Goal: Information Seeking & Learning: Check status

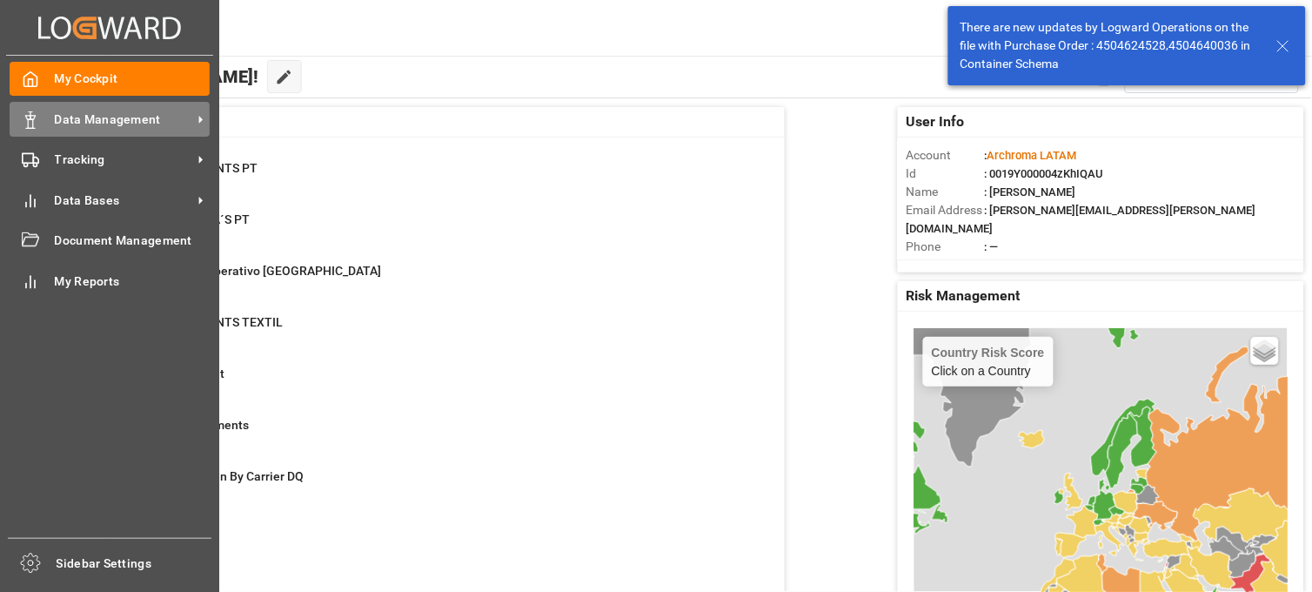
click at [37, 117] on icon at bounding box center [30, 119] width 17 height 17
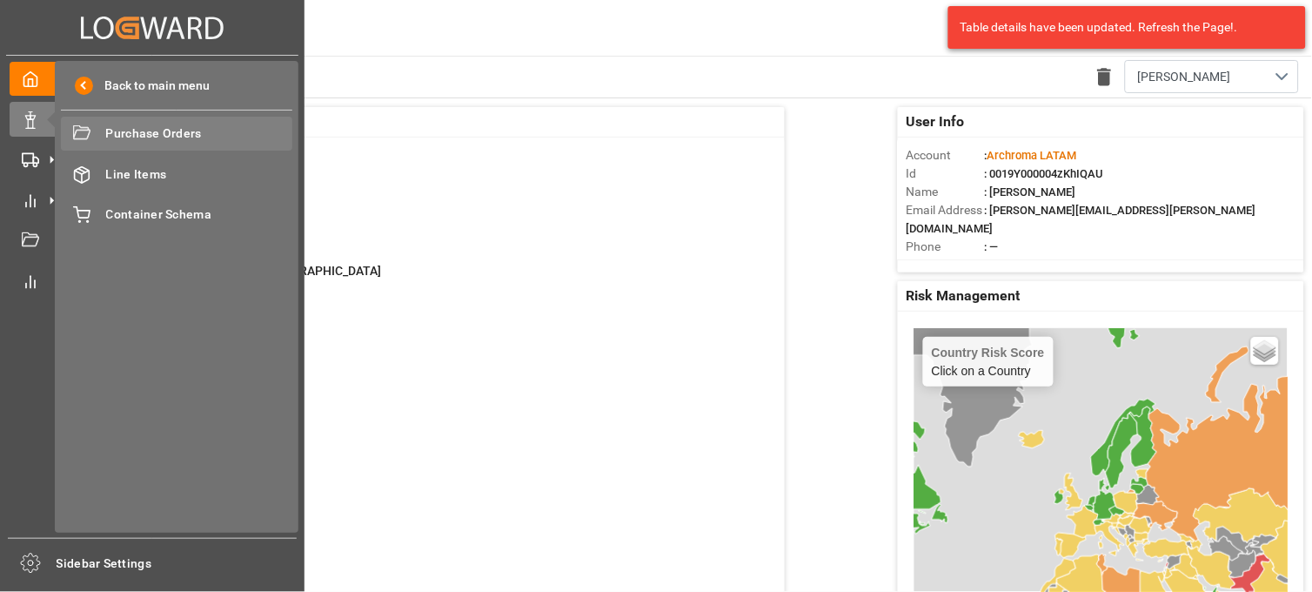
click at [104, 131] on div "Purchase Orders Purchase Orders" at bounding box center [177, 134] width 232 height 34
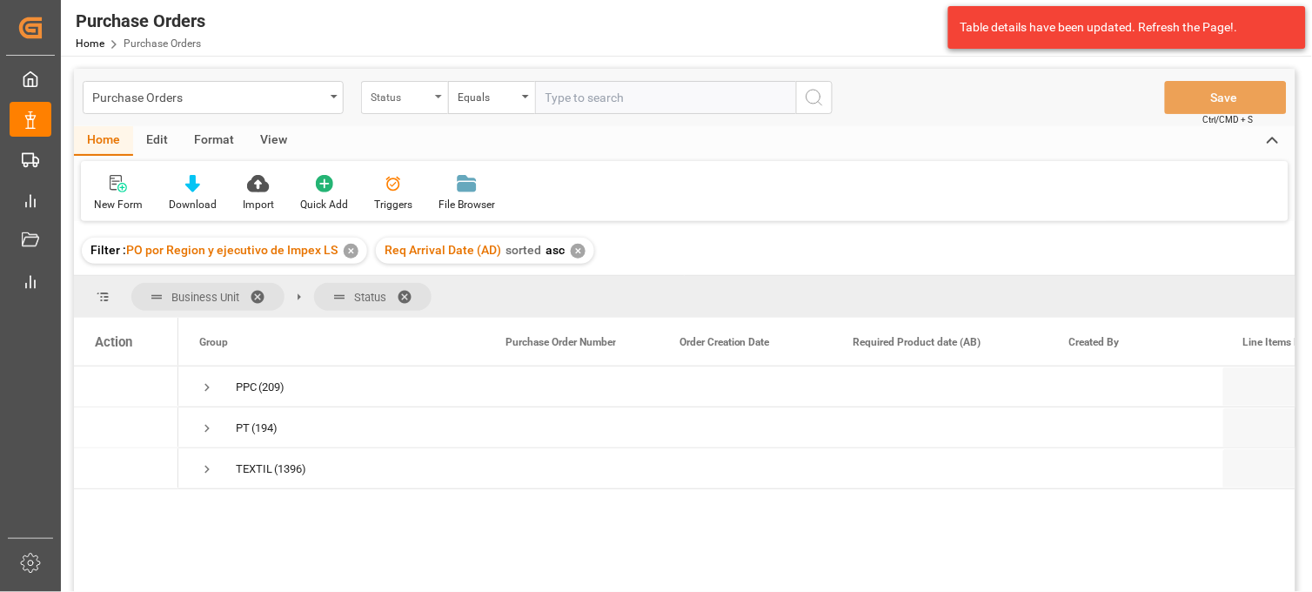
click at [432, 105] on div "Status" at bounding box center [404, 97] width 87 height 33
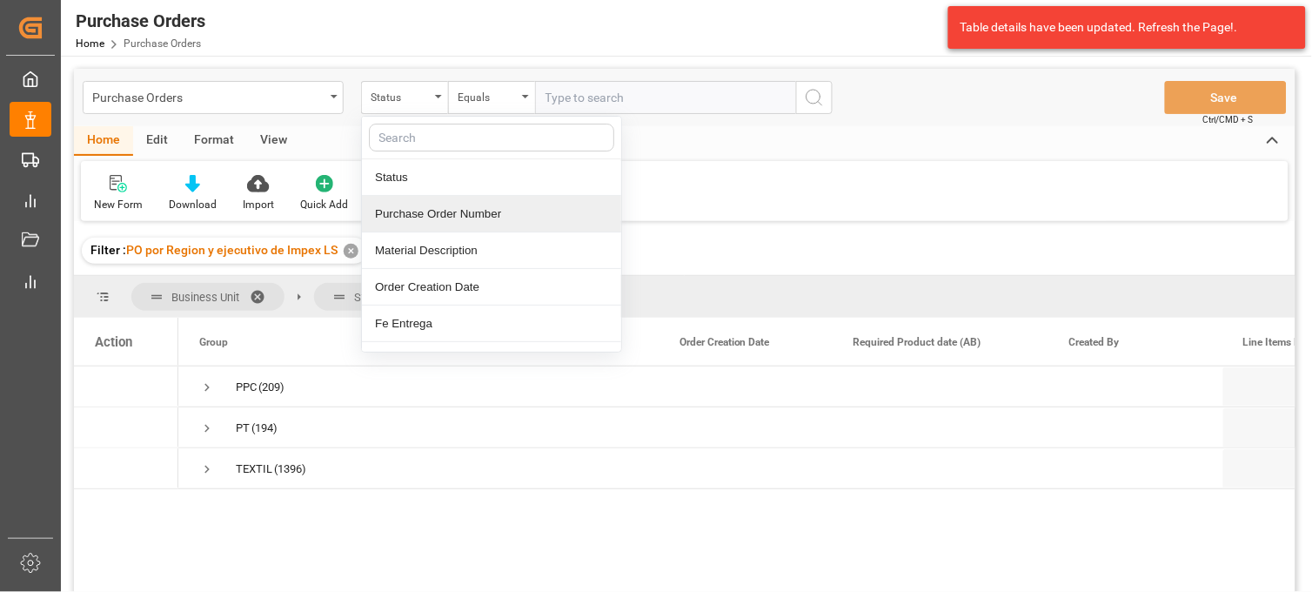
click at [450, 205] on div "Purchase Order Number" at bounding box center [491, 214] width 259 height 37
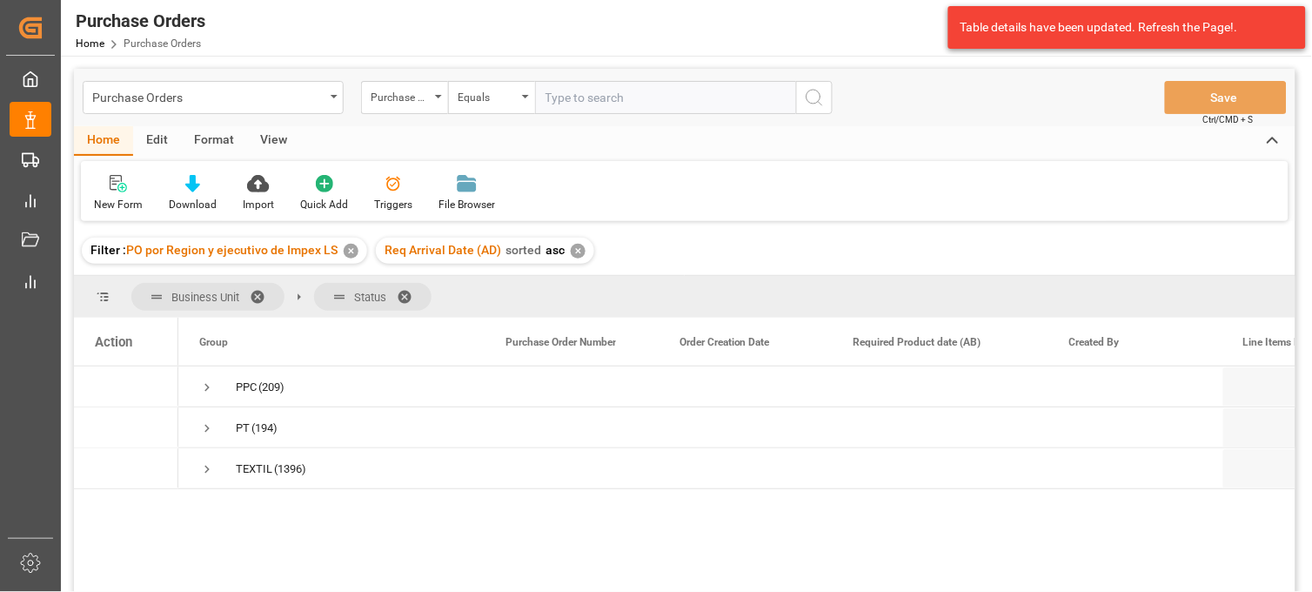
click at [603, 106] on input "text" at bounding box center [665, 97] width 261 height 33
paste input "4504648002"
type input "4504648002"
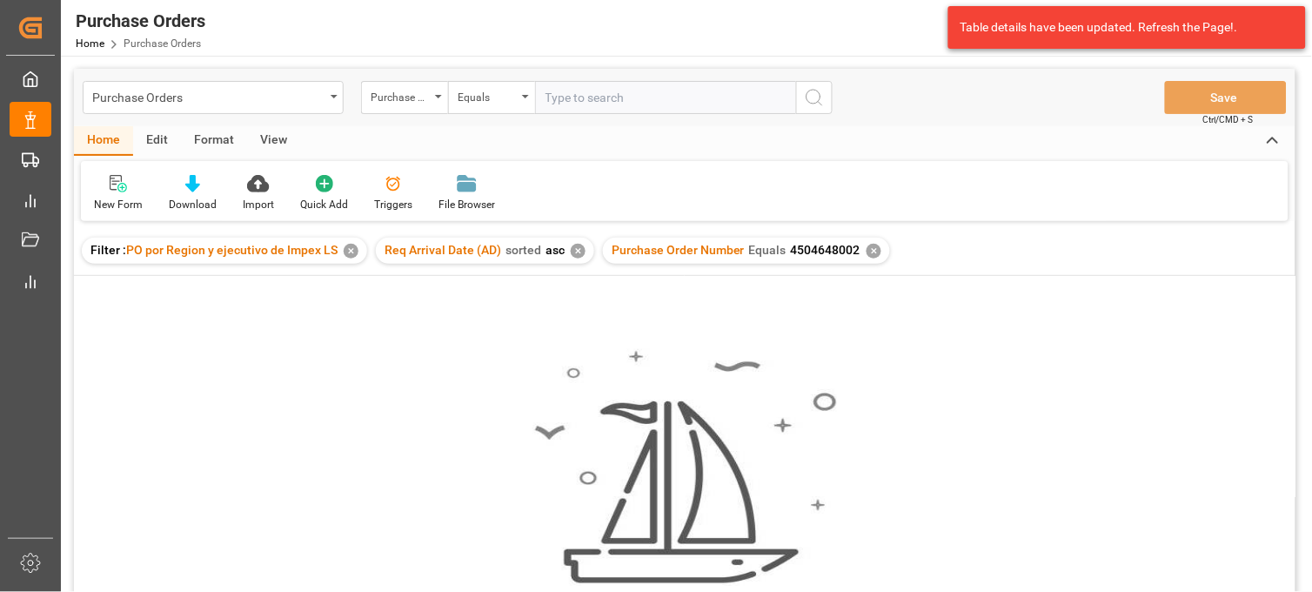
click at [574, 251] on div "✕" at bounding box center [578, 251] width 15 height 15
click at [353, 256] on div "✕" at bounding box center [351, 251] width 15 height 15
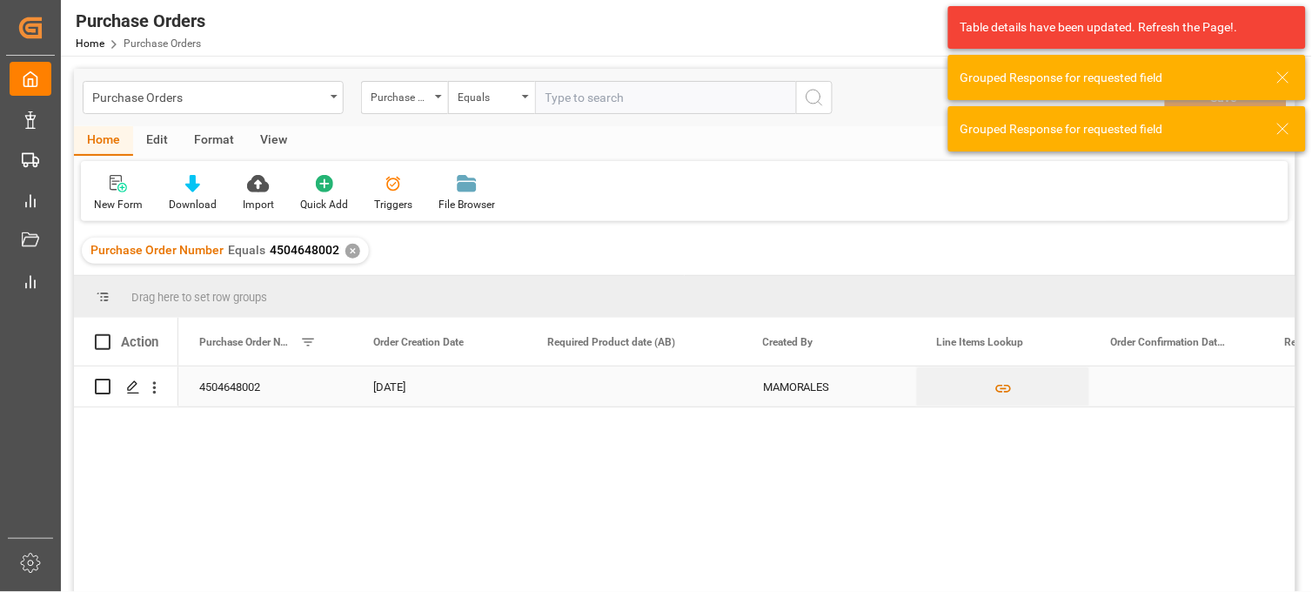
click at [548, 380] on div "Press SPACE to select this row." at bounding box center [635, 386] width 216 height 40
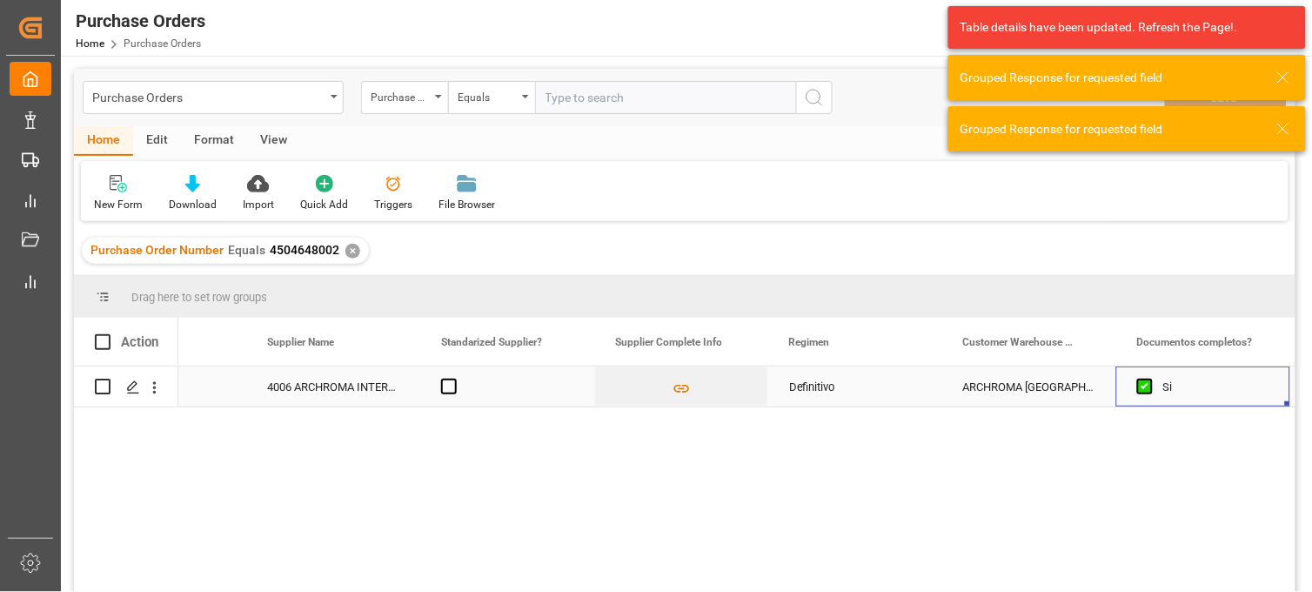
scroll to position [0, 2063]
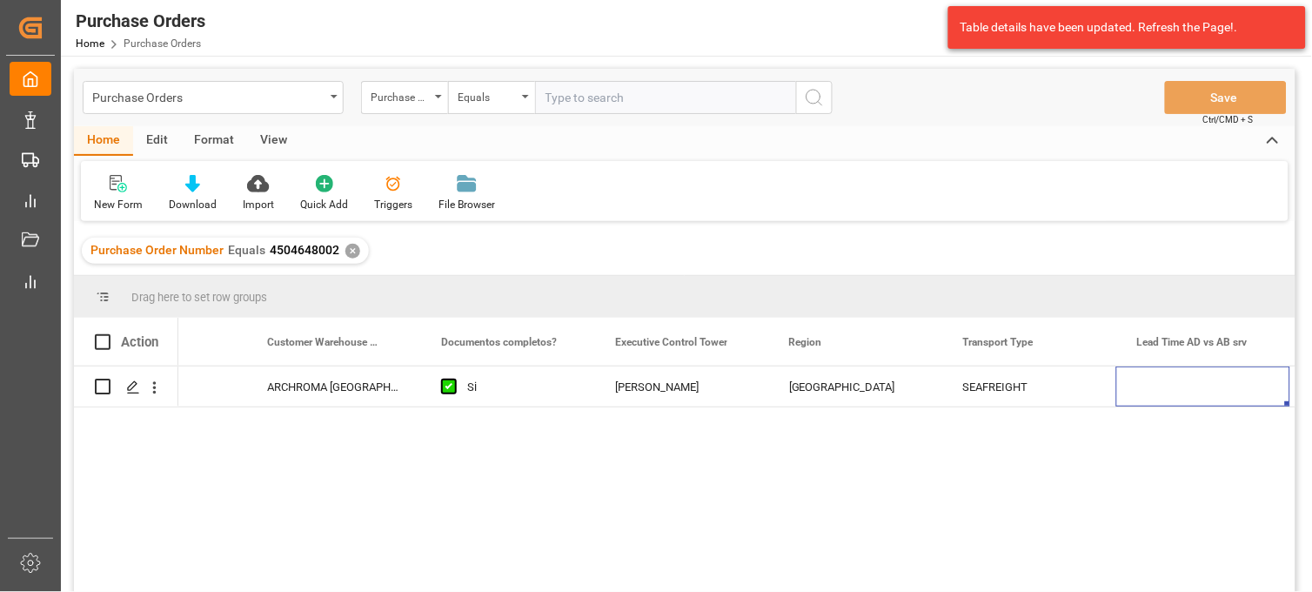
click at [345, 261] on div "Purchase Order Number Equals 4504648002 ✕" at bounding box center [225, 251] width 287 height 26
click at [351, 249] on div "✕" at bounding box center [353, 251] width 15 height 15
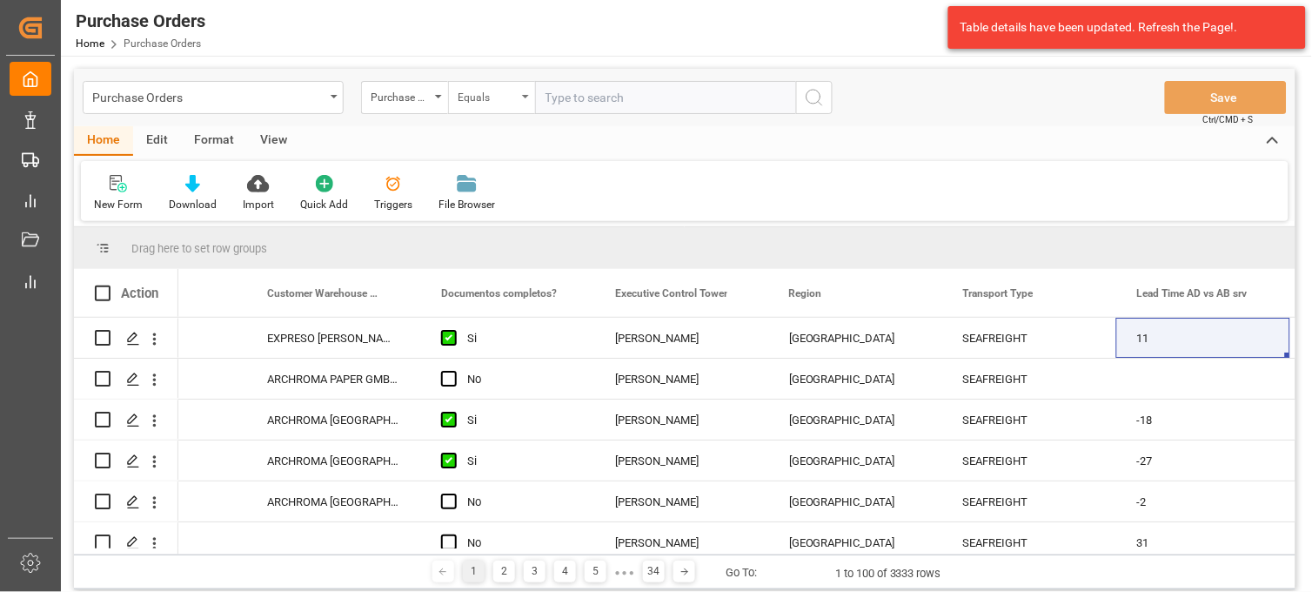
click at [522, 97] on div "Equals" at bounding box center [491, 97] width 87 height 33
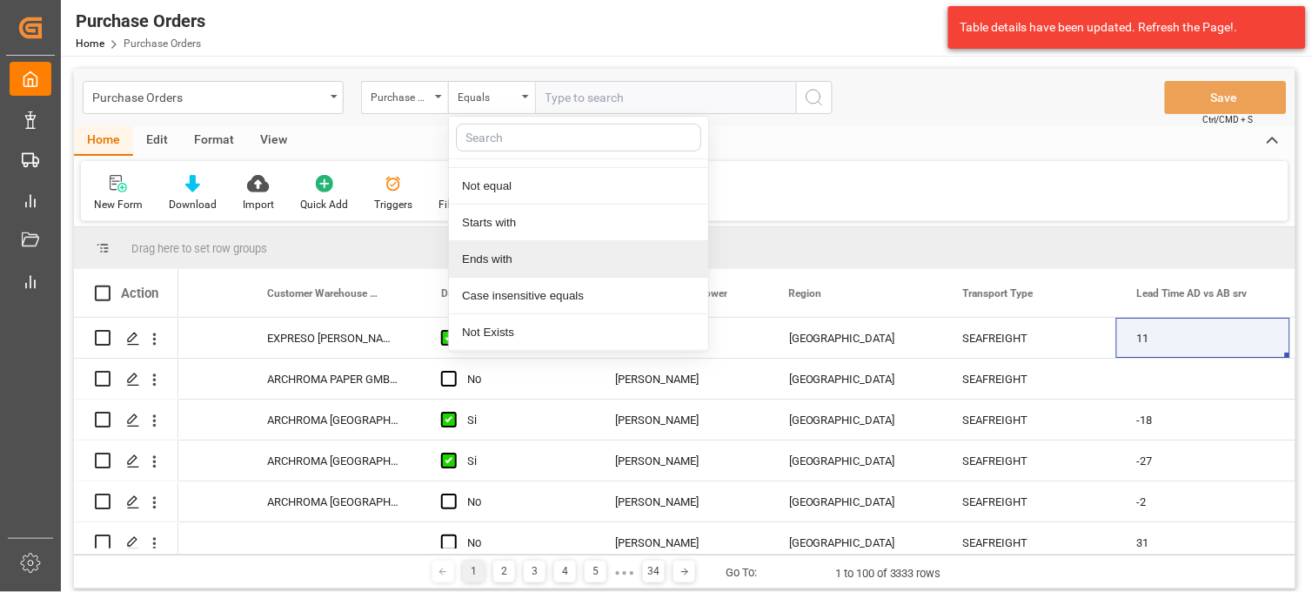
scroll to position [99, 0]
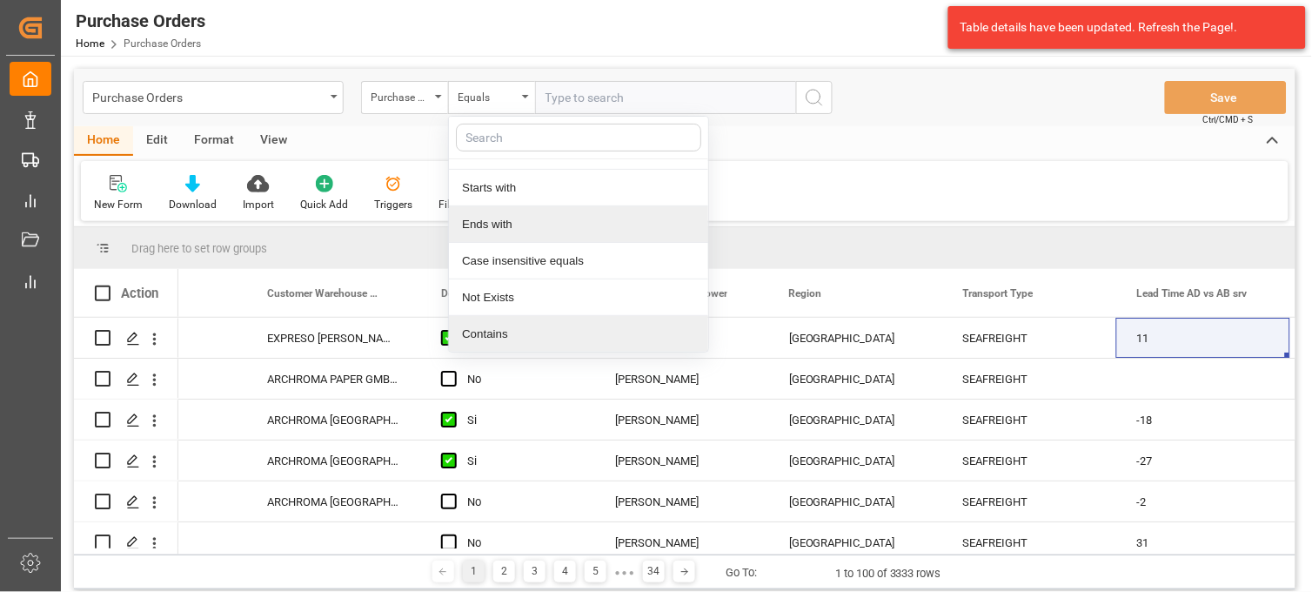
click at [534, 320] on div "Contains" at bounding box center [578, 334] width 259 height 37
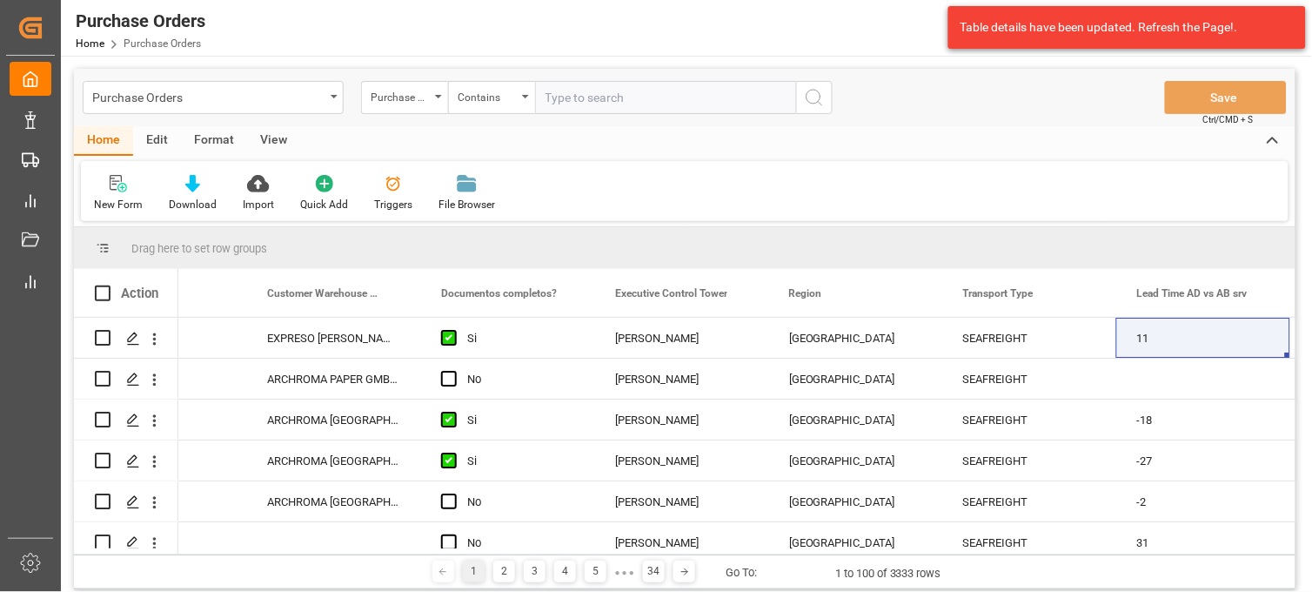
paste input "4504584140"
paste input "4504634071"
paste input "4504544952"
click at [760, 100] on input "4504584140,4504634071,4504544952," at bounding box center [665, 97] width 261 height 33
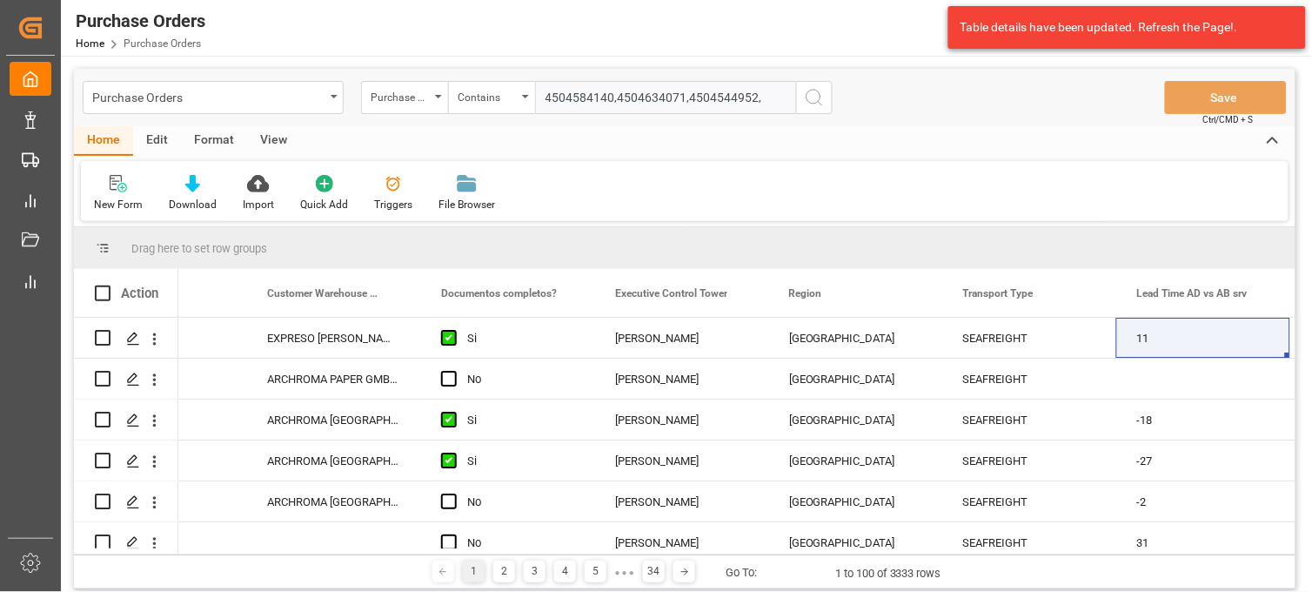
paste input "4504642493"
click at [770, 98] on input "4504584140,4504634071,4504544952,4504642493," at bounding box center [665, 97] width 261 height 33
paste input "4504648015"
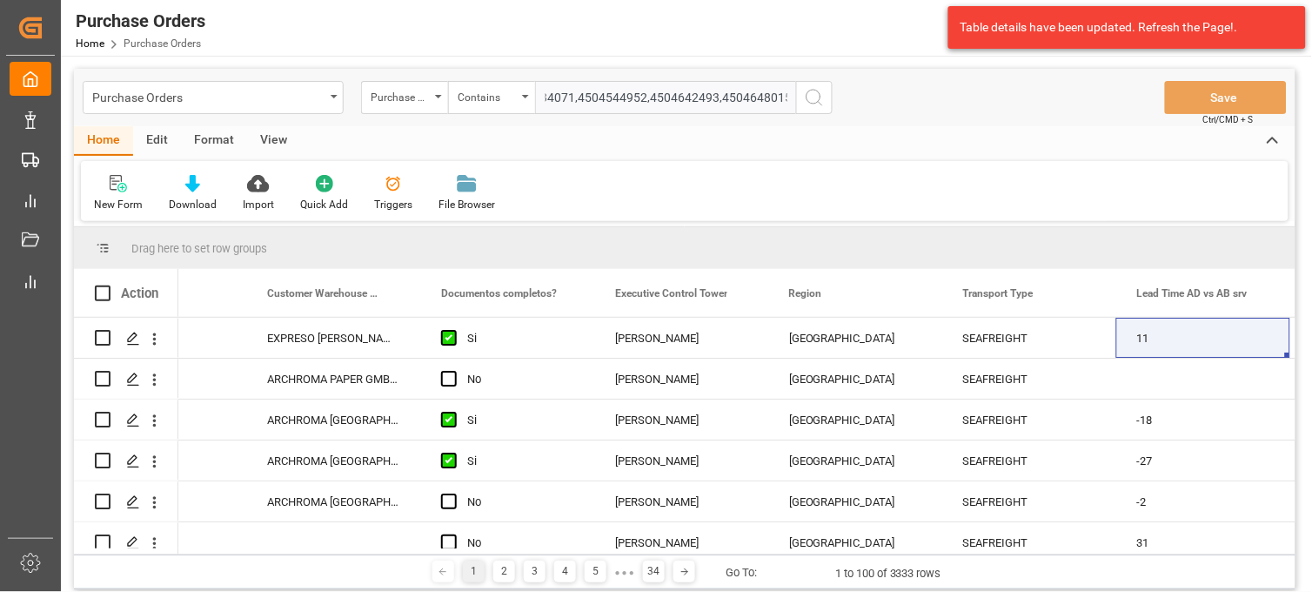
scroll to position [0, 0]
click at [775, 100] on input "4504584140,4504634071,4504544952,4504642493,4504648015," at bounding box center [665, 97] width 261 height 33
paste input "4504634062"
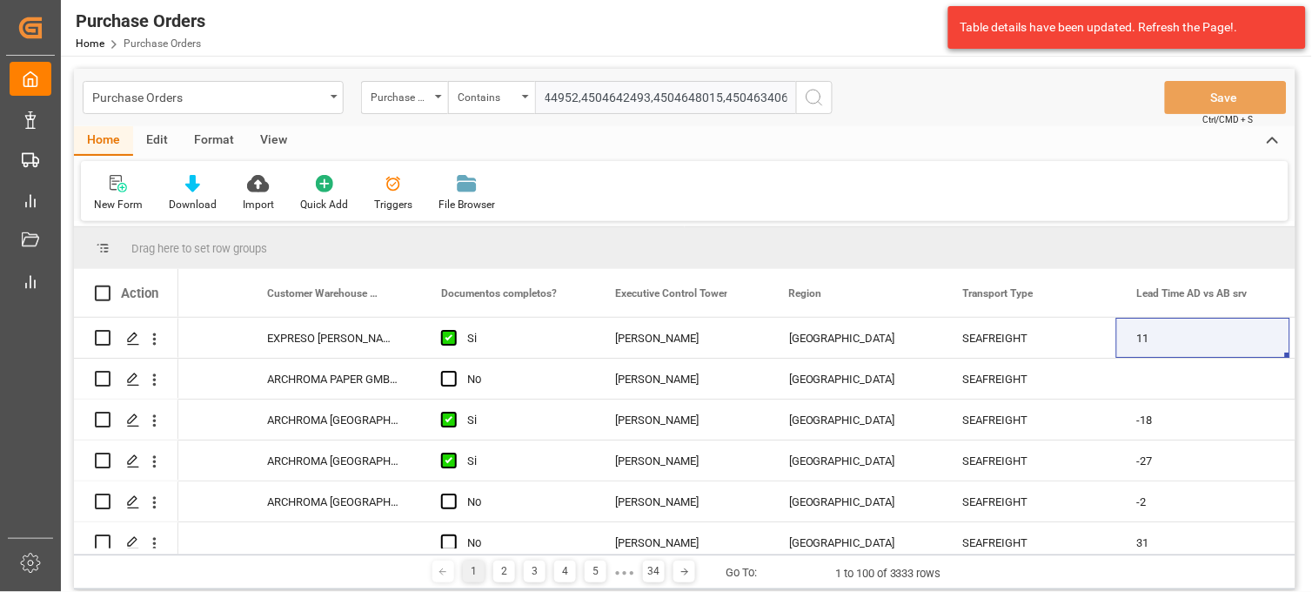
type input "4504584140,4504634071,4504544952,4504642493,4504648015,4504634062"
click at [822, 106] on icon "search button" at bounding box center [814, 97] width 21 height 21
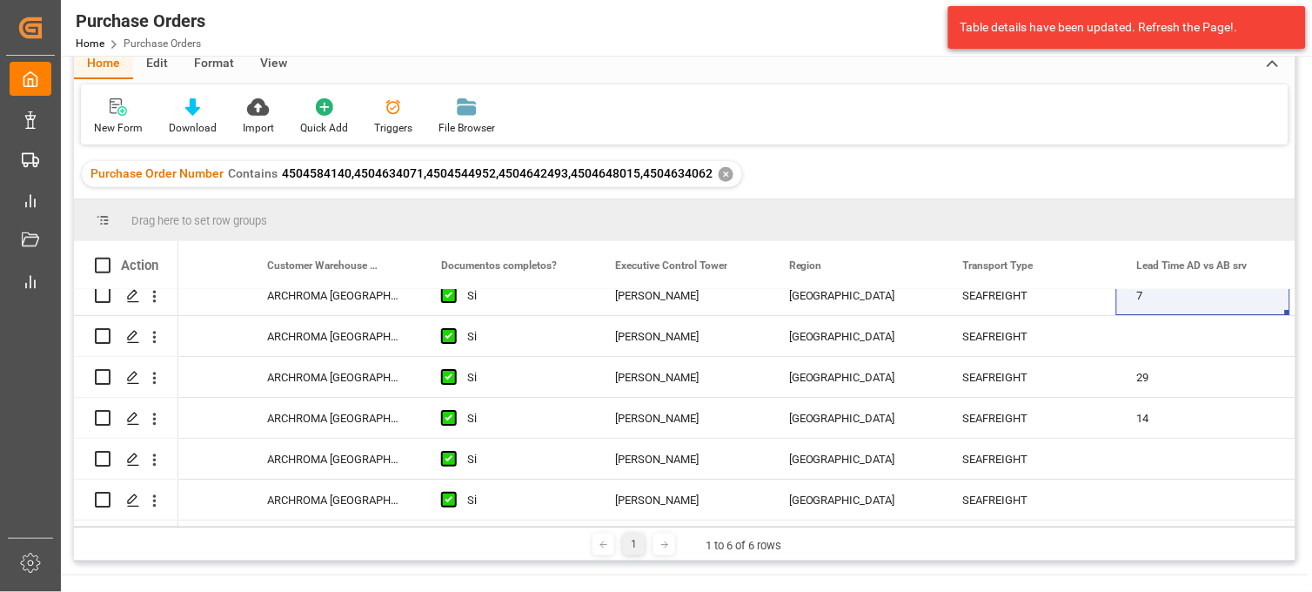
scroll to position [20, 0]
click at [719, 167] on div "✕" at bounding box center [726, 174] width 15 height 15
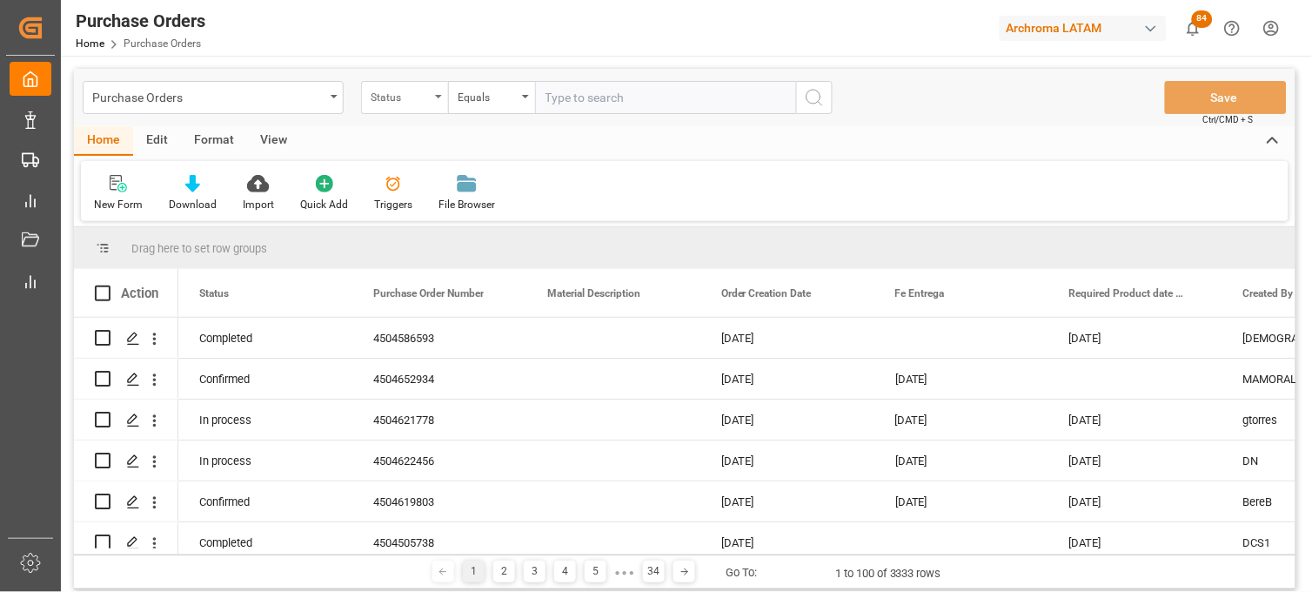
click at [429, 104] on div "Status" at bounding box center [400, 95] width 59 height 20
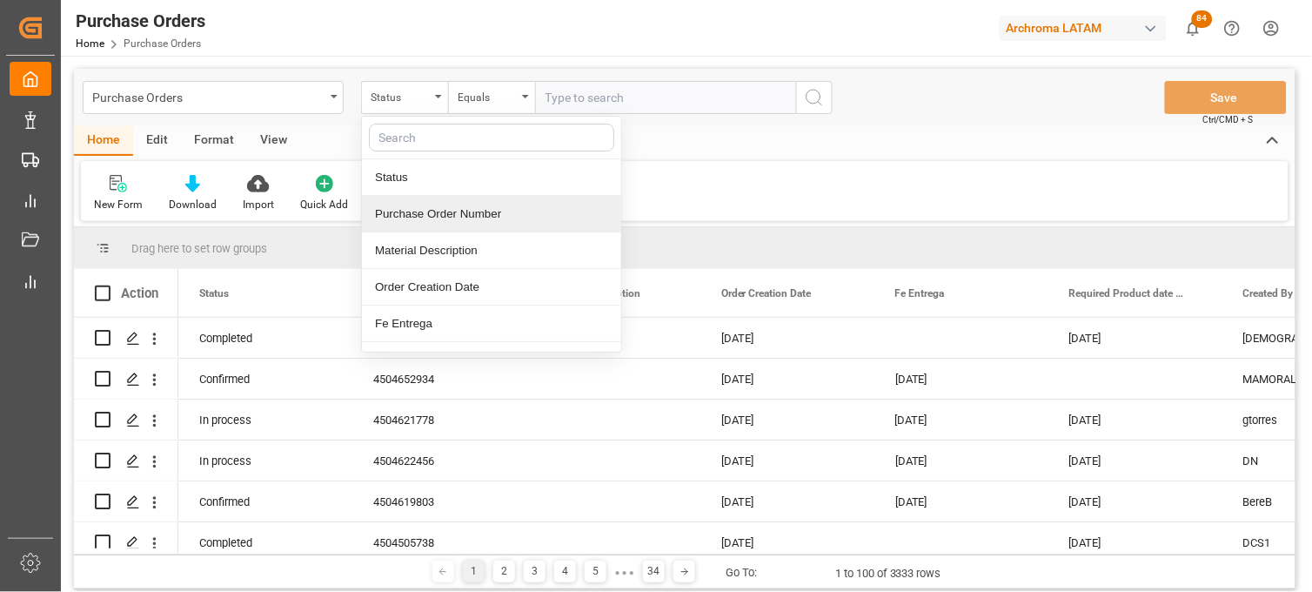
drag, startPoint x: 436, startPoint y: 215, endPoint x: 475, endPoint y: 222, distance: 39.8
click at [475, 222] on div "Purchase Order Number" at bounding box center [491, 214] width 259 height 37
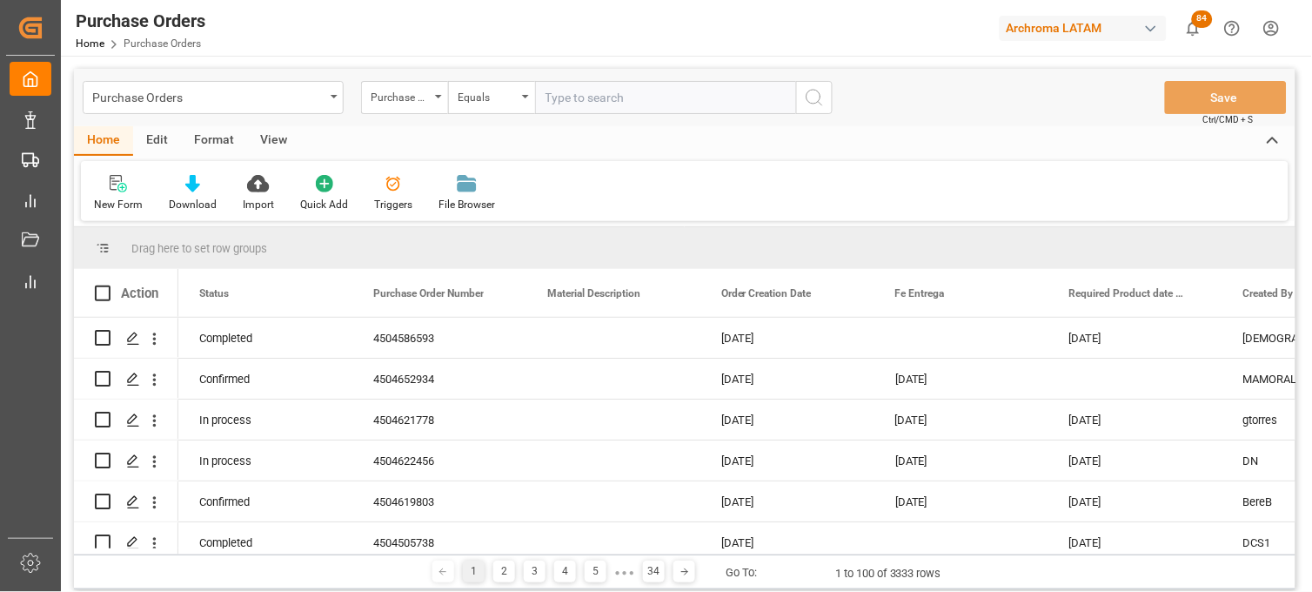
click at [475, 222] on div "Purchase Orders Purchase Order Number Equals Save Ctrl/CMD + S Home Edit Format…" at bounding box center [685, 329] width 1222 height 520
click at [518, 104] on div "Equals" at bounding box center [491, 97] width 87 height 33
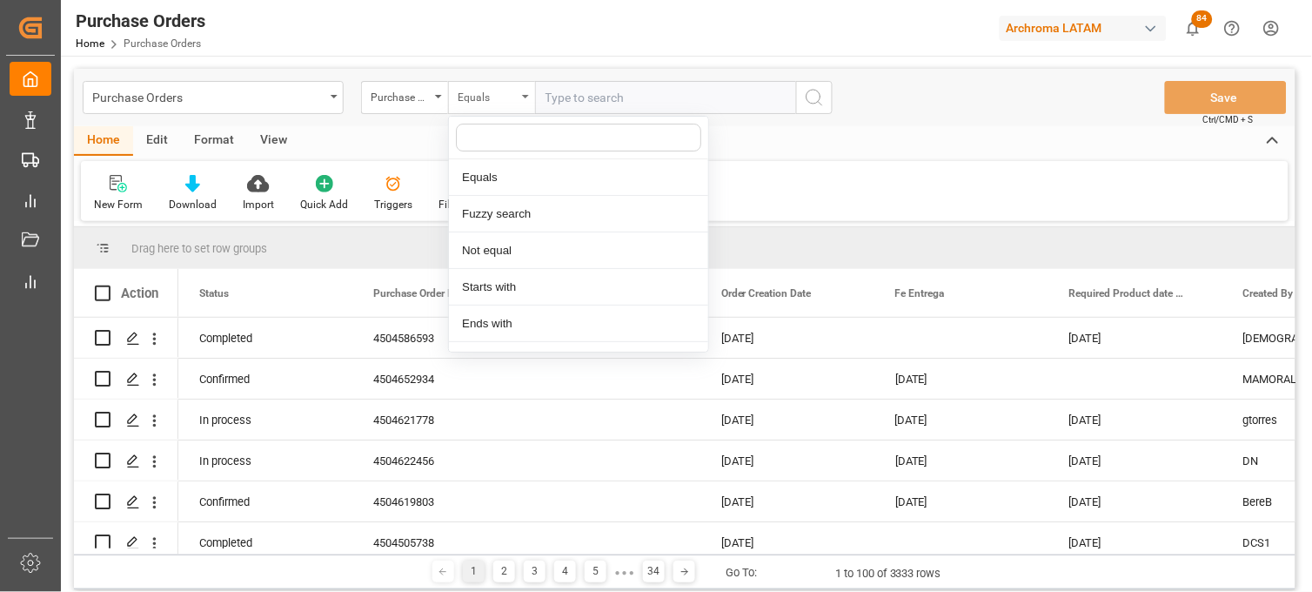
type input "c"
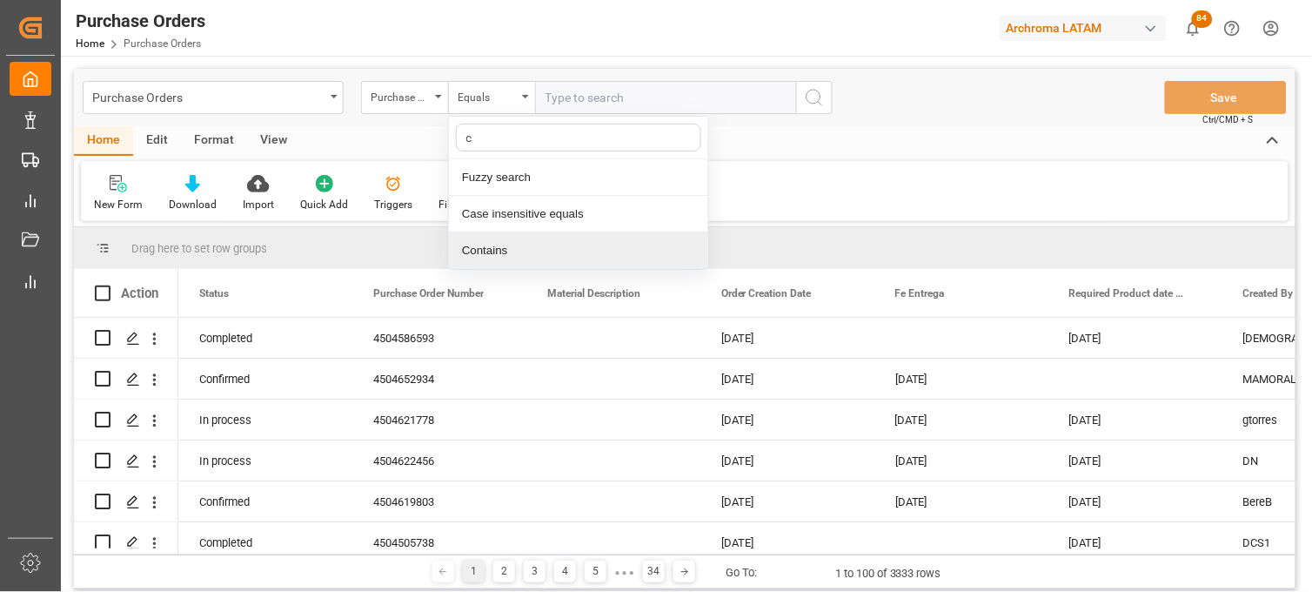
click at [512, 255] on div "Contains" at bounding box center [578, 250] width 259 height 37
paste input "4504646882"
click at [971, 97] on div "Purchase Orders Purchase Order Number Contains 4504646882, Save Ctrl/CMD + S" at bounding box center [685, 97] width 1222 height 57
click at [645, 107] on input "4504646882," at bounding box center [665, 97] width 261 height 33
paste input "4504600388"
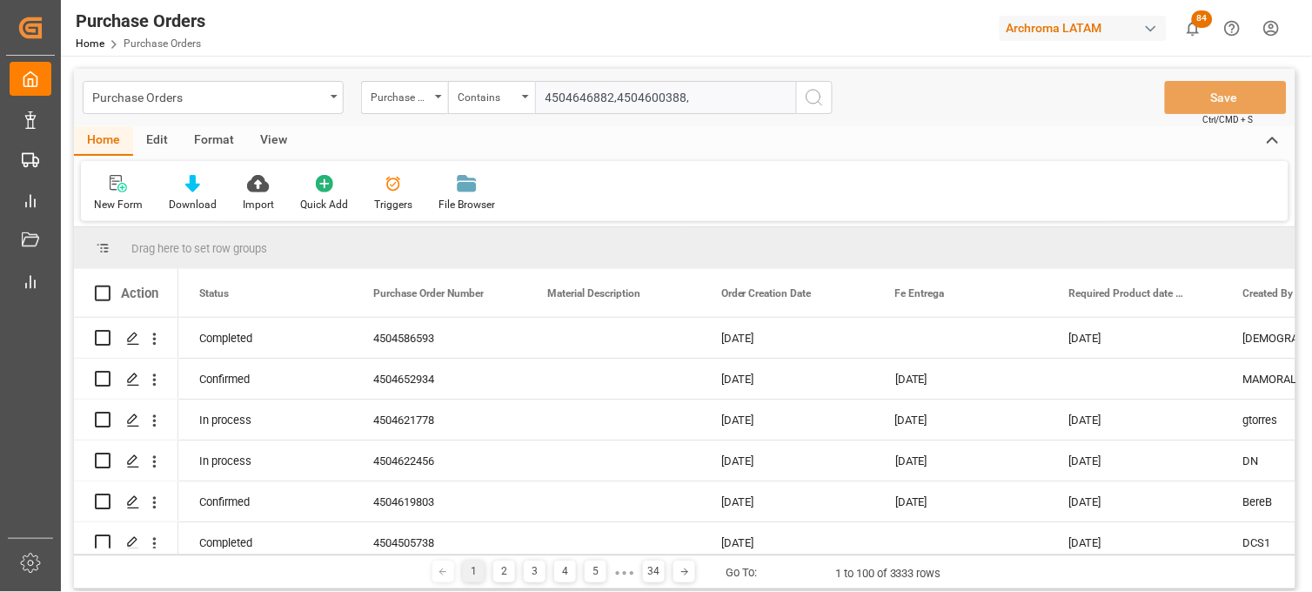
paste input "4504650472"
paste input "4504650963"
click at [757, 91] on input "4504646882,4504600388,4504650472,4504650963," at bounding box center [665, 97] width 261 height 33
paste input "4504637763"
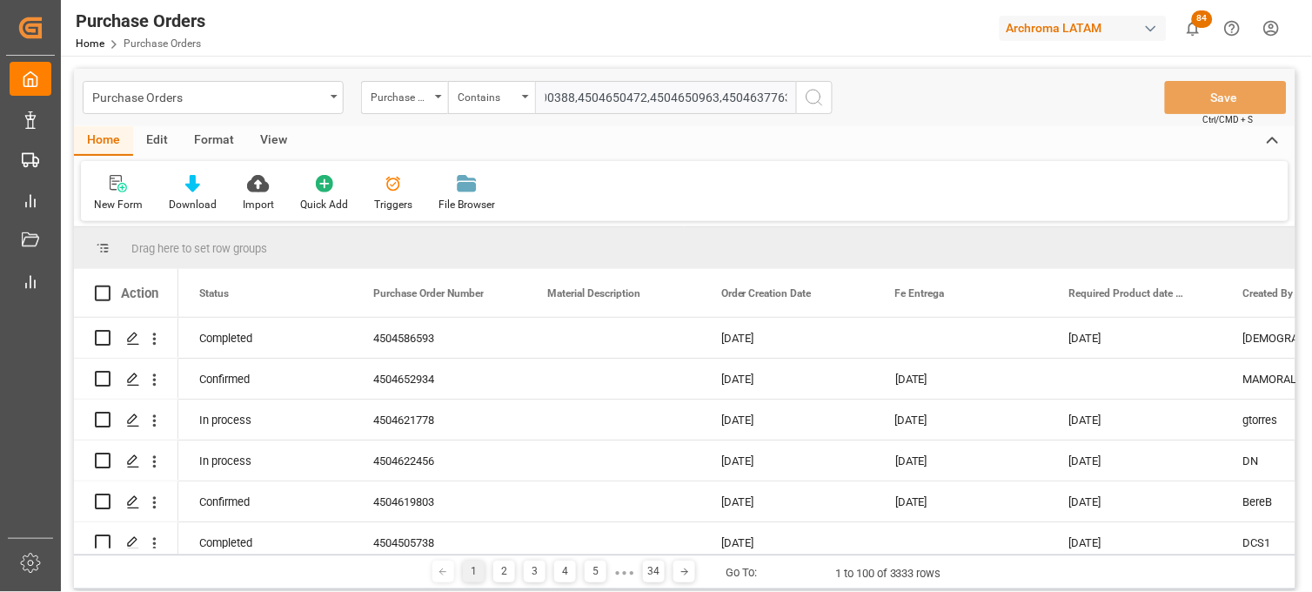
scroll to position [0, 0]
click at [762, 98] on input "4504646882,4504600388,4504650472,4504650963,4504637763," at bounding box center [665, 97] width 261 height 33
paste input "4504639649"
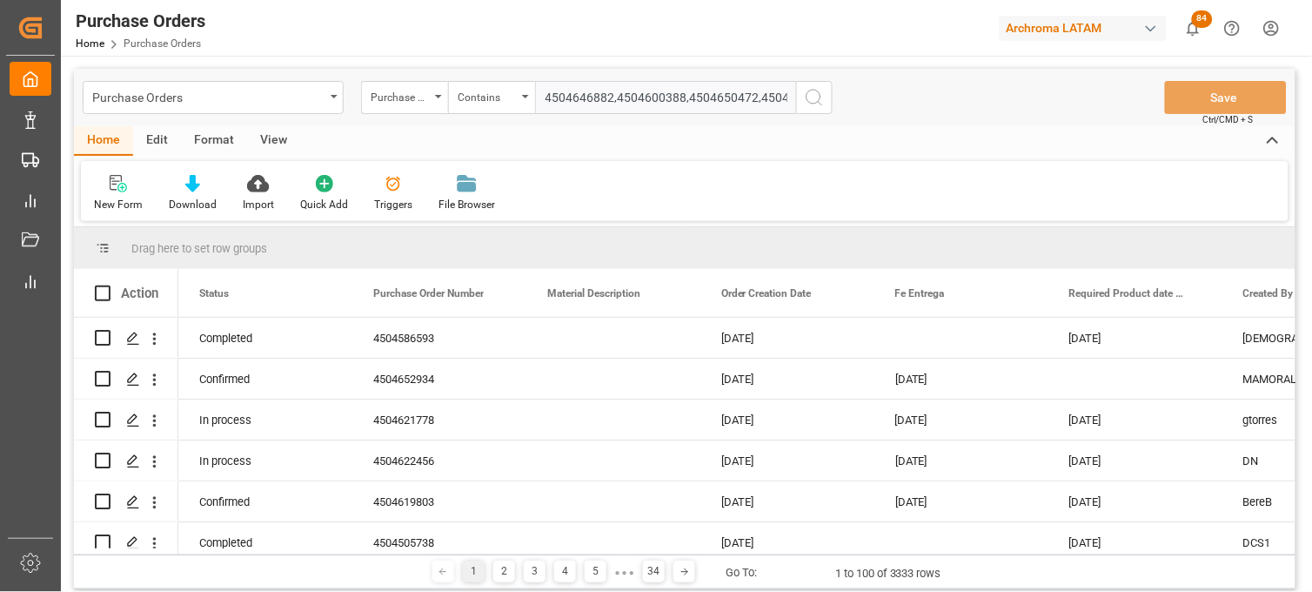
click at [760, 91] on input "4504646882,4504600388,4504650472,4504650963,4504637763,4504639649." at bounding box center [665, 97] width 261 height 33
paste input "4504653470"
click at [731, 105] on input "4504646882,4504600388,4504650472,4504650963,4504637763,4504639649,4504653470," at bounding box center [665, 97] width 261 height 33
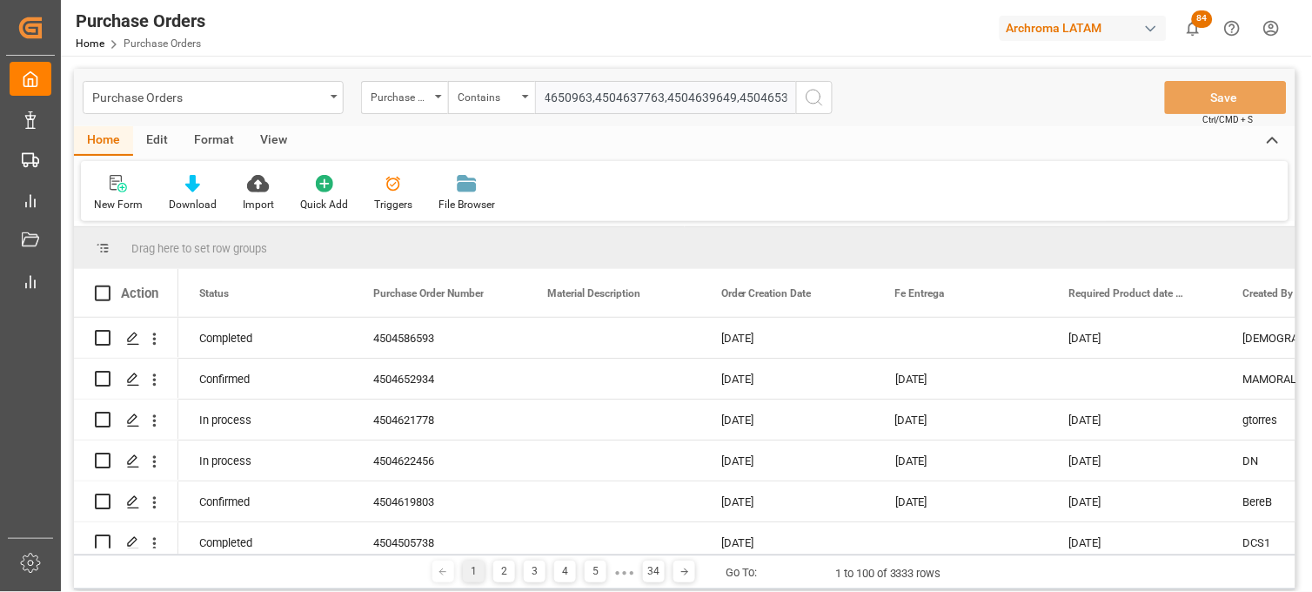
scroll to position [0, 254]
paste input "4504634084"
click at [783, 87] on input "4504646882,4504600388,4504650472,4504650963,4504637763,4504639649,4504653470,45…" at bounding box center [665, 97] width 261 height 33
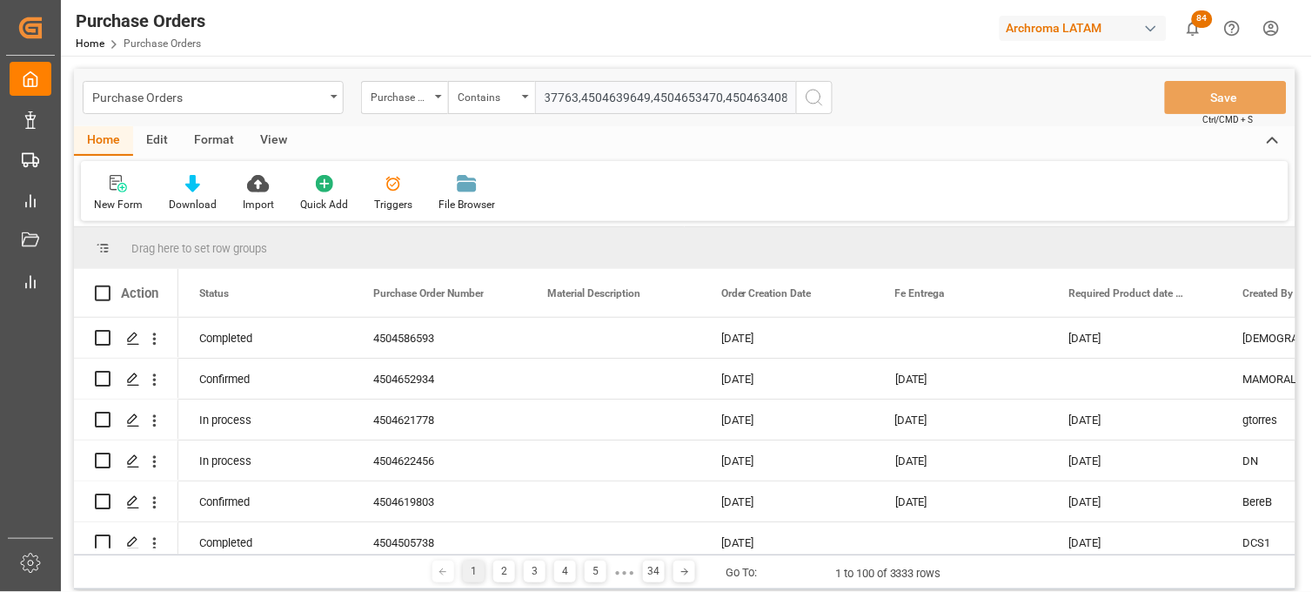
paste input "4504610632"
type input "4504646882,4504600388,4504650472,4504650963,4504637763,4504639649,4504653470,45…"
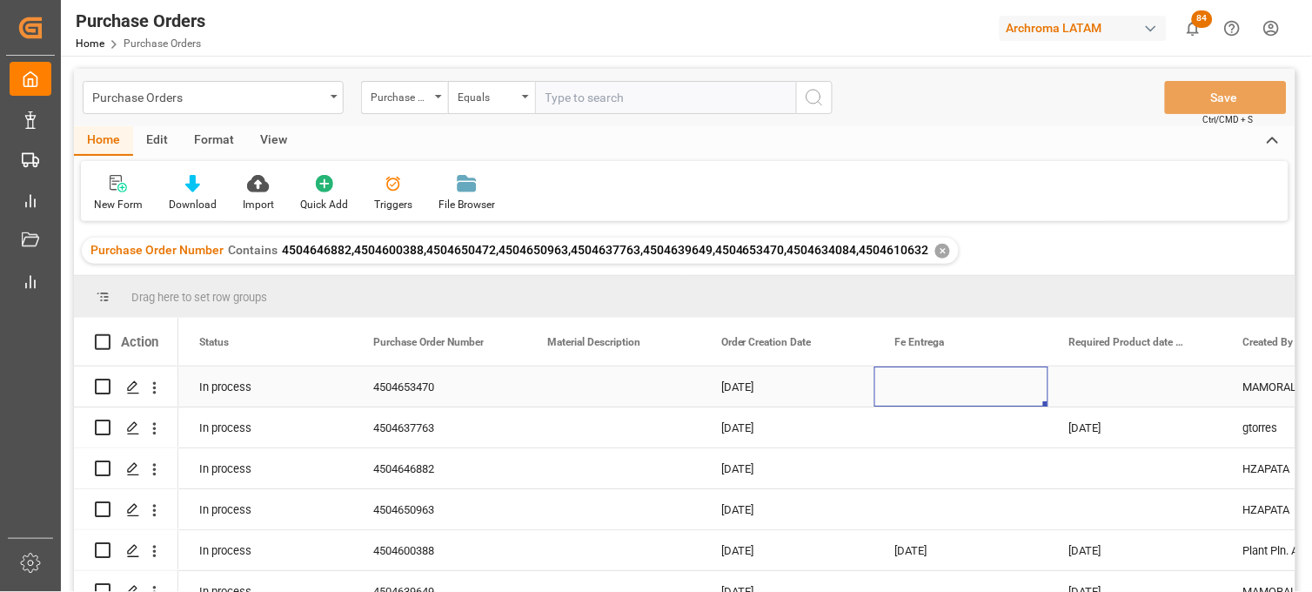
click at [924, 375] on div "Press SPACE to select this row." at bounding box center [962, 386] width 174 height 40
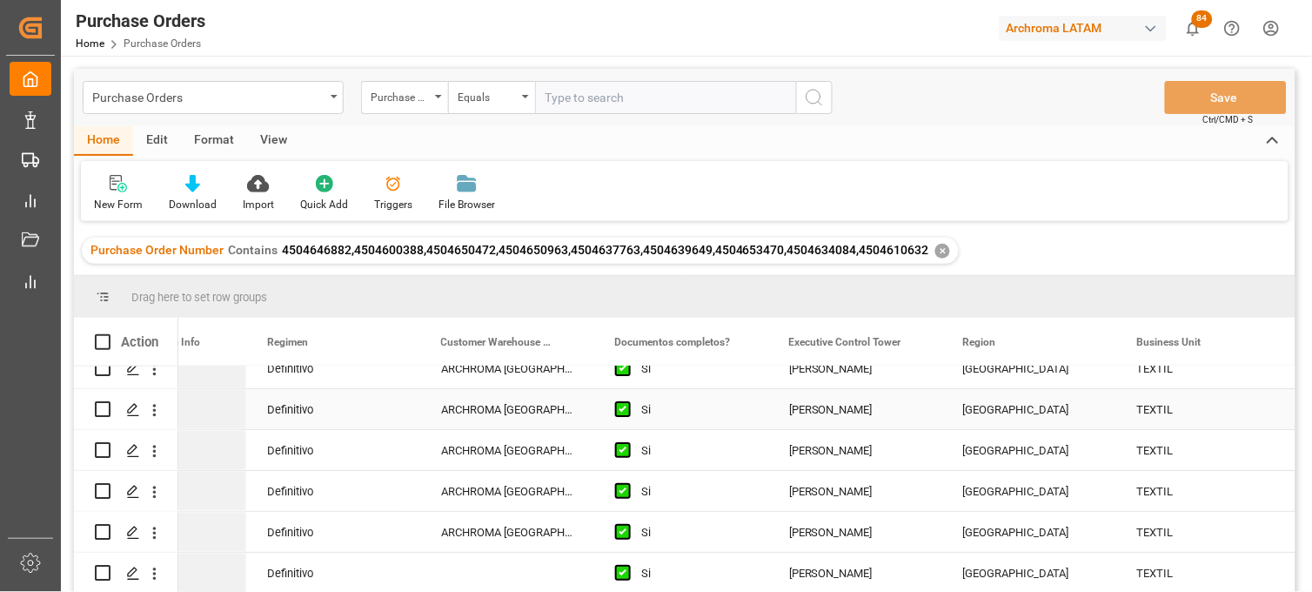
scroll to position [141, 0]
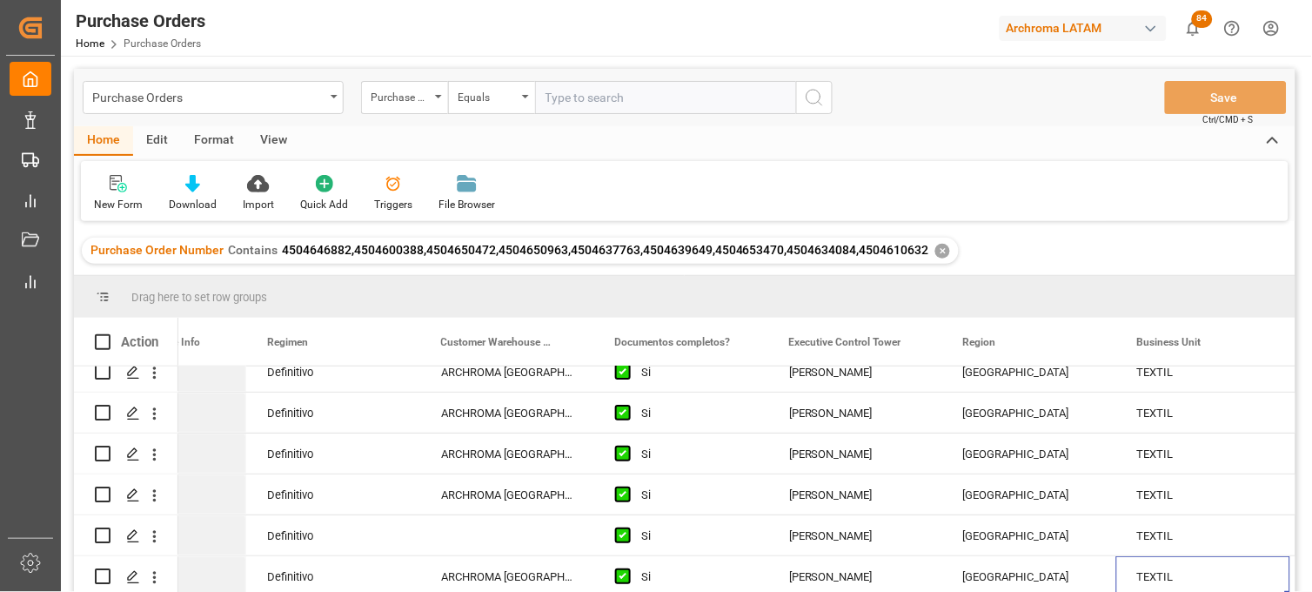
click at [936, 252] on div "✕" at bounding box center [943, 251] width 15 height 15
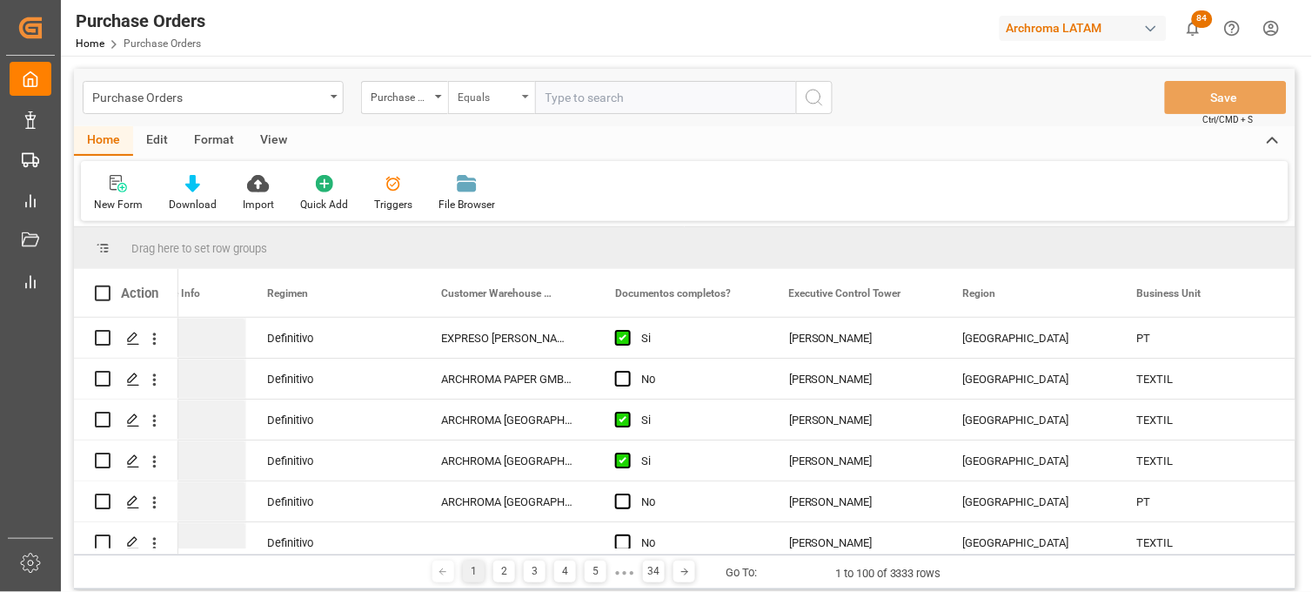
click at [527, 93] on div "Equals" at bounding box center [491, 97] width 87 height 33
type input "x"
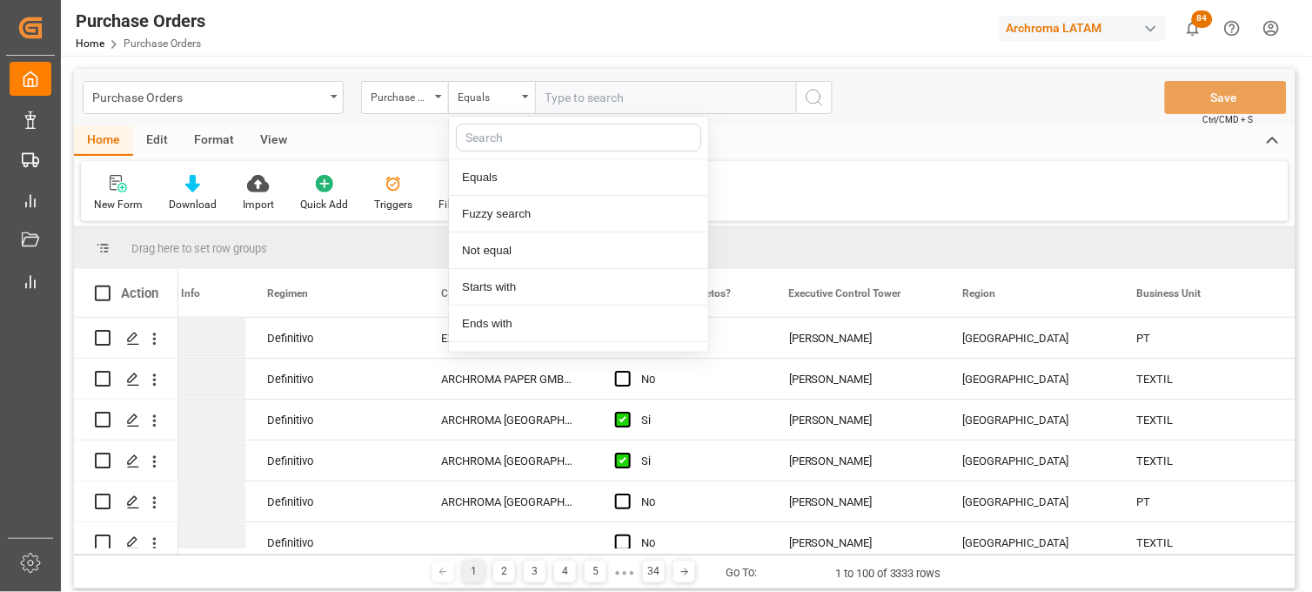
type input "c"
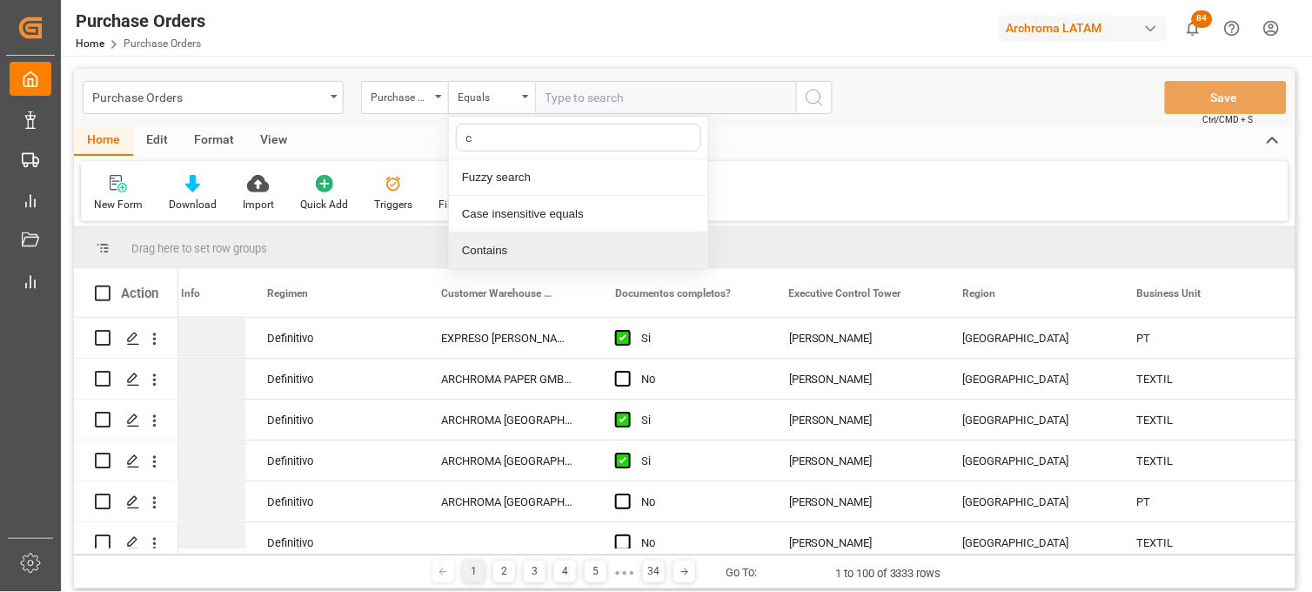
click at [528, 254] on div "Contains" at bounding box center [578, 250] width 259 height 37
paste input "4504514210"
paste input "4504640305"
paste input "4504601732"
paste input "4504640308"
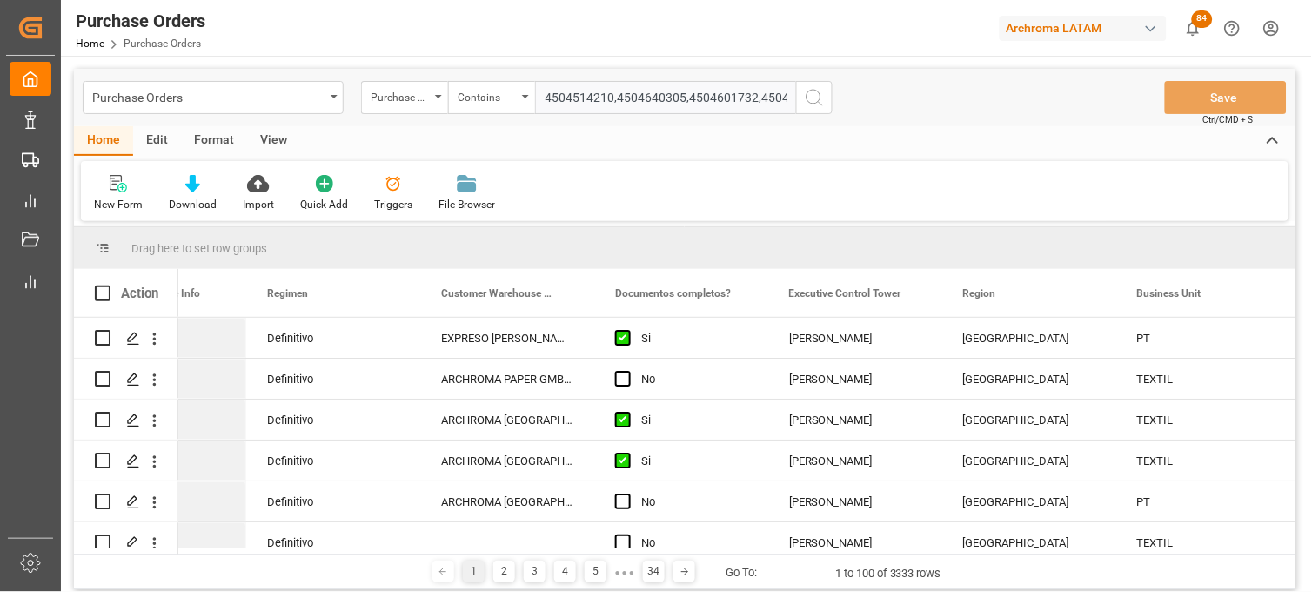
click at [763, 94] on input "4504514210,4504640305,4504601732,4504640308," at bounding box center [665, 97] width 261 height 33
paste input "4504640293"
click at [722, 97] on input "4504514210,4504640305,4504601732,4504640308,4504640293," at bounding box center [665, 97] width 261 height 33
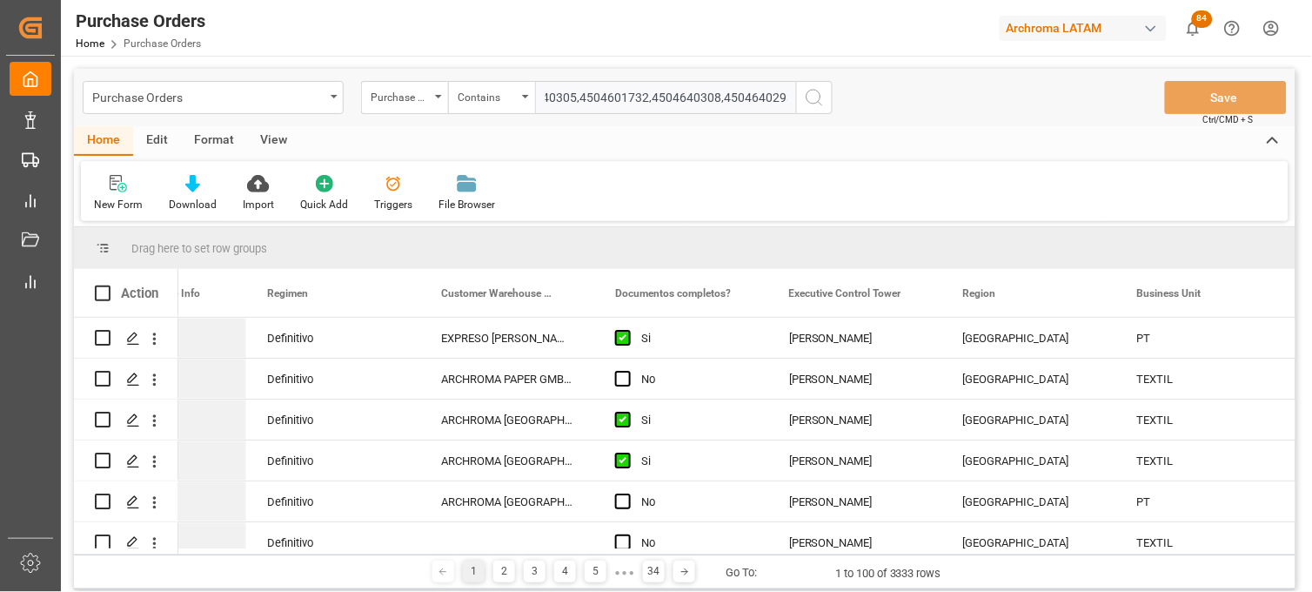
scroll to position [0, 111]
paste input "4504640754"
click at [742, 98] on input "4504514210,4504640305,4504601732,4504640308,4504640293,4504640754," at bounding box center [665, 97] width 261 height 33
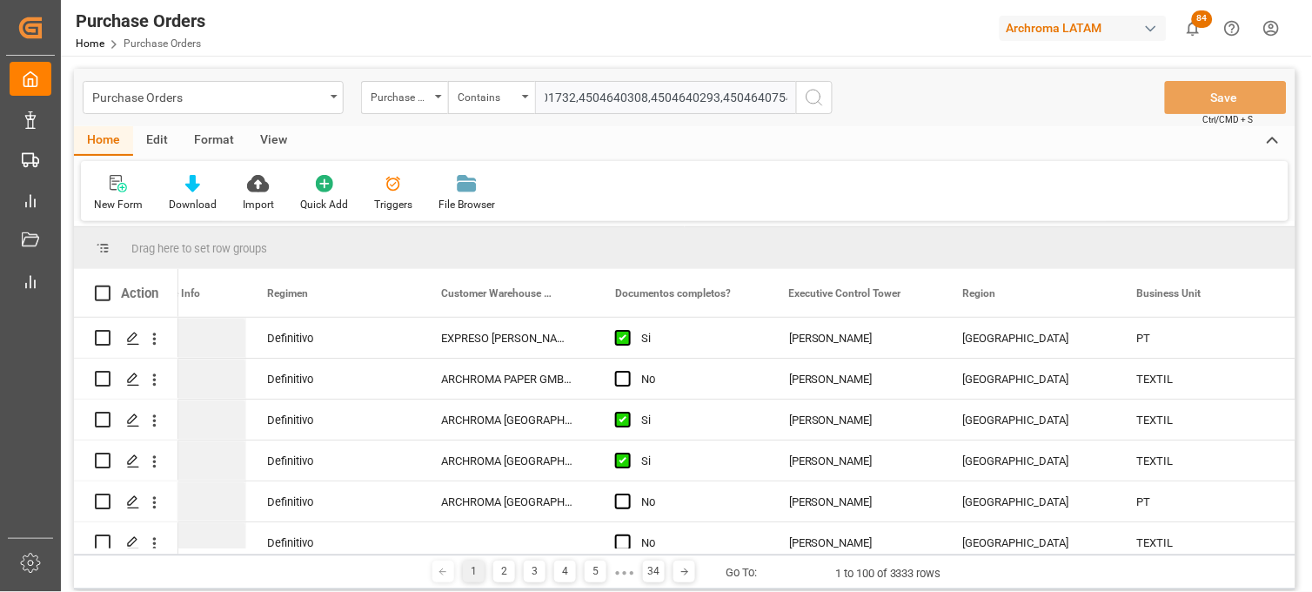
paste input "4504627640"
click at [766, 100] on input "4504514210,4504640305,4504601732,4504640308,4504640293,4504640754,4504627640," at bounding box center [665, 97] width 261 height 33
paste input "4504638883"
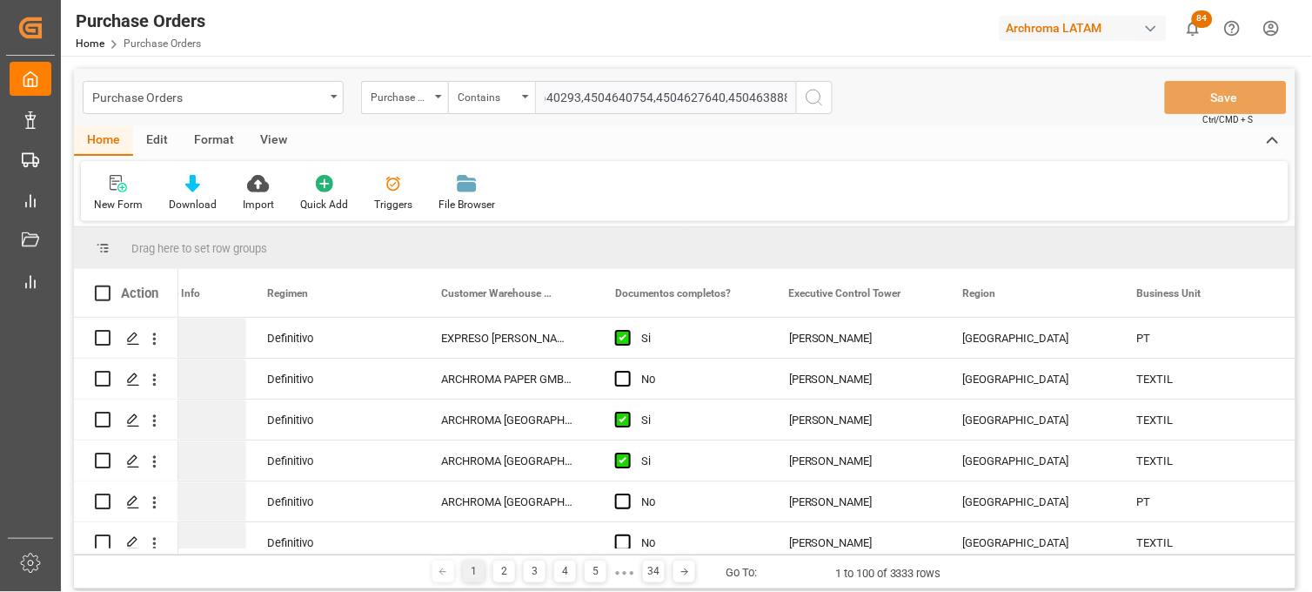
scroll to position [0, 0]
click at [745, 90] on input "4504514210,4504640305,4504601732,4504640308,4504640293,4504640754,4504627640,45…" at bounding box center [665, 97] width 261 height 33
paste input "4504574200"
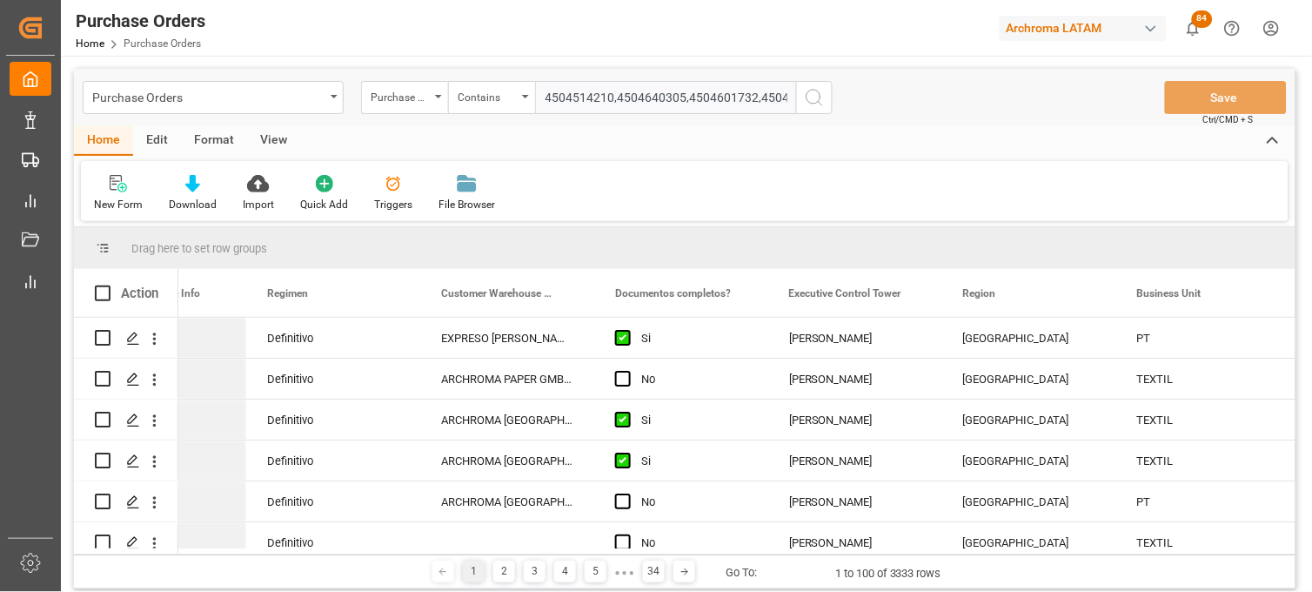
click at [723, 107] on input "4504514210,4504640305,4504601732,4504640308,4504640293,4504640754,4504627640,45…" at bounding box center [665, 97] width 261 height 33
paste input "4504590645"
click at [769, 85] on input "4504514210,4504640305,4504601732,4504640308,4504640293,4504640754,4504627640,45…" at bounding box center [665, 97] width 261 height 33
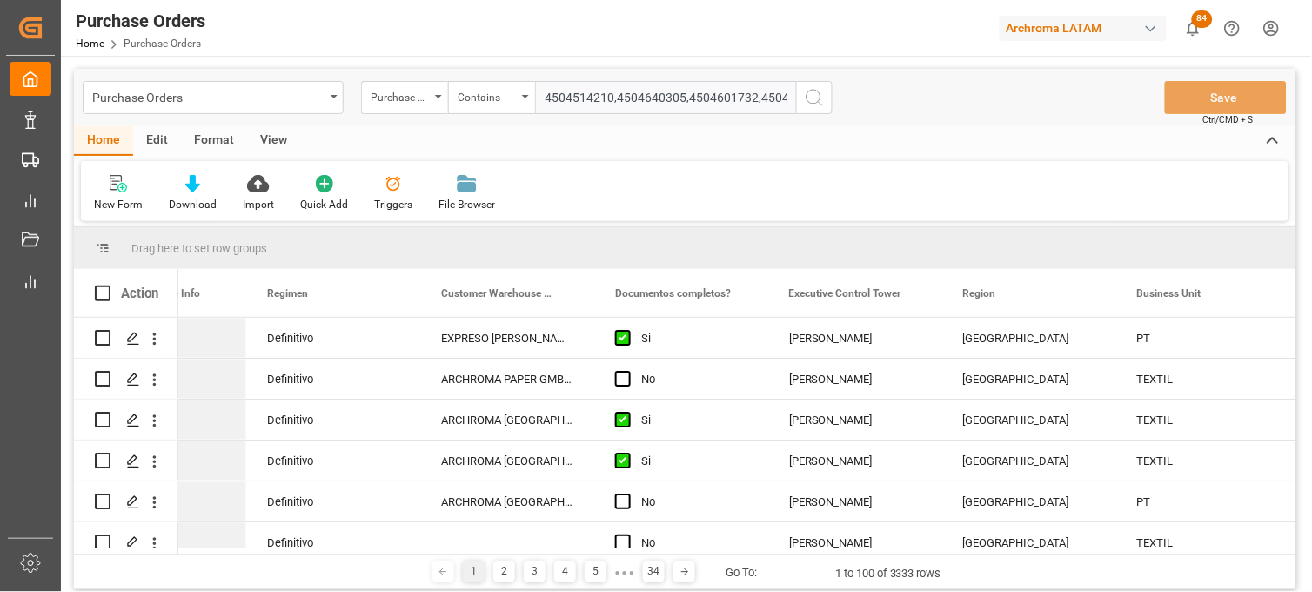
click at [785, 96] on input "4504514210,4504640305,4504601732,4504640308,4504640293,4504640754,4504627640,45…" at bounding box center [665, 97] width 261 height 33
paste input "4504619584"
type input "4504514210,4504640305,4504601732,4504640308,4504640293,4504640754,4504627640,45…"
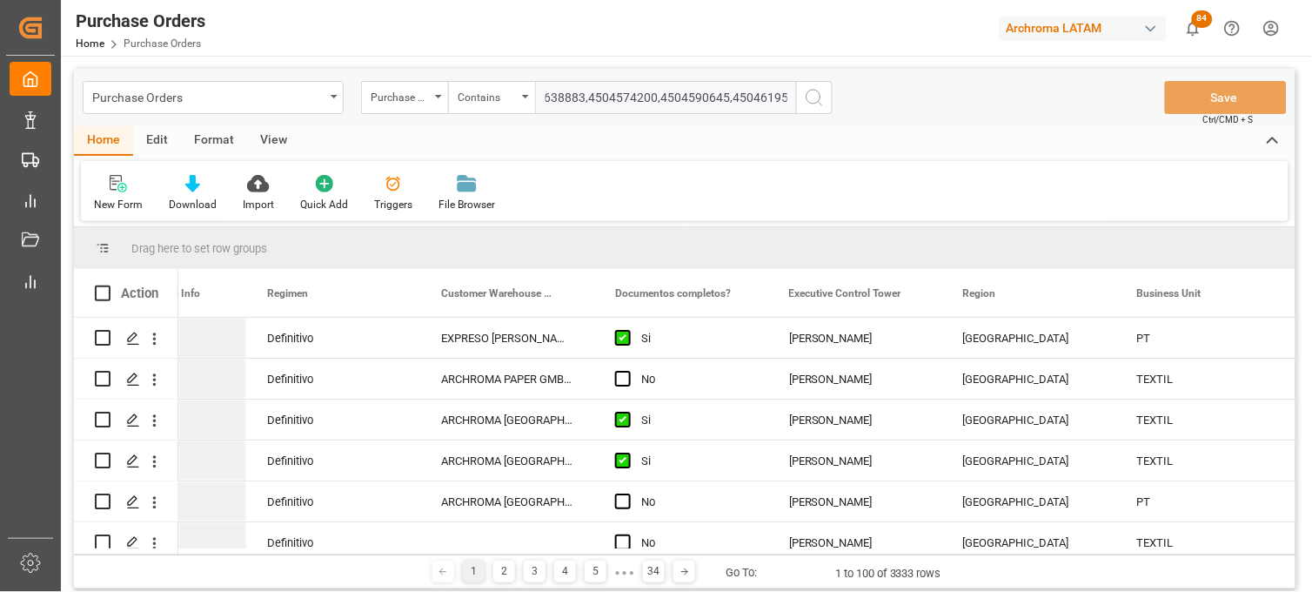
click at [819, 94] on icon "search button" at bounding box center [814, 97] width 21 height 21
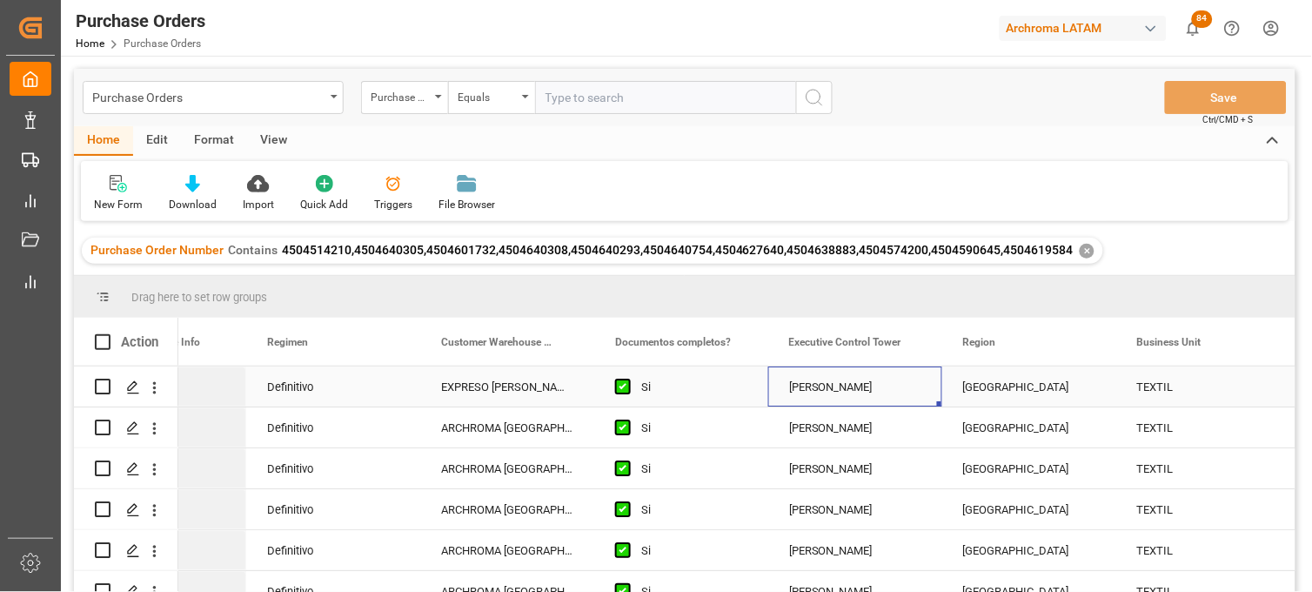
click at [814, 394] on div "[PERSON_NAME]" at bounding box center [855, 387] width 132 height 40
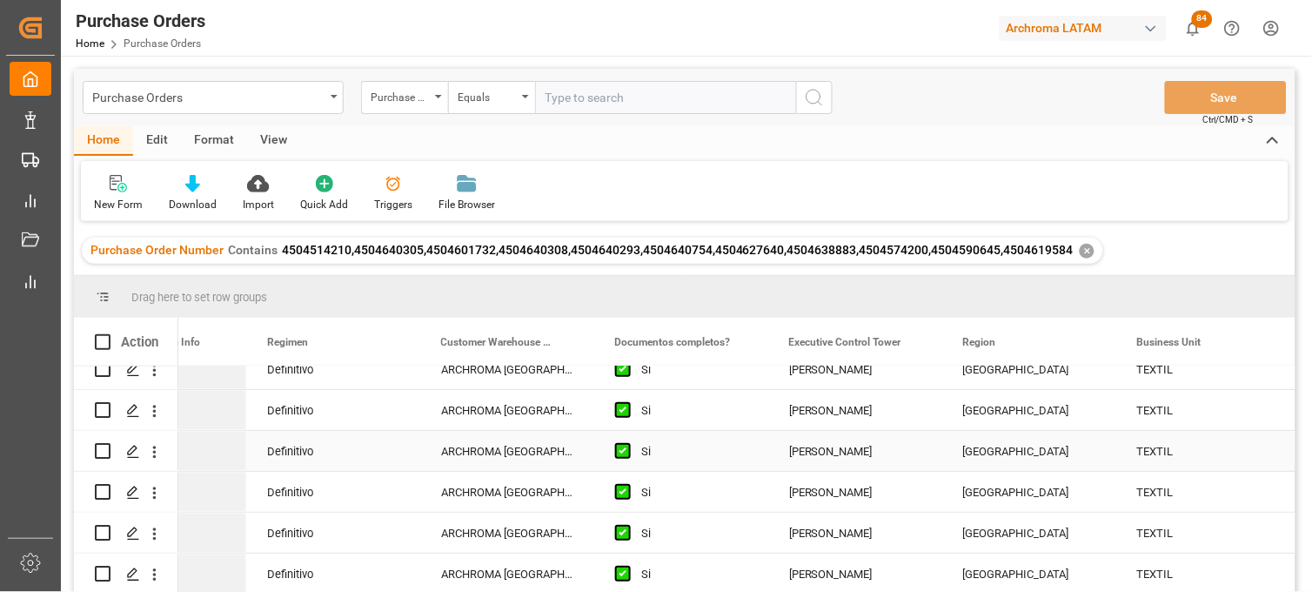
scroll to position [223, 0]
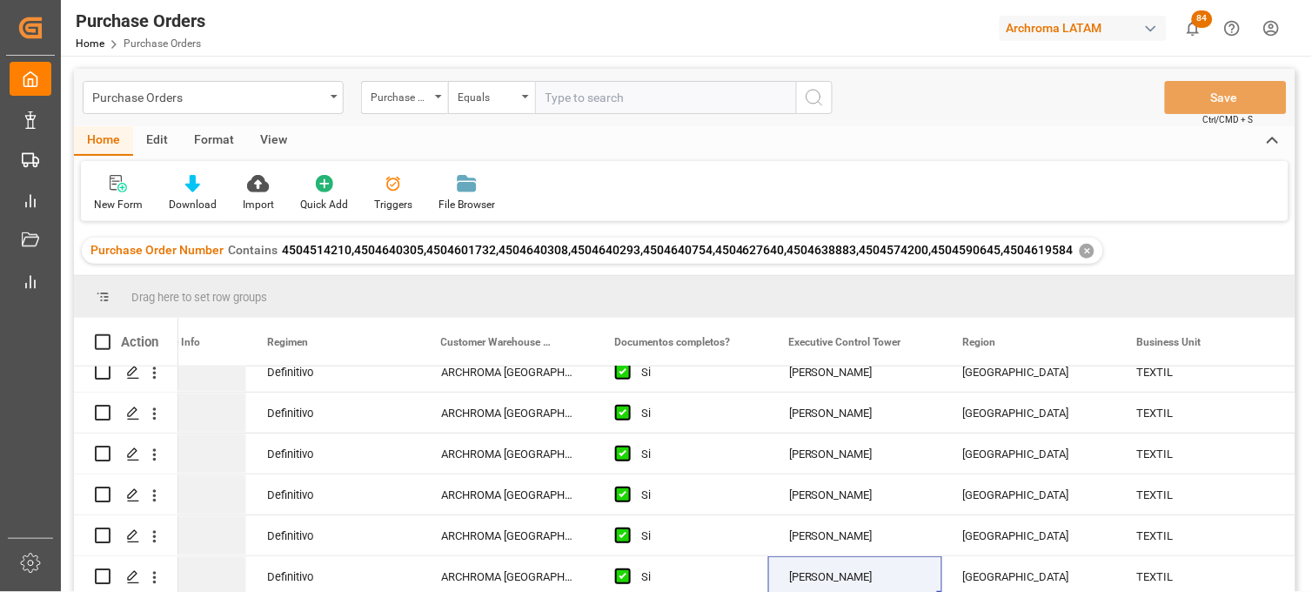
click at [1082, 251] on div "✕" at bounding box center [1087, 251] width 15 height 15
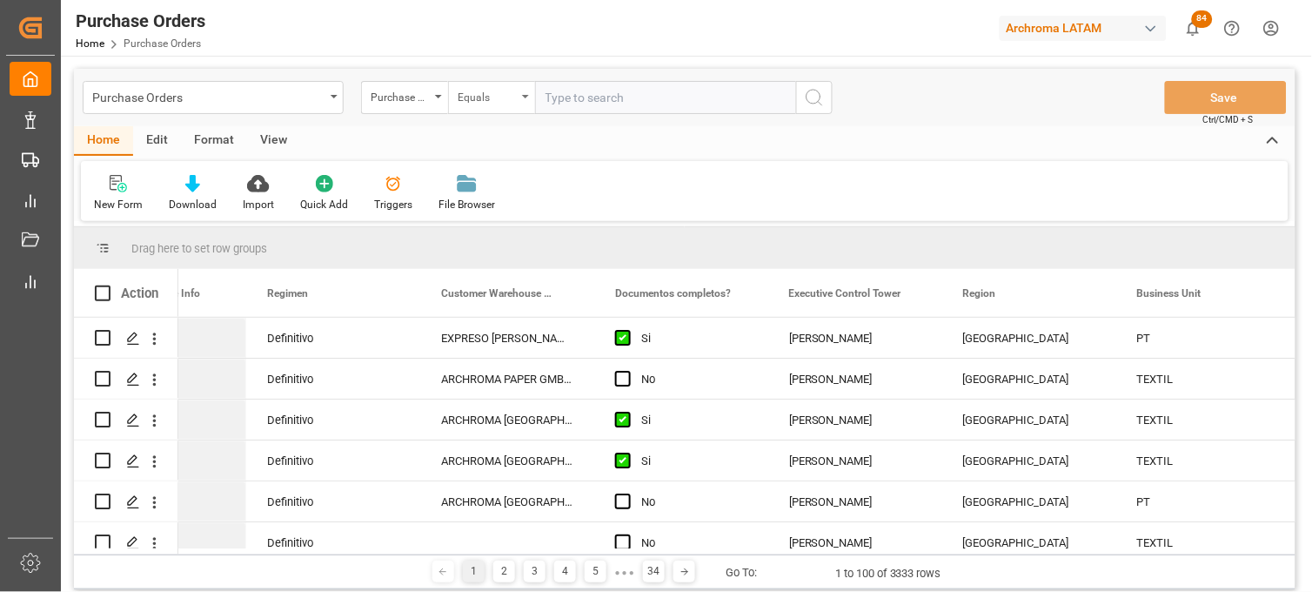
click at [487, 106] on div "Equals" at bounding box center [491, 97] width 87 height 33
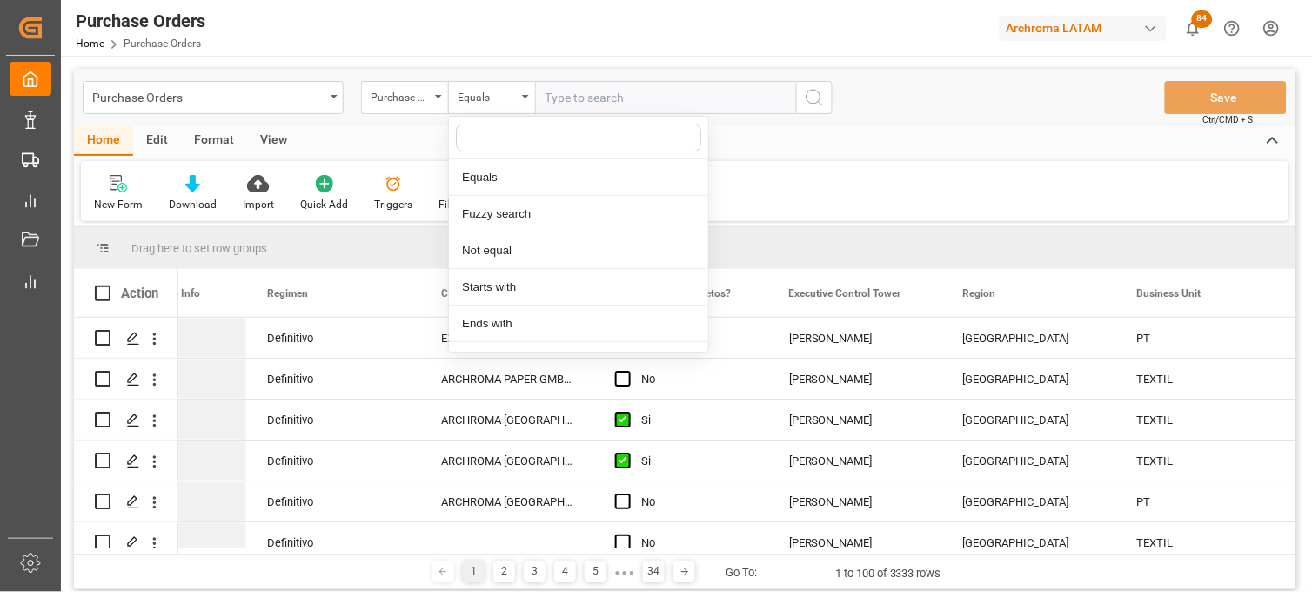
click at [497, 148] on input "text" at bounding box center [578, 138] width 245 height 28
type input "c"
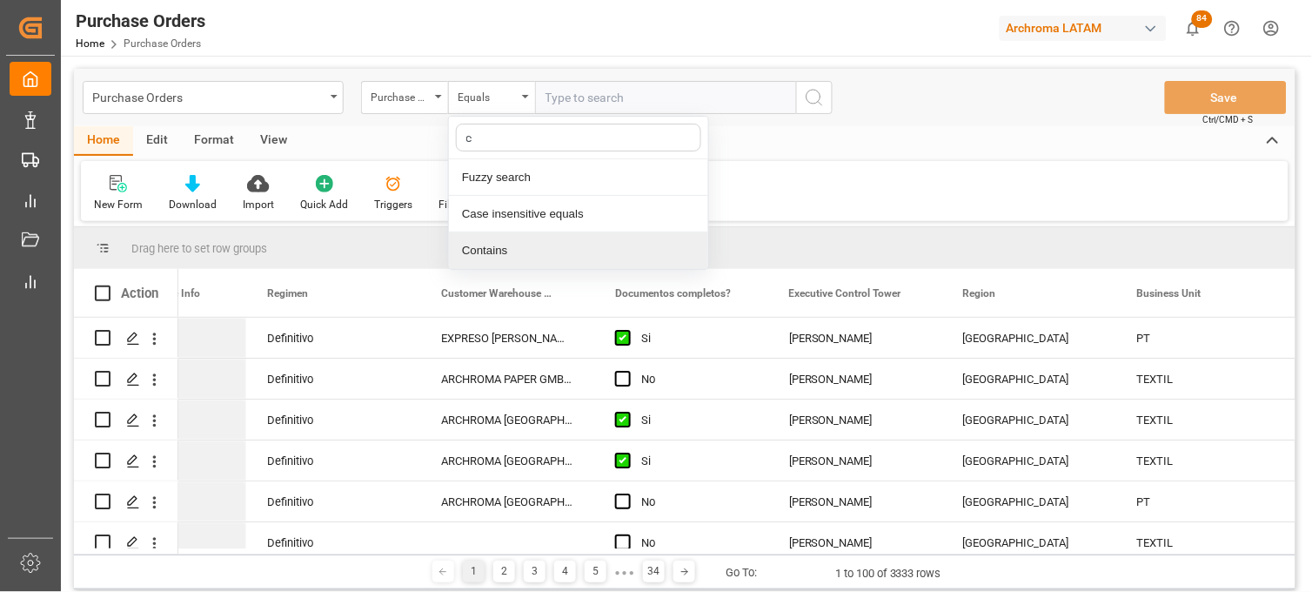
click at [507, 249] on div "Contains" at bounding box center [578, 250] width 259 height 37
click at [574, 89] on input "text" at bounding box center [665, 97] width 261 height 33
paste input "4504623748"
paste input "4504574201"
paste input "4504624820"
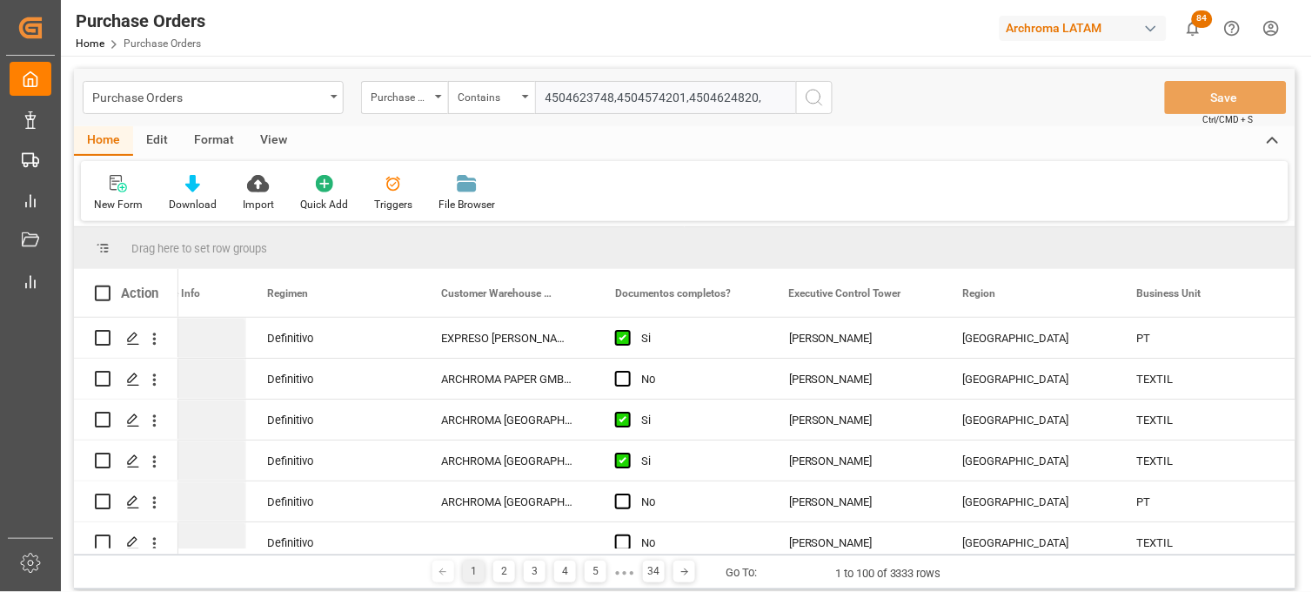
paste input "4504617982"
click at [777, 97] on input "4504623748,4504574201,4504624820,4504617982," at bounding box center [665, 97] width 261 height 33
paste input "4504623813"
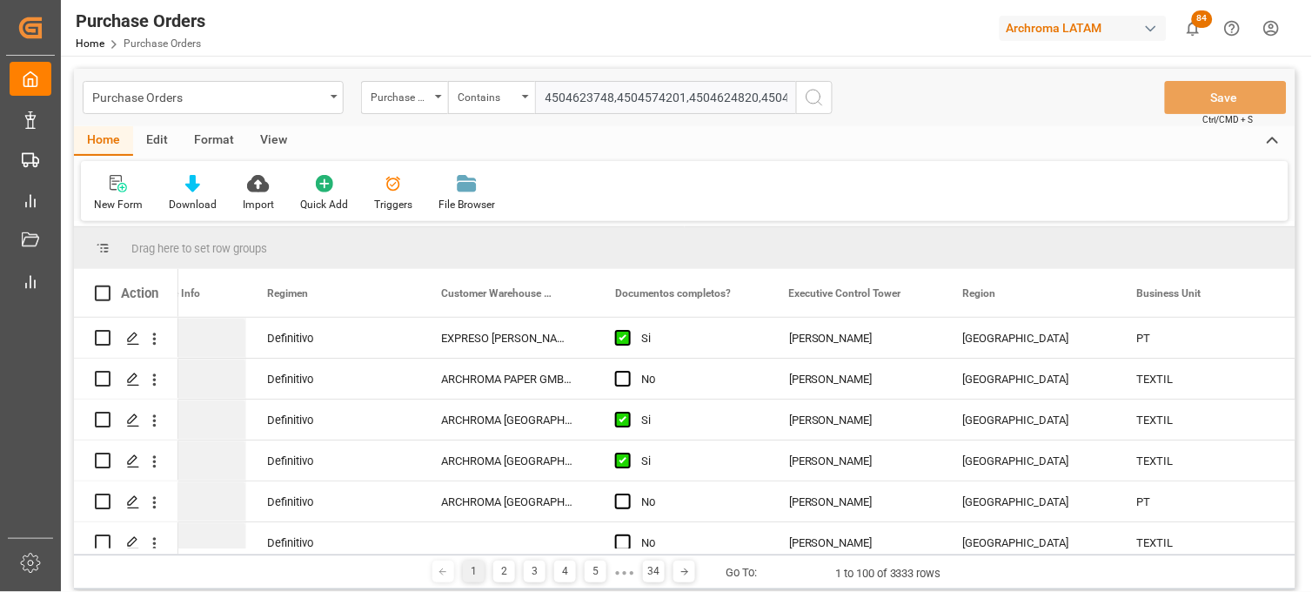
click at [775, 88] on input "4504623748,4504574201,4504624820,4504617982,4504623813," at bounding box center [665, 97] width 261 height 33
paste input "4504623793"
click at [728, 91] on input "4504623748,4504574201,4504624820,4504617982,4504623813,4504623793" at bounding box center [665, 97] width 261 height 33
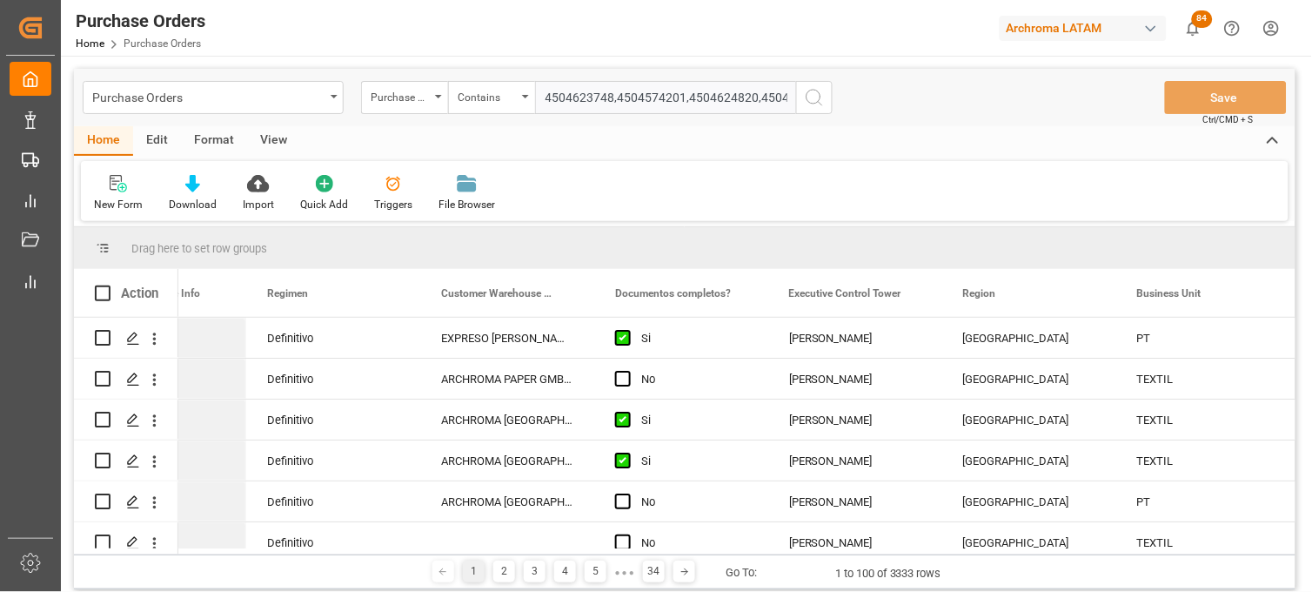
click at [761, 89] on input "4504623748,4504574201,4504624820,4504617982,4504623813,4504623793," at bounding box center [665, 97] width 261 height 33
paste input "4504650415"
type input "4504623748,4504574201,4504624820,4504617982,4504623813,4504623793,4504650415"
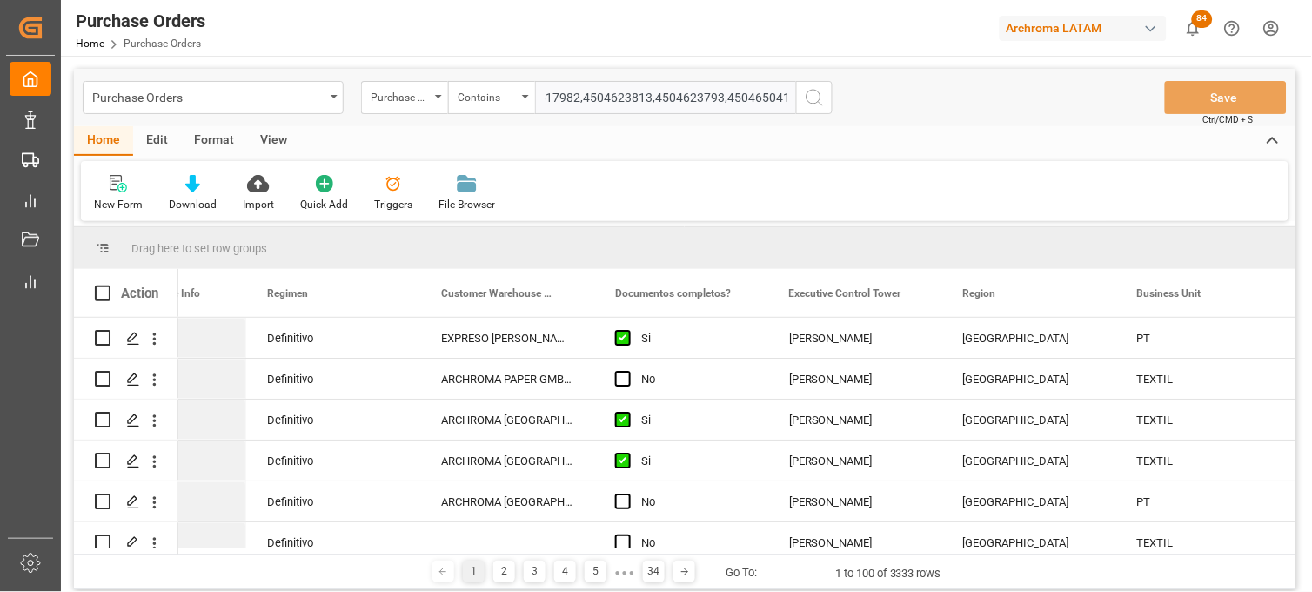
click at [812, 99] on icon "search button" at bounding box center [814, 97] width 21 height 21
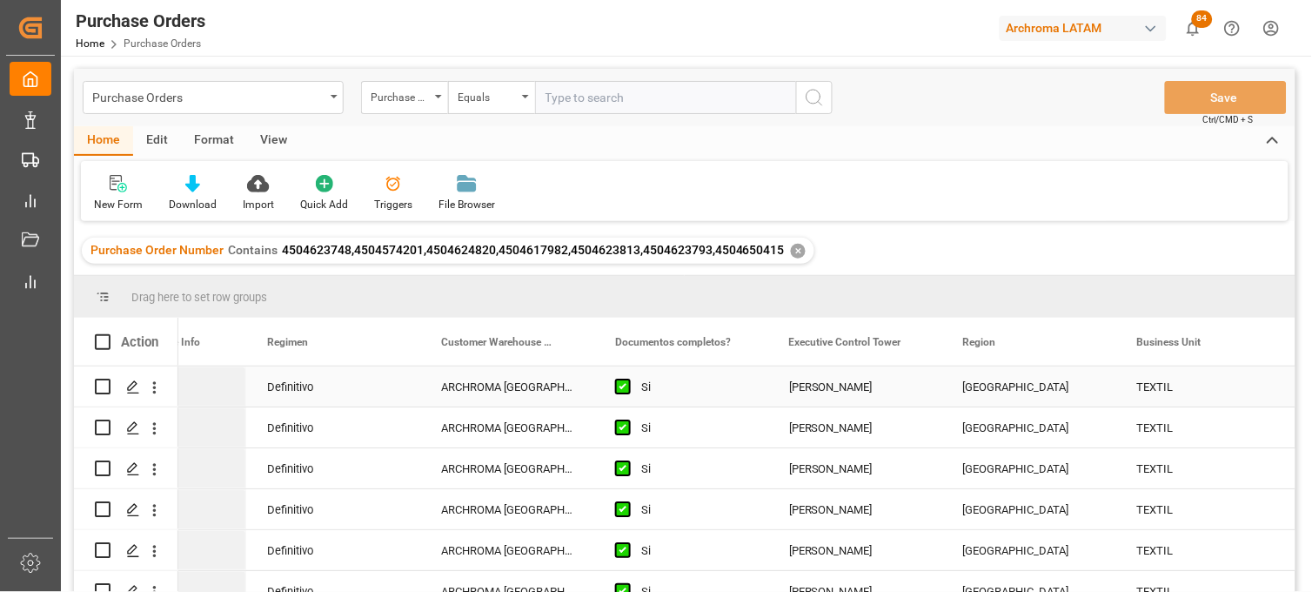
click at [832, 394] on div "[PERSON_NAME]" at bounding box center [855, 387] width 132 height 40
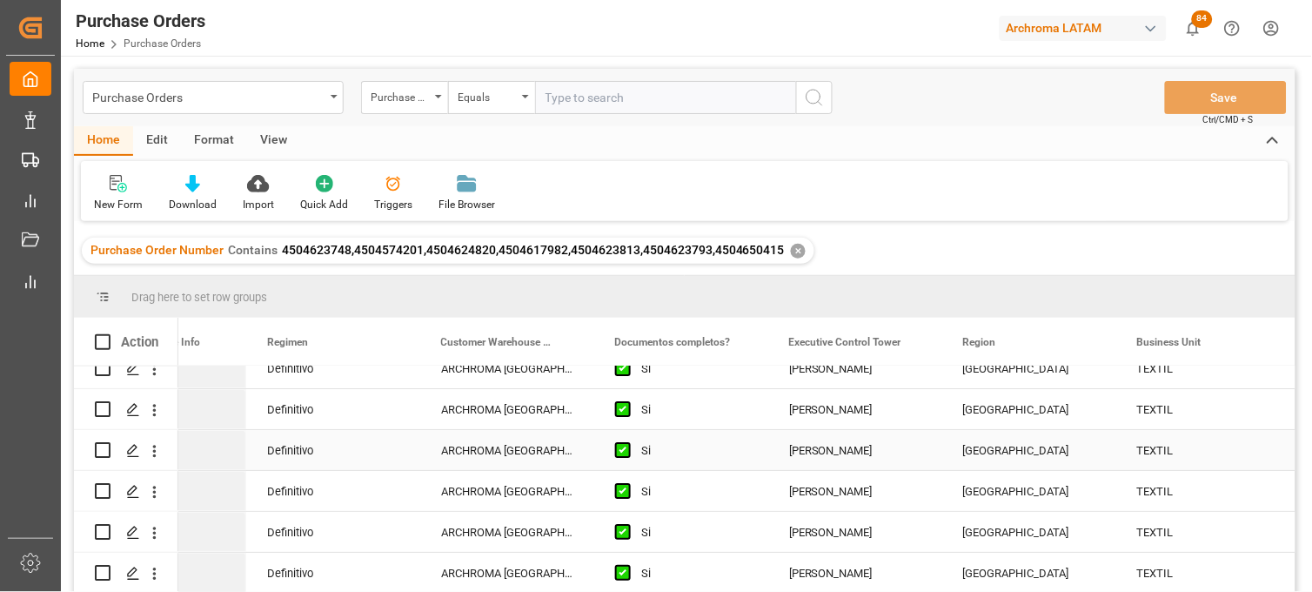
scroll to position [59, 0]
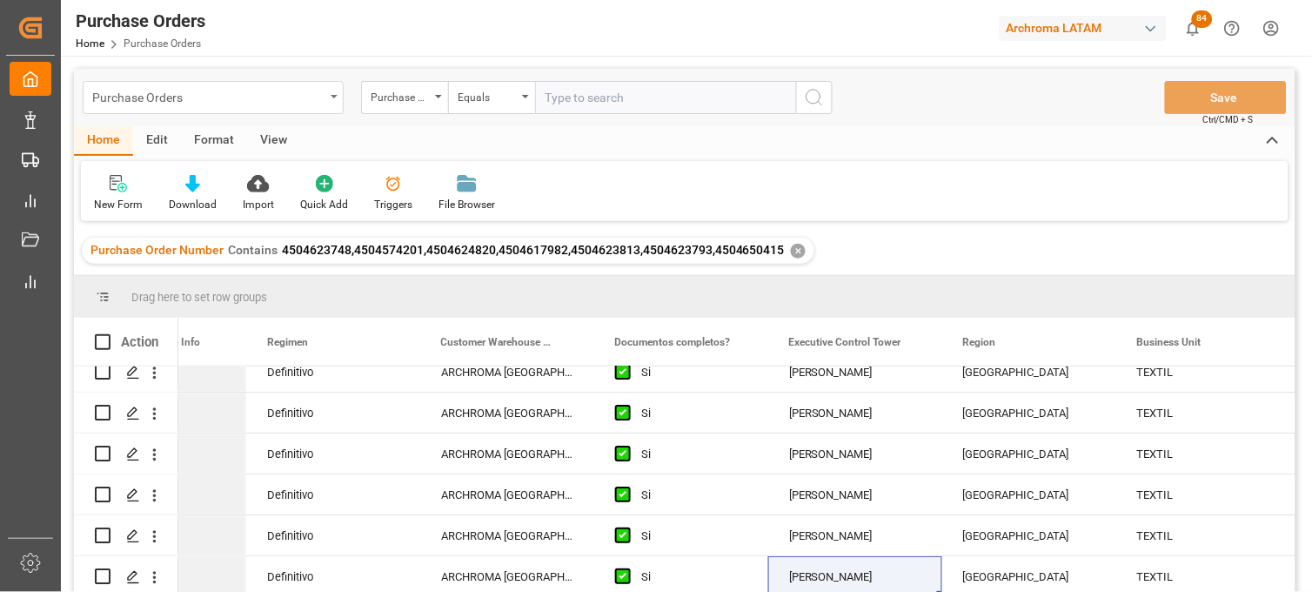
click at [327, 104] on div "Purchase Orders" at bounding box center [213, 97] width 261 height 33
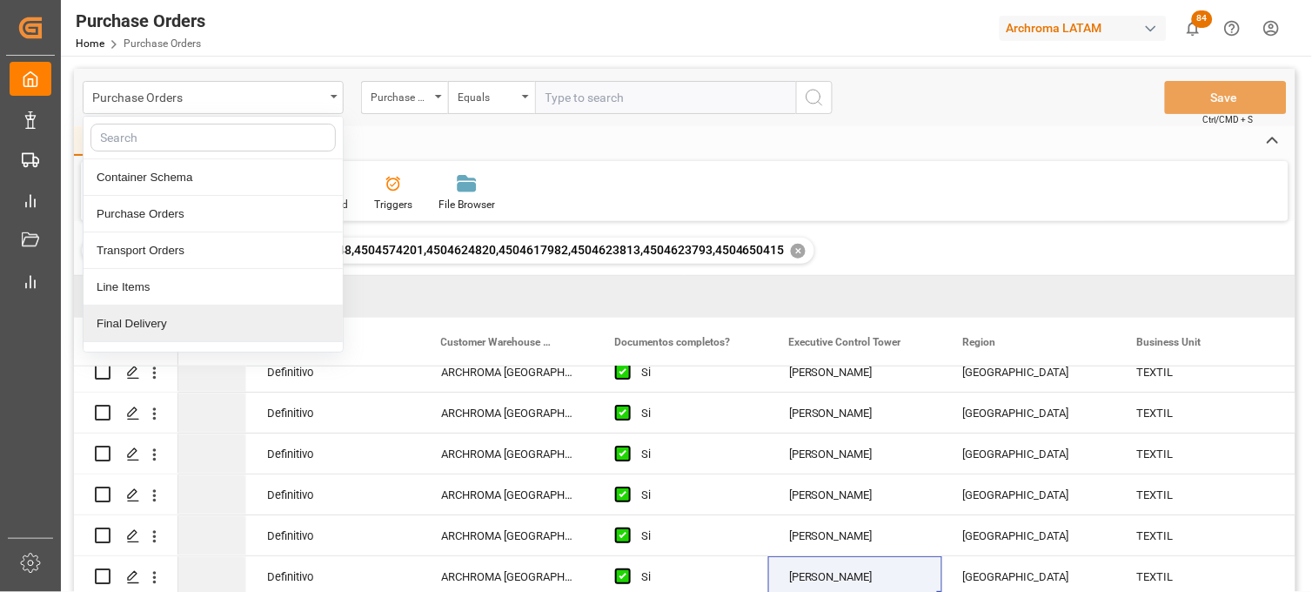
click at [258, 327] on div "Final Delivery" at bounding box center [213, 323] width 259 height 37
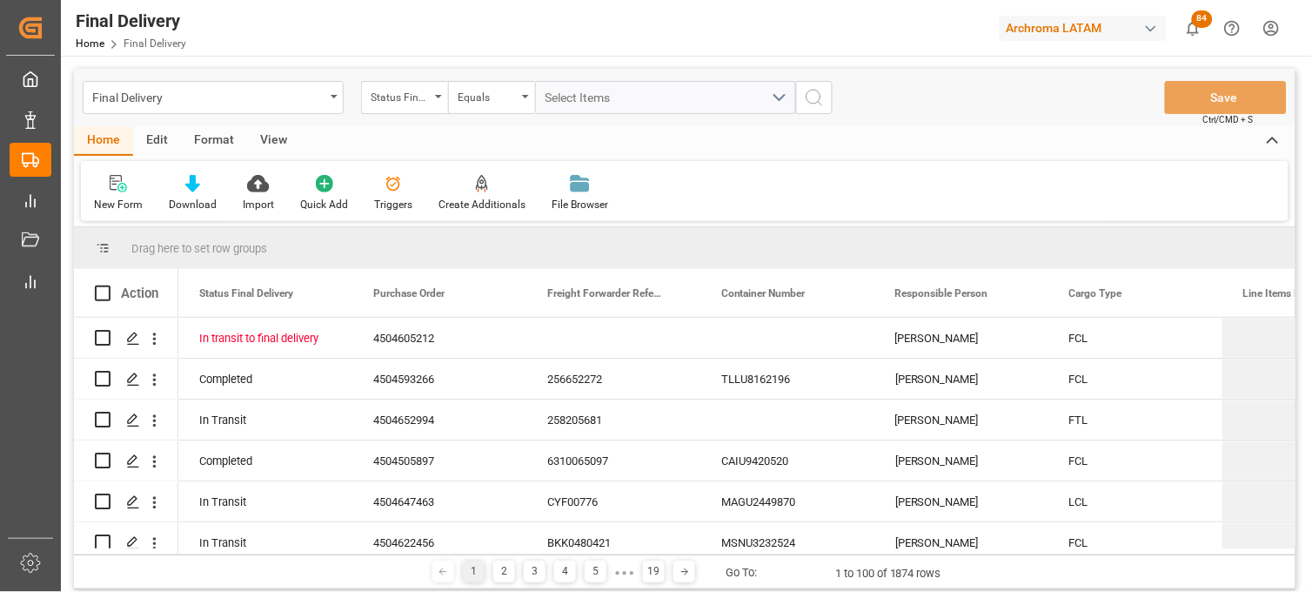
click at [439, 101] on div "Status Final Delivery" at bounding box center [404, 97] width 87 height 33
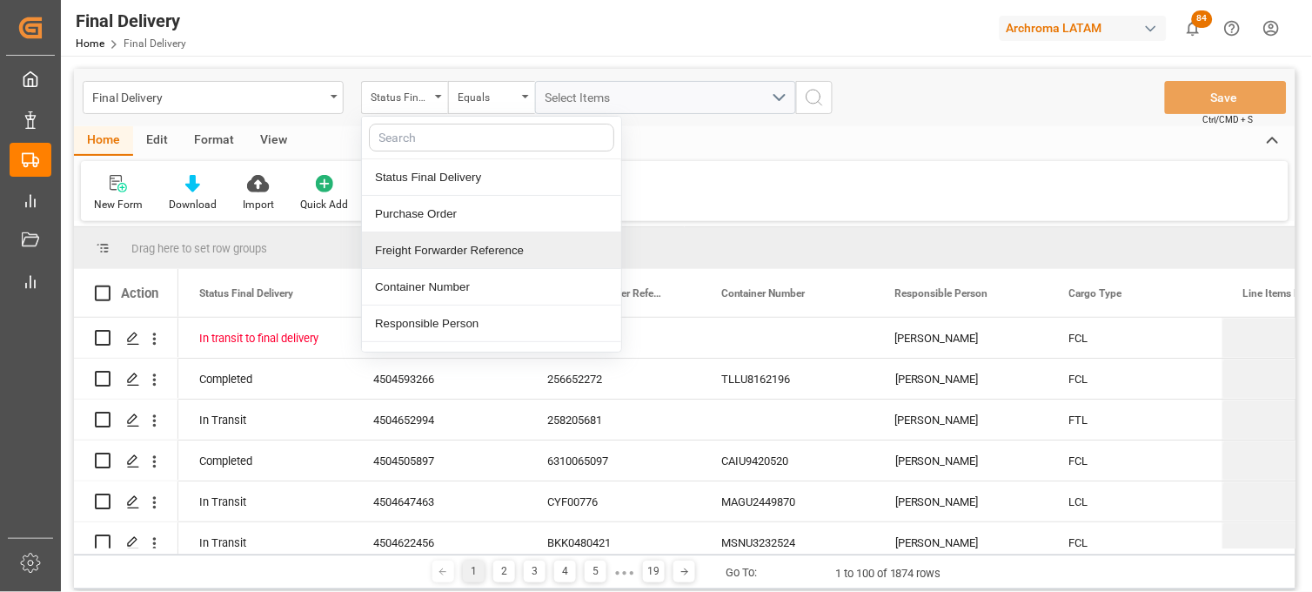
click at [441, 241] on div "Freight Forwarder Reference" at bounding box center [491, 250] width 259 height 37
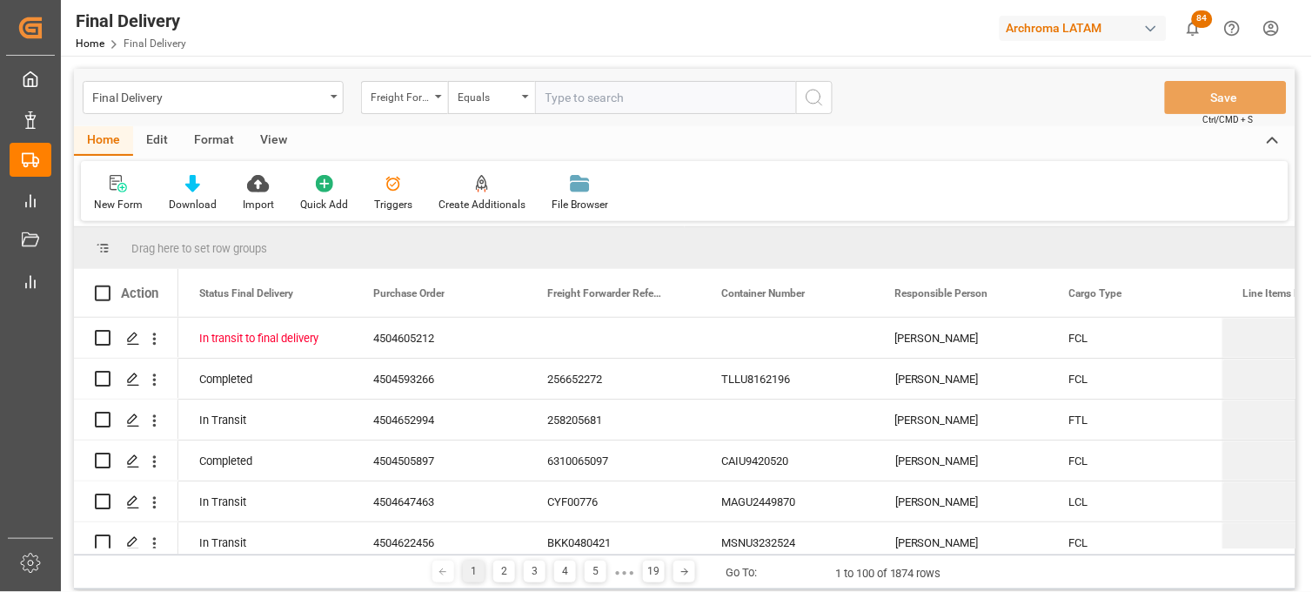
click at [564, 104] on input "text" at bounding box center [665, 97] width 261 height 33
type input "250915080019"
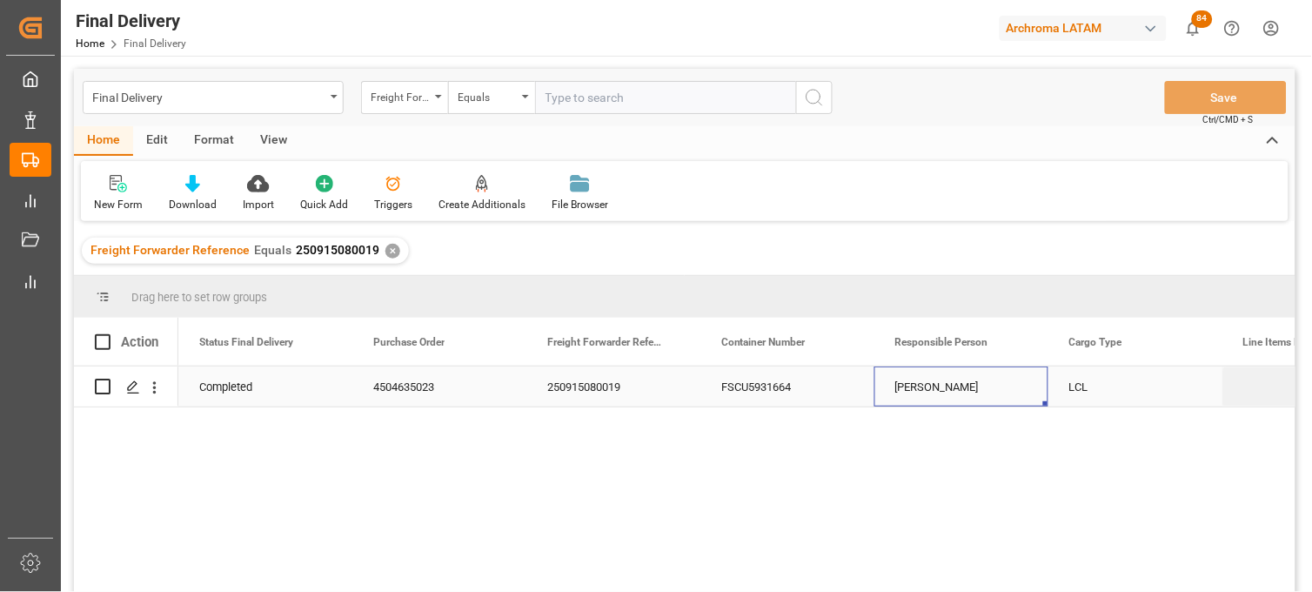
click at [914, 393] on div "[PERSON_NAME]" at bounding box center [962, 386] width 174 height 40
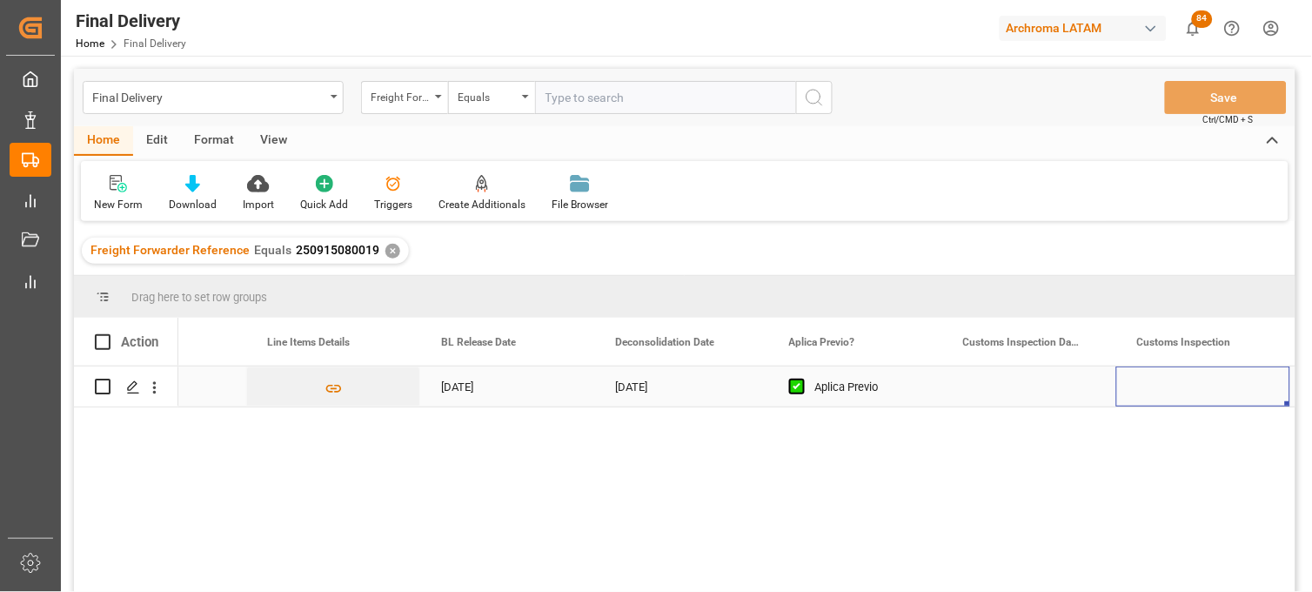
scroll to position [0, 1151]
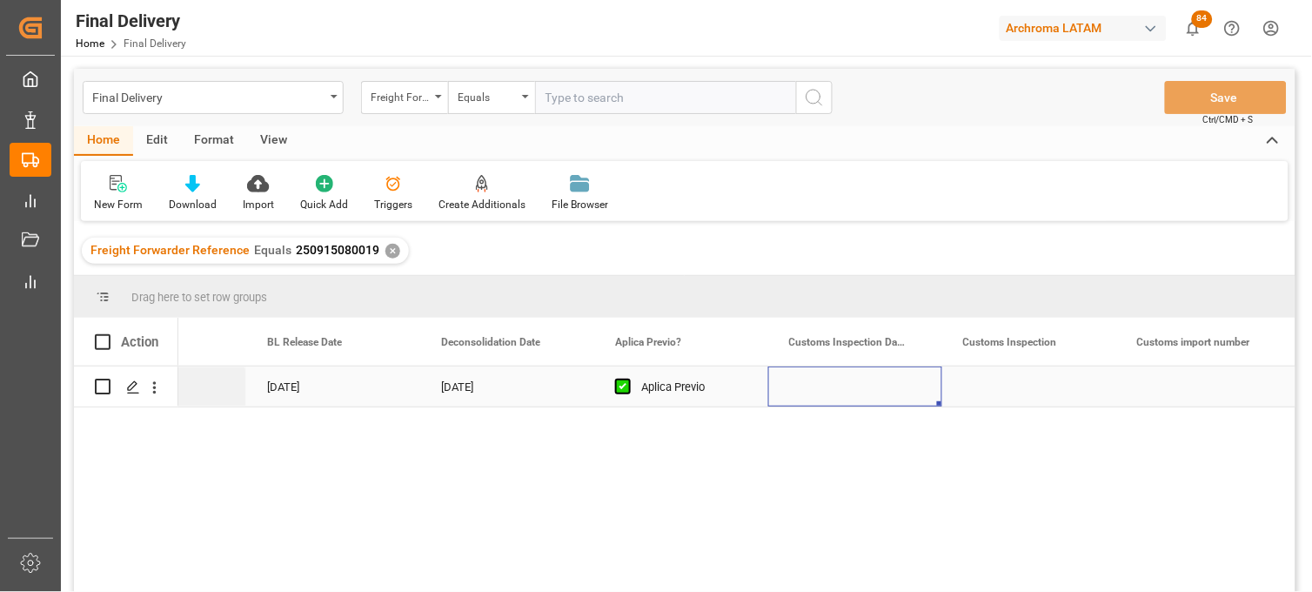
click at [846, 385] on div "Press SPACE to select this row." at bounding box center [856, 386] width 174 height 40
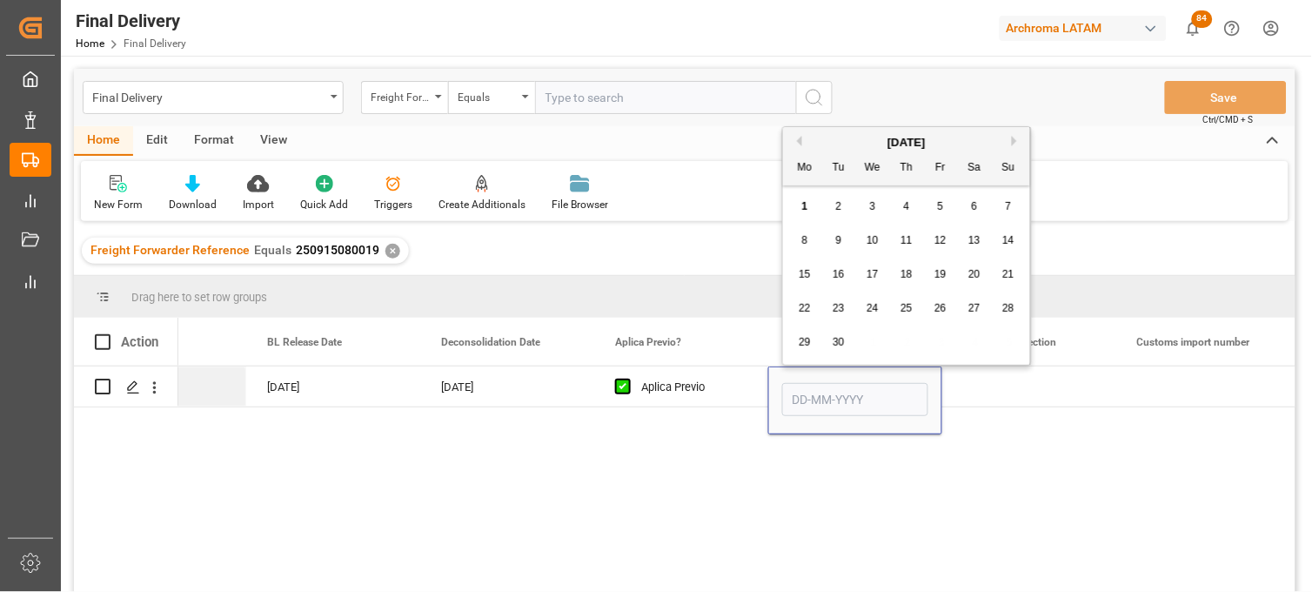
click at [802, 206] on span "1" at bounding box center [805, 206] width 6 height 12
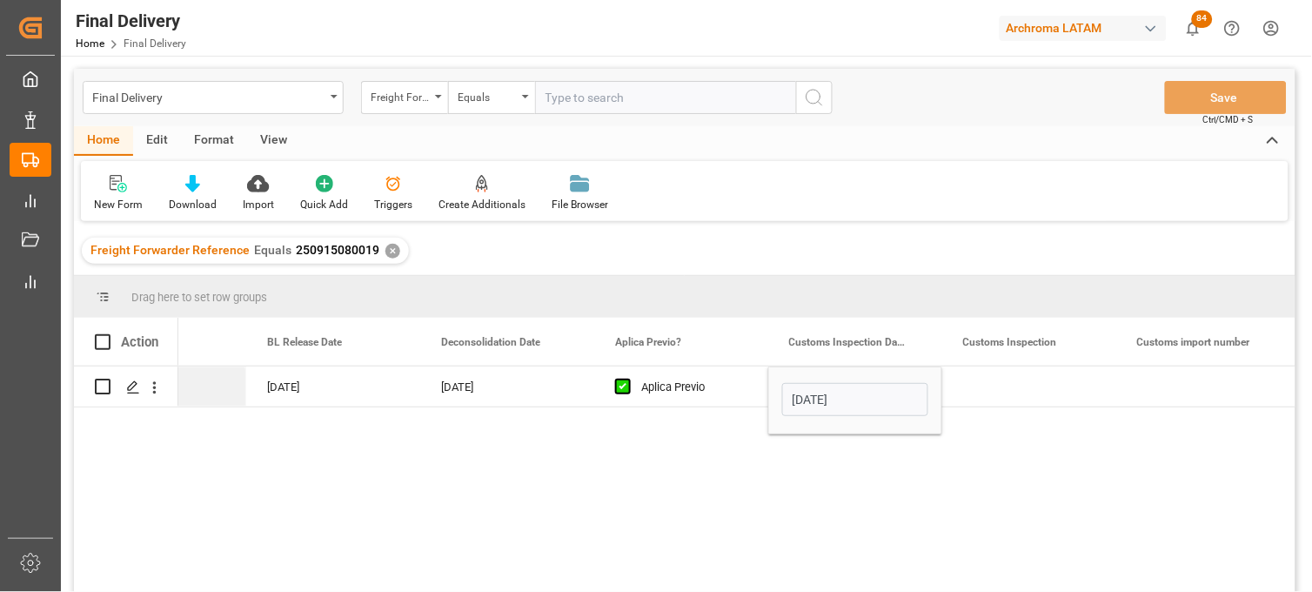
type input "[DATE]"
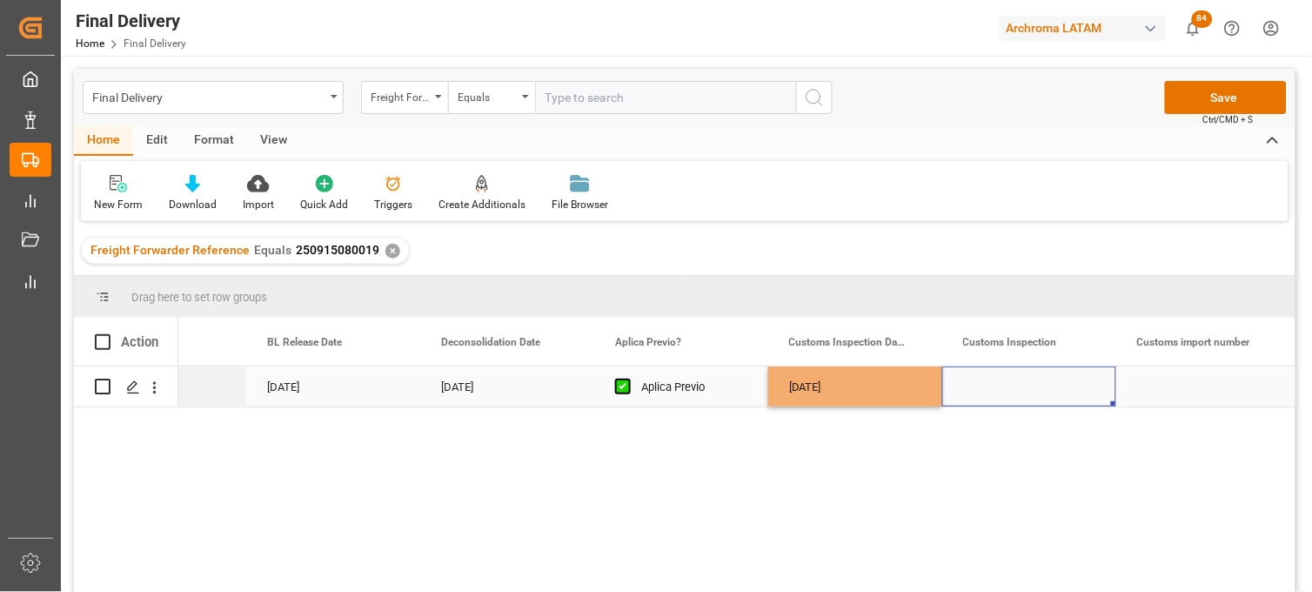
click at [1003, 387] on div "Press SPACE to select this row." at bounding box center [1030, 386] width 174 height 40
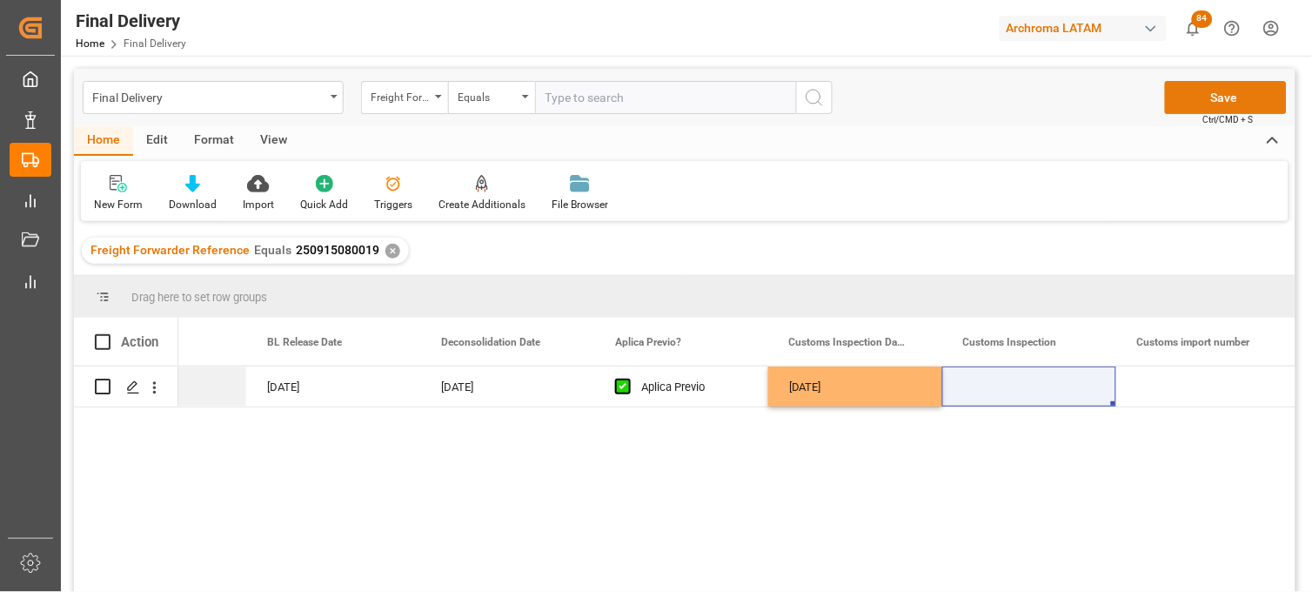
click at [1191, 110] on button "Save" at bounding box center [1226, 97] width 122 height 33
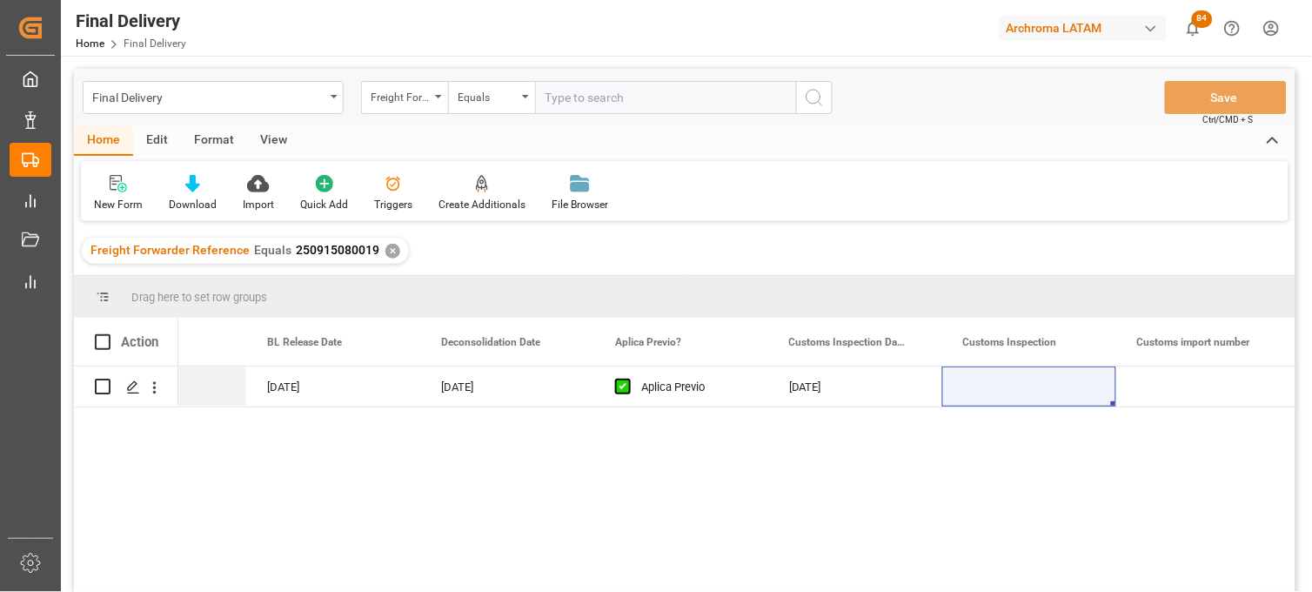
click at [386, 252] on div "✕" at bounding box center [393, 251] width 15 height 15
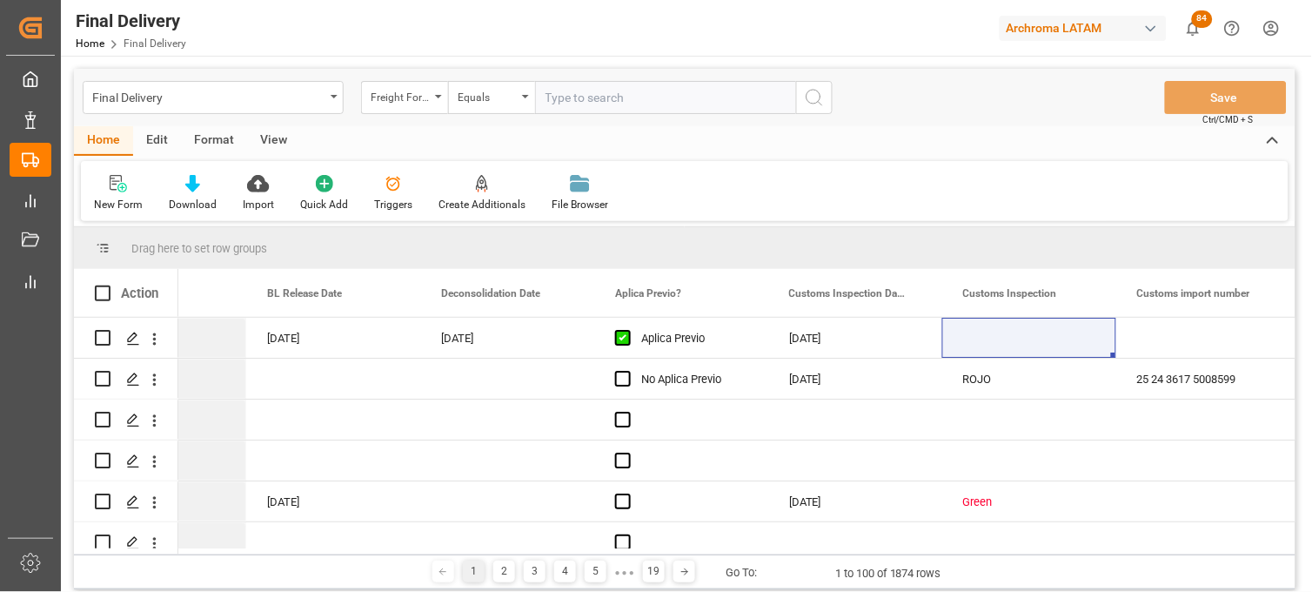
click at [567, 100] on input "text" at bounding box center [665, 97] width 261 height 33
paste input "250906900315"
type input "250906900315"
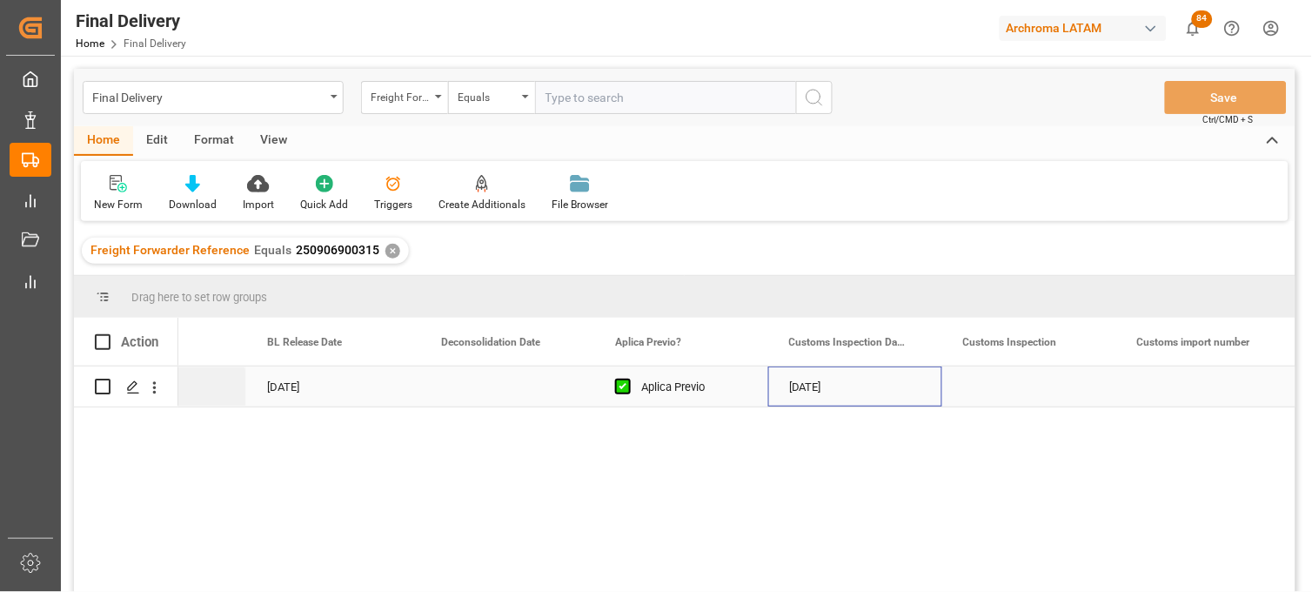
click at [815, 384] on div "[DATE]" at bounding box center [856, 386] width 174 height 40
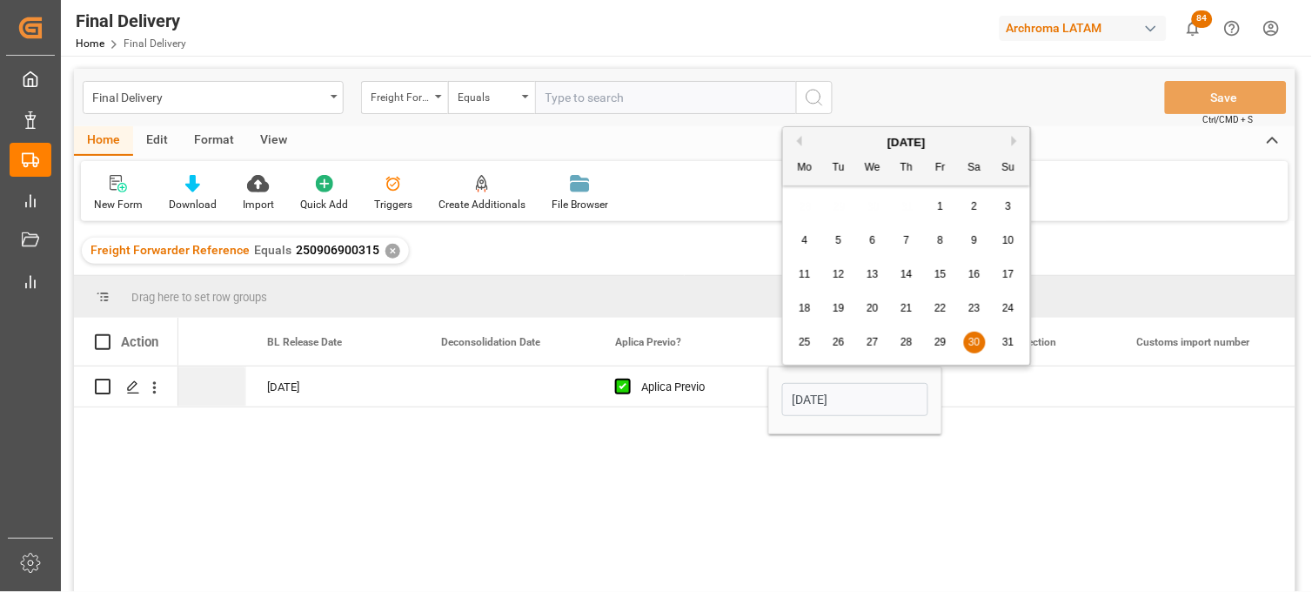
click at [1015, 138] on button "Next Month" at bounding box center [1017, 141] width 10 height 10
click at [808, 207] on span "1" at bounding box center [805, 206] width 6 height 12
type input "[DATE]"
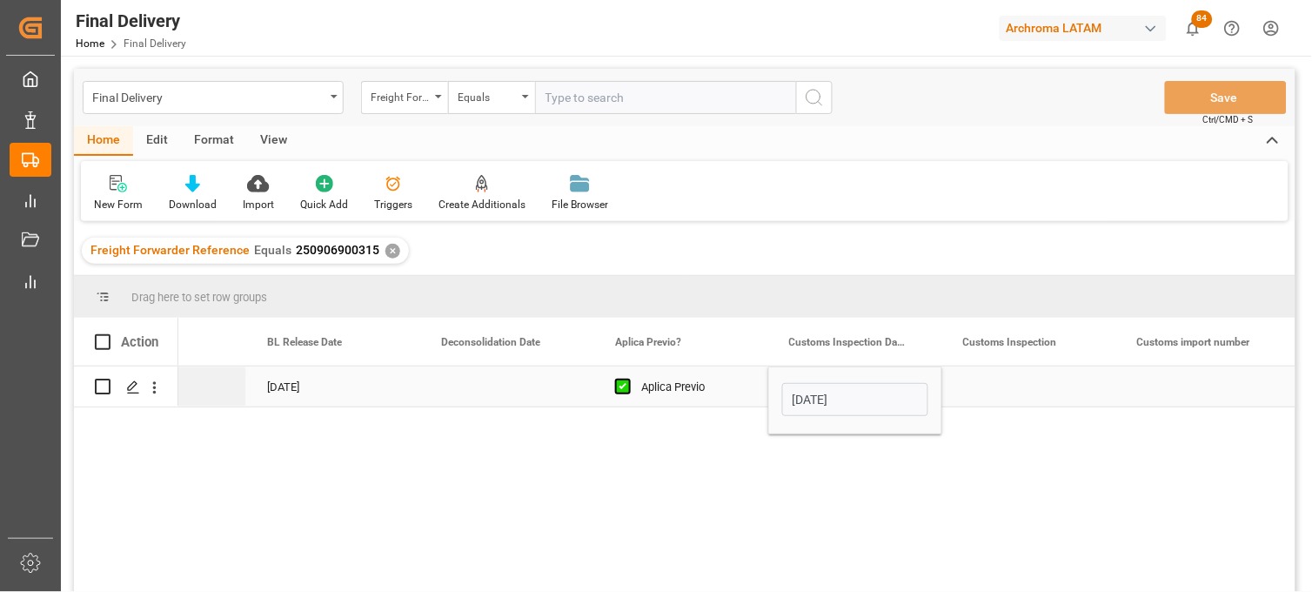
click at [1014, 381] on div "Press SPACE to select this row." at bounding box center [1030, 386] width 174 height 40
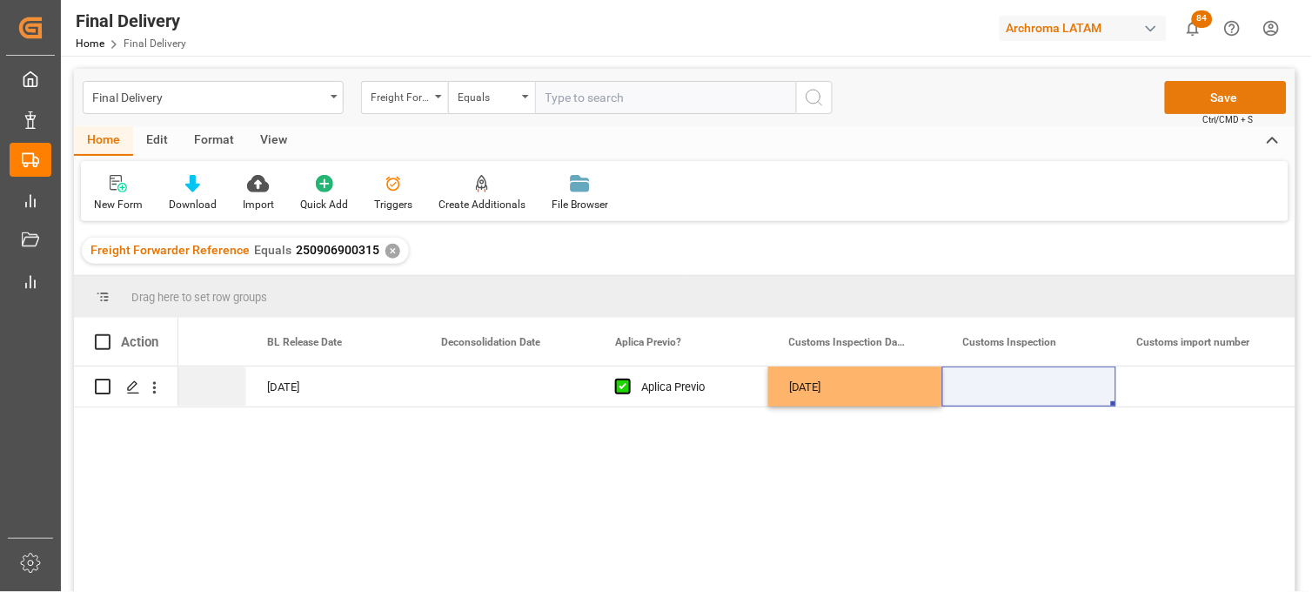
click at [1175, 100] on button "Save" at bounding box center [1226, 97] width 122 height 33
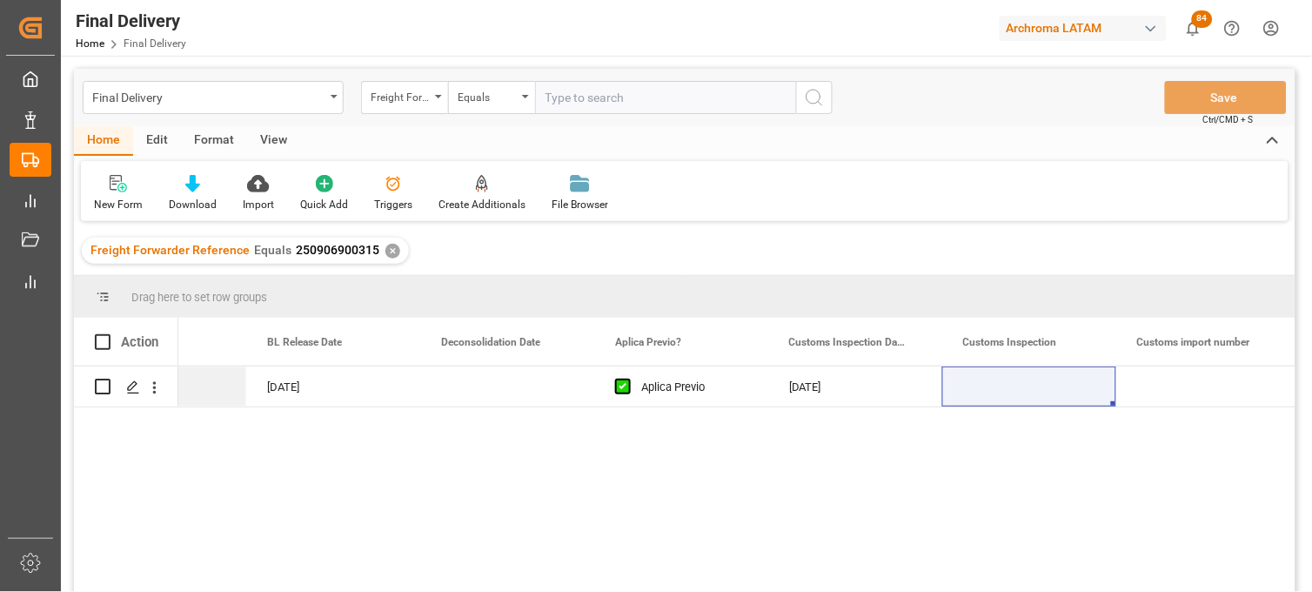
click at [387, 250] on div "✕" at bounding box center [393, 251] width 15 height 15
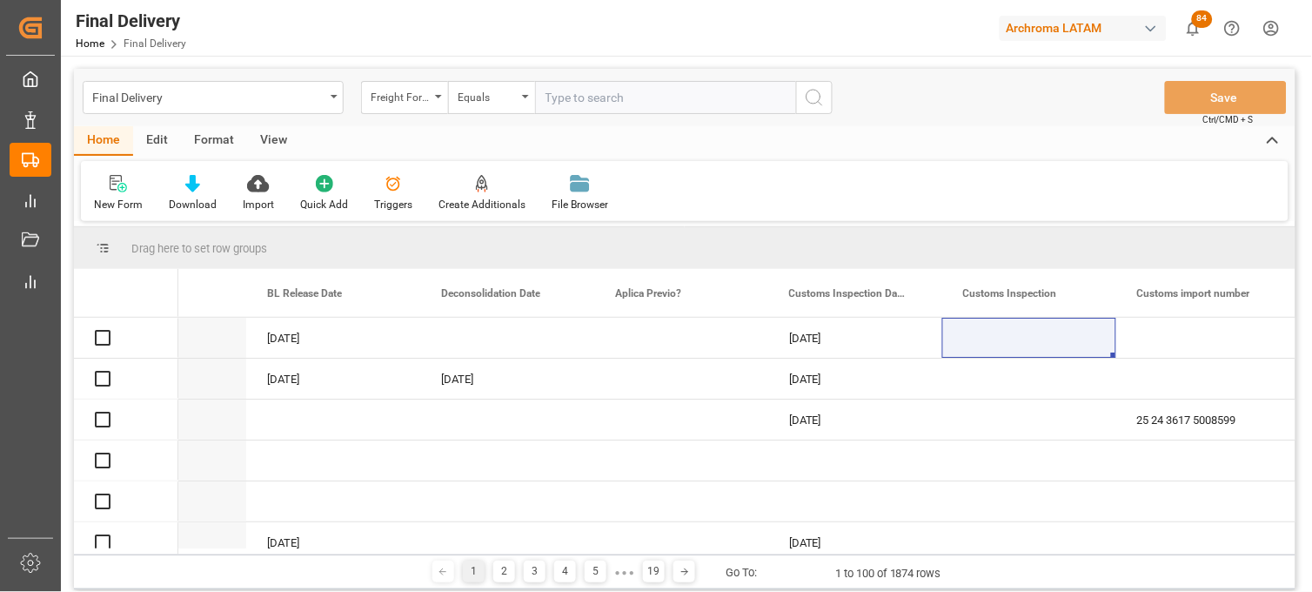
click at [573, 93] on input "text" at bounding box center [665, 97] width 261 height 33
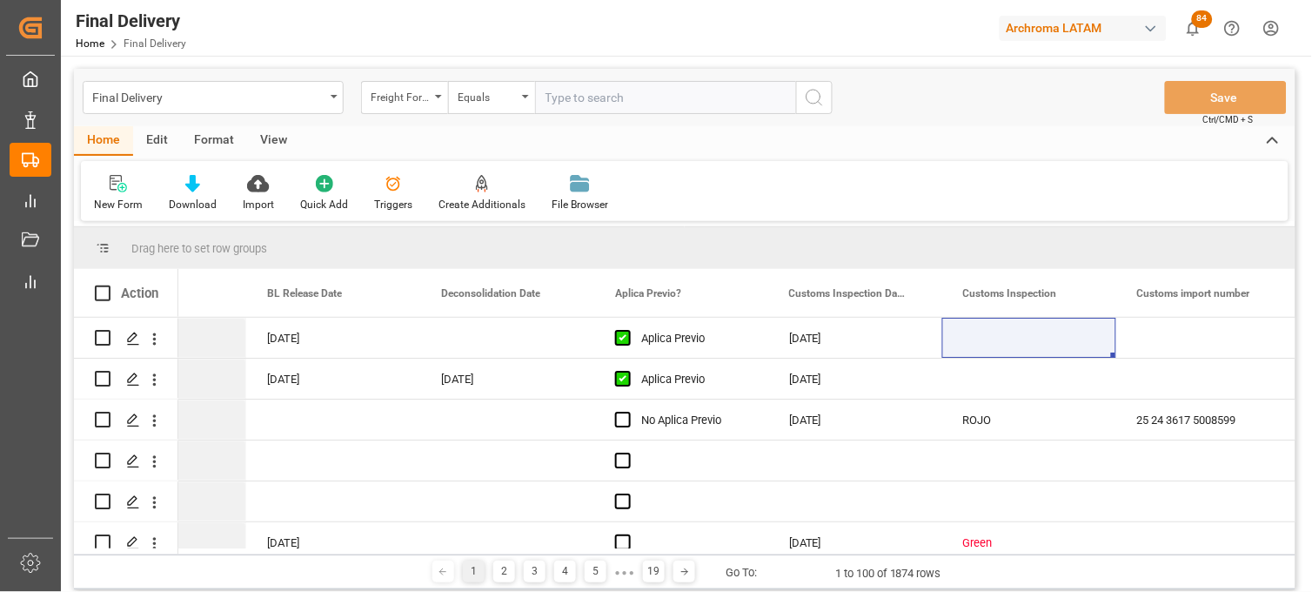
click at [573, 93] on input "text" at bounding box center [665, 97] width 261 height 33
paste input "250906900314"
type input "250906900314"
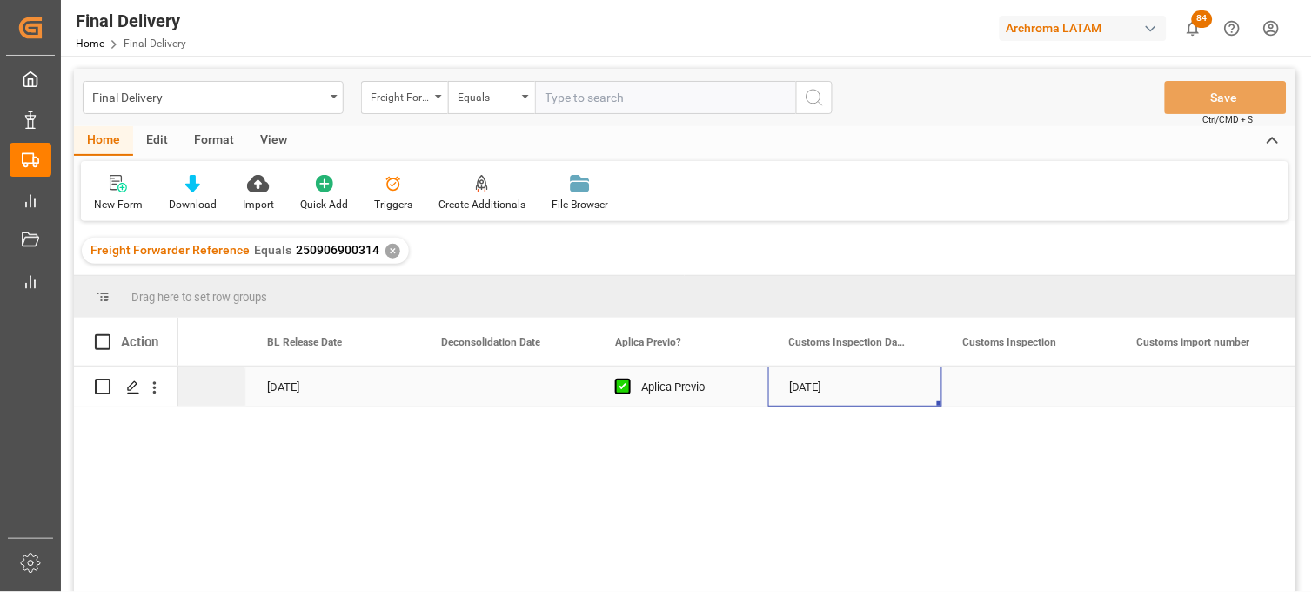
click at [802, 390] on div "[DATE]" at bounding box center [856, 386] width 174 height 40
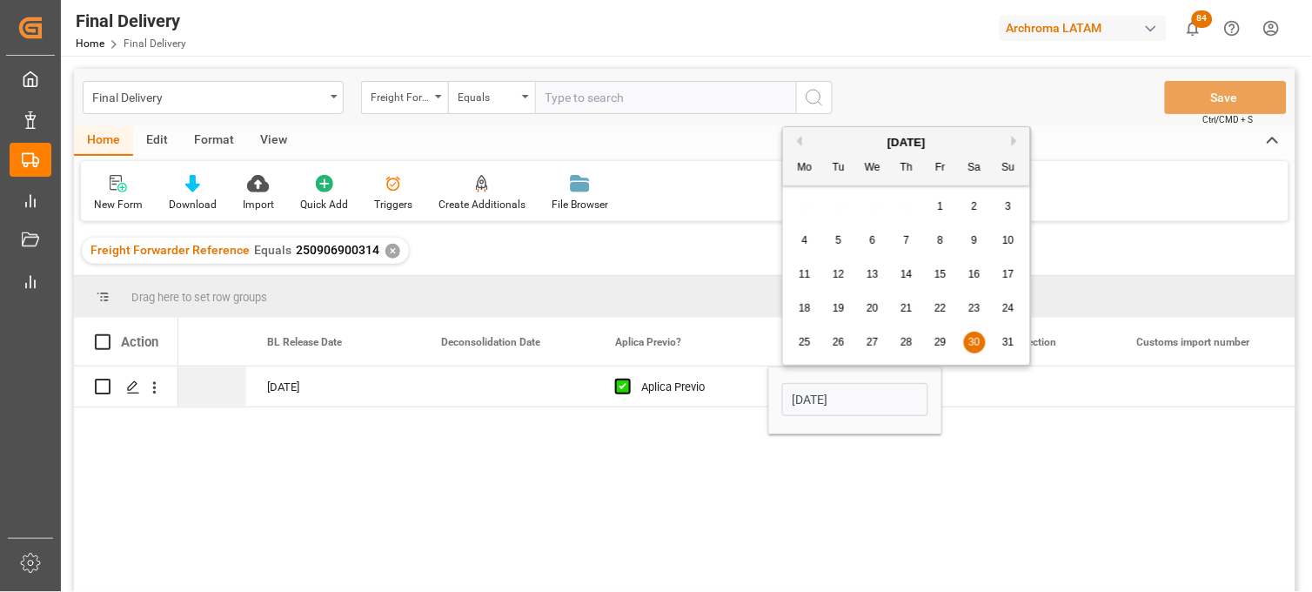
click at [1015, 139] on button "Next Month" at bounding box center [1017, 141] width 10 height 10
click at [811, 211] on div "1" at bounding box center [806, 207] width 22 height 21
type input "[DATE]"
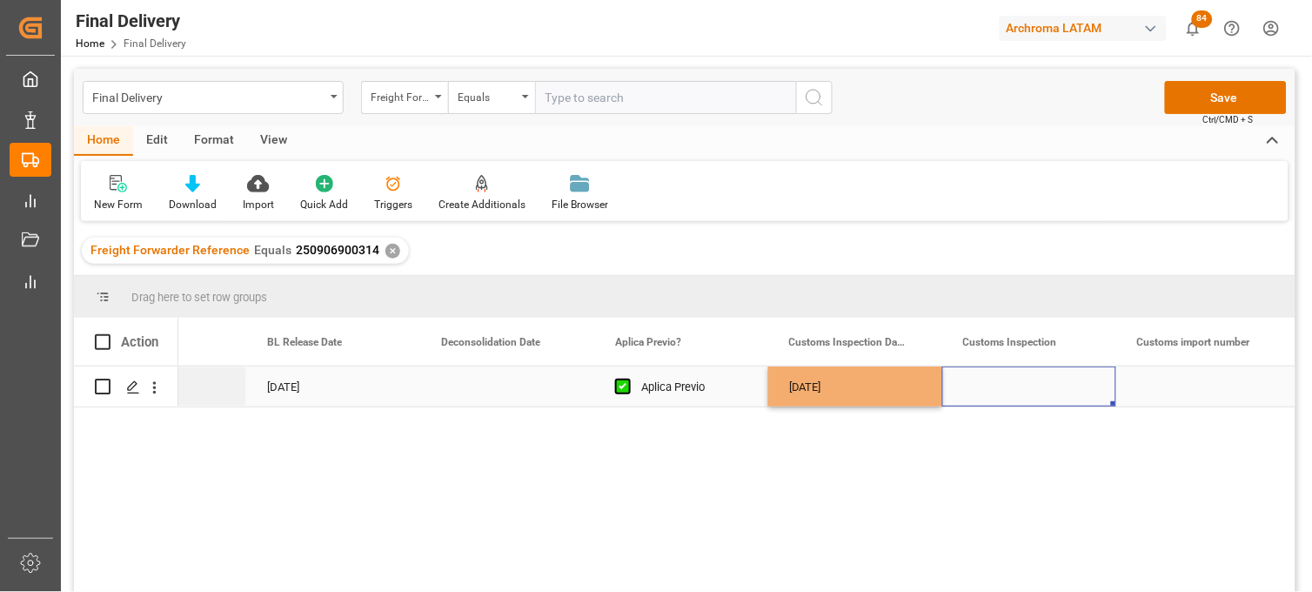
click at [1004, 393] on div "Press SPACE to select this row." at bounding box center [1030, 386] width 174 height 40
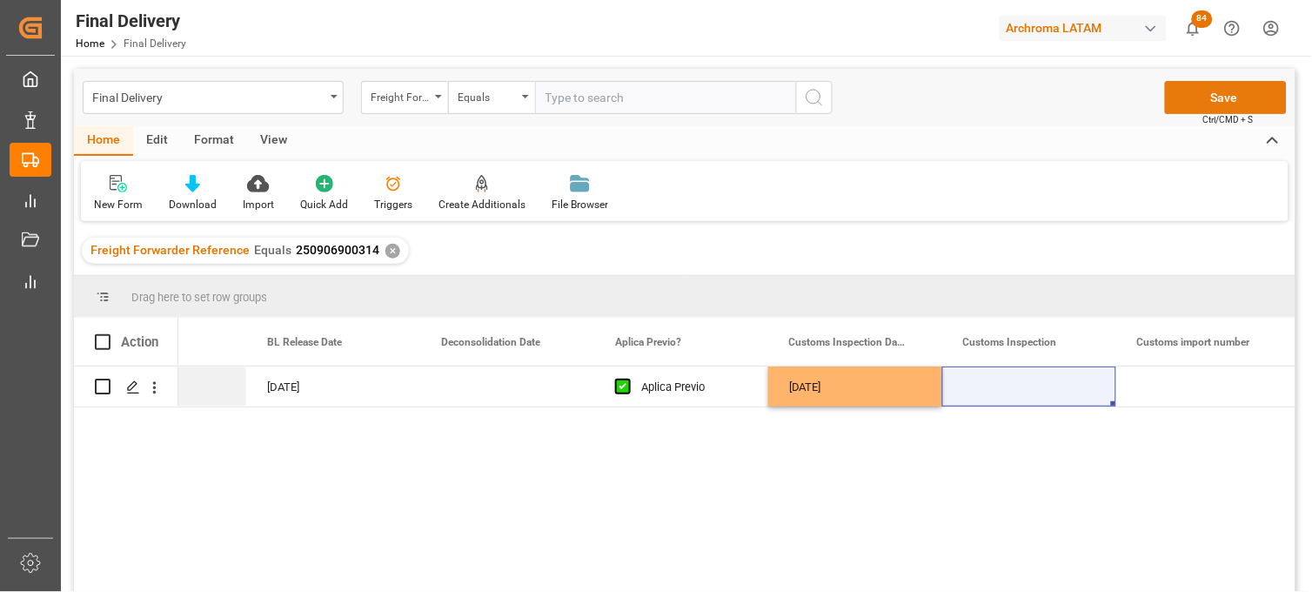
click at [1179, 101] on button "Save" at bounding box center [1226, 97] width 122 height 33
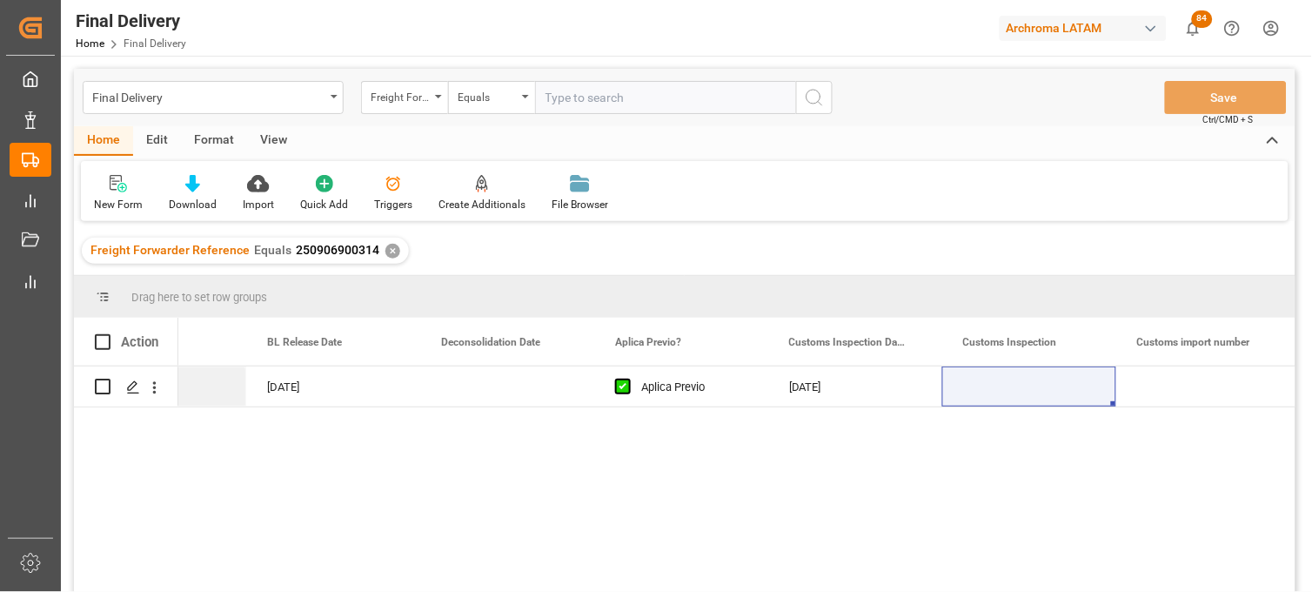
click at [387, 246] on div "✕" at bounding box center [393, 251] width 15 height 15
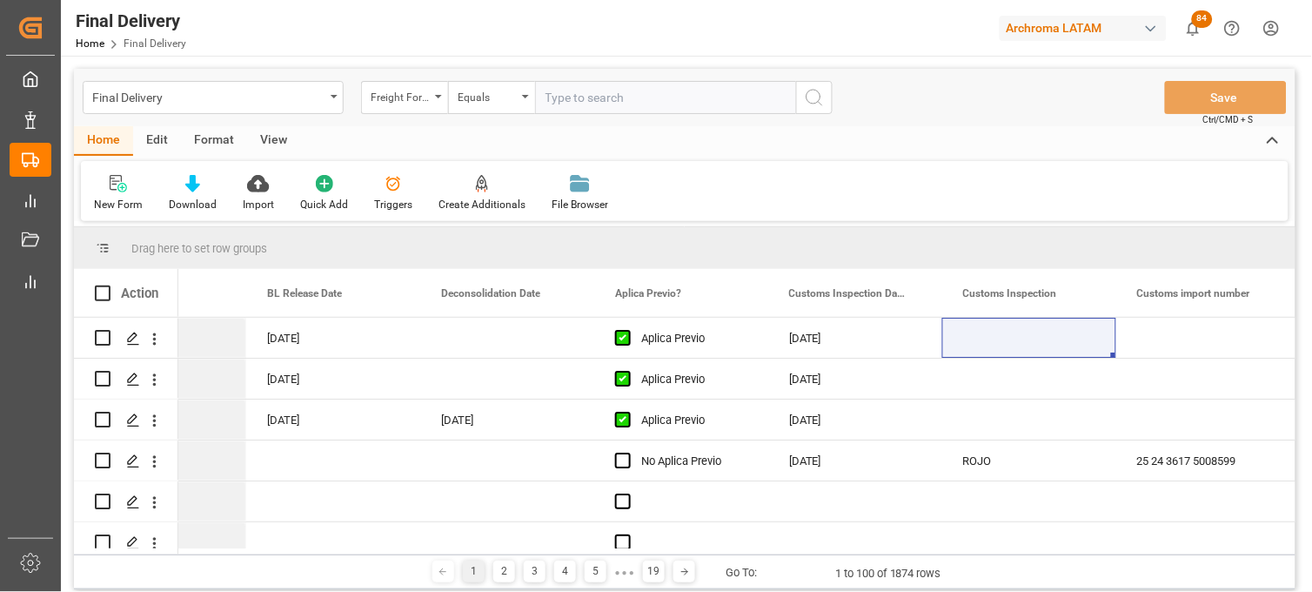
click at [549, 104] on input "text" at bounding box center [665, 97] width 261 height 33
paste input "250915080011"
type input "250915080011"
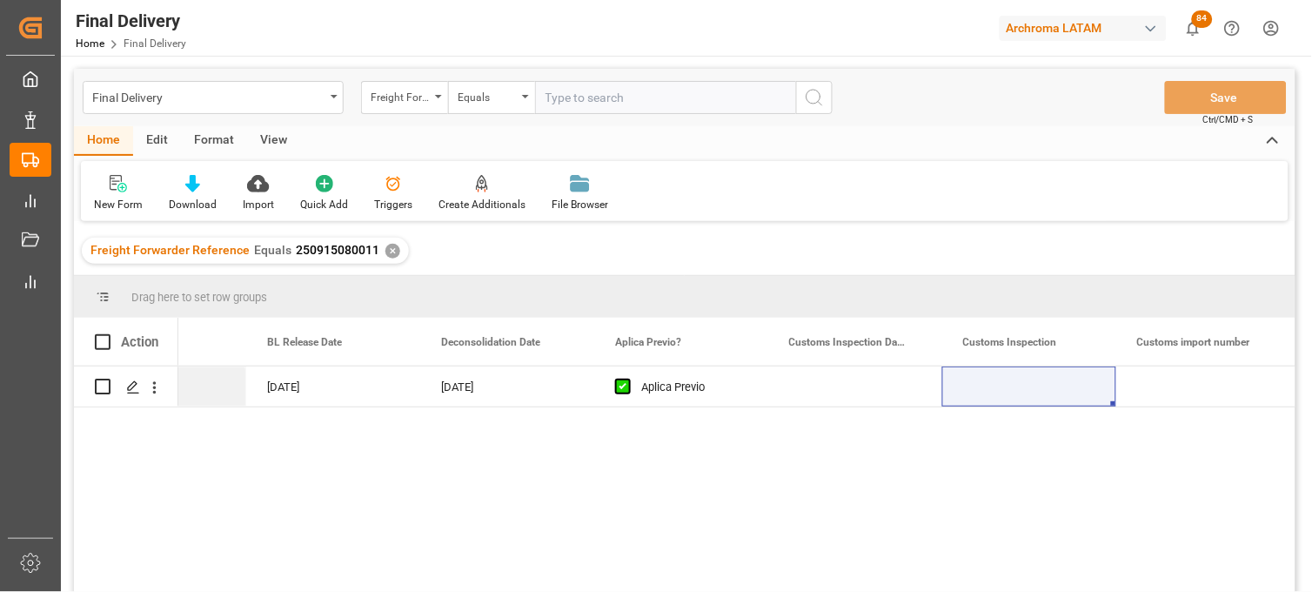
click at [819, 409] on div "LCL [DATE] [DATE] Aplica Previo" at bounding box center [737, 484] width 1118 height 237
click at [821, 397] on div "Press SPACE to select this row." at bounding box center [856, 386] width 174 height 40
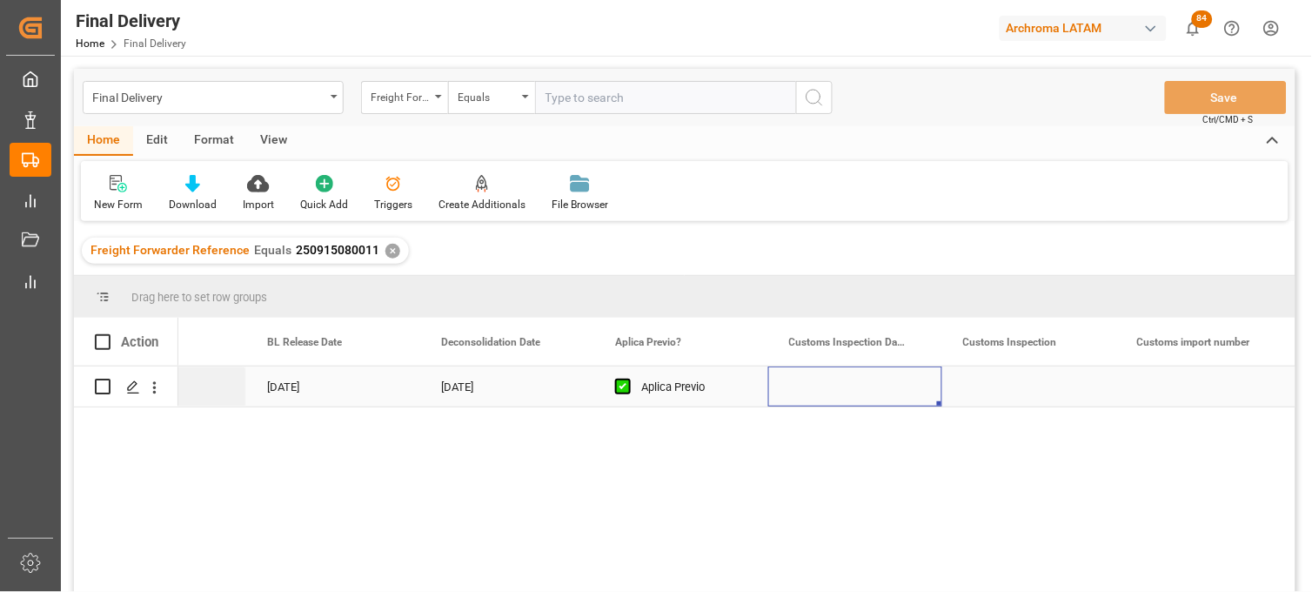
click at [821, 397] on div "Press SPACE to select this row." at bounding box center [856, 386] width 174 height 40
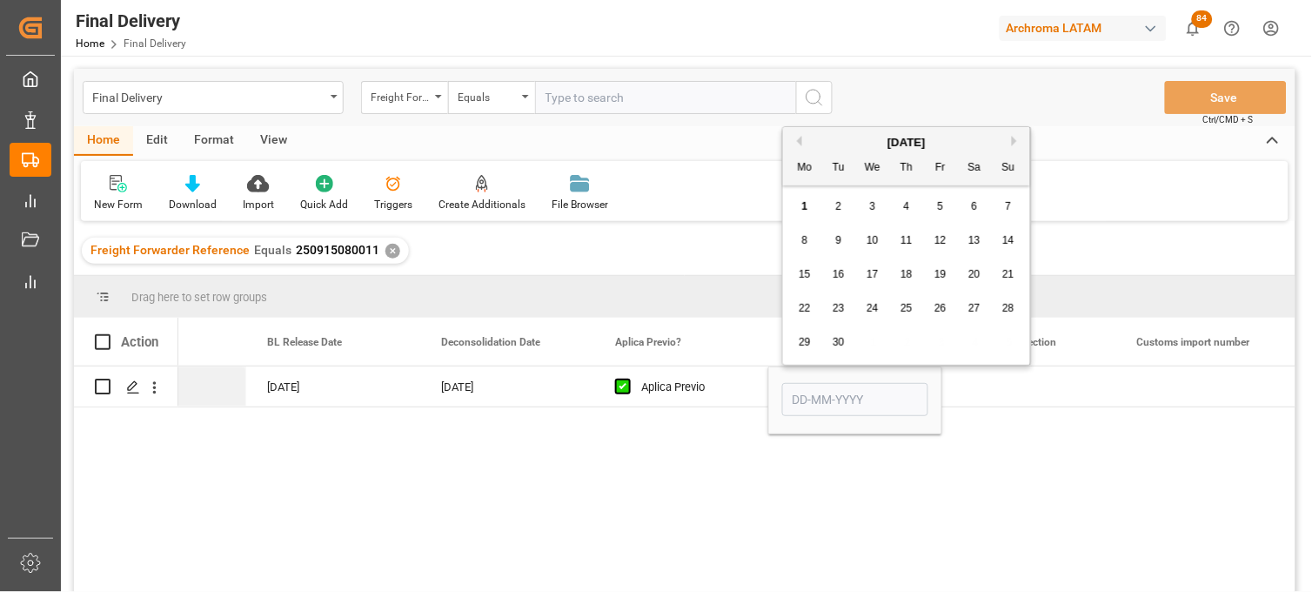
click at [806, 204] on span "1" at bounding box center [805, 206] width 6 height 12
type input "[DATE]"
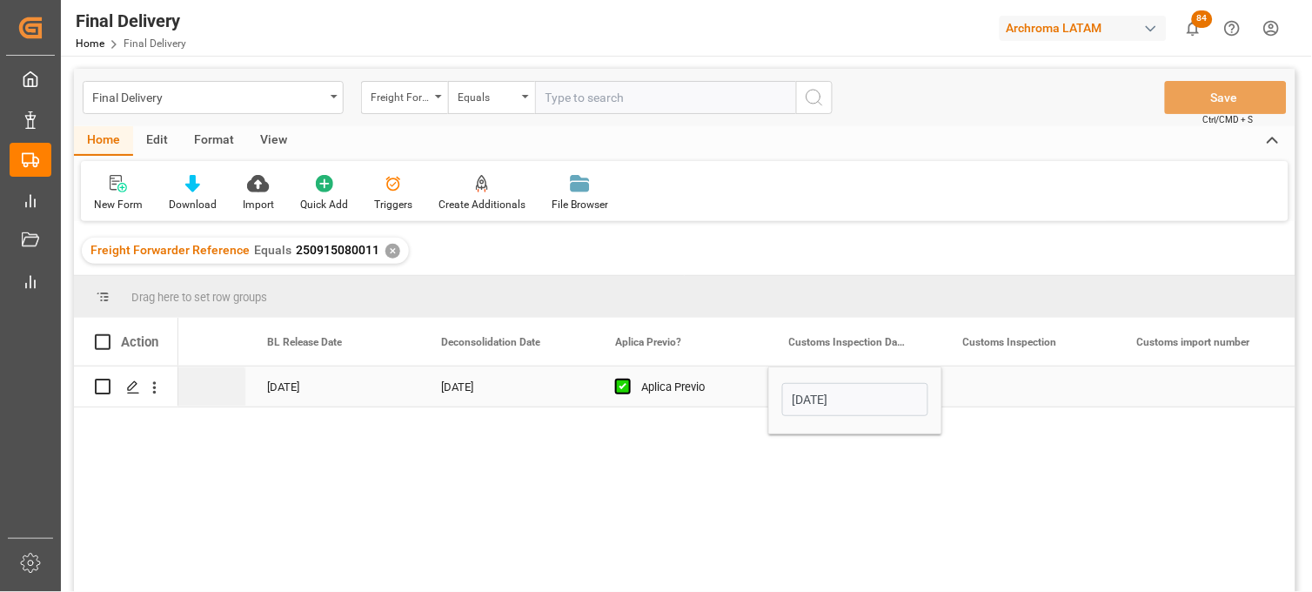
click at [993, 381] on div "Press SPACE to select this row." at bounding box center [1030, 386] width 174 height 40
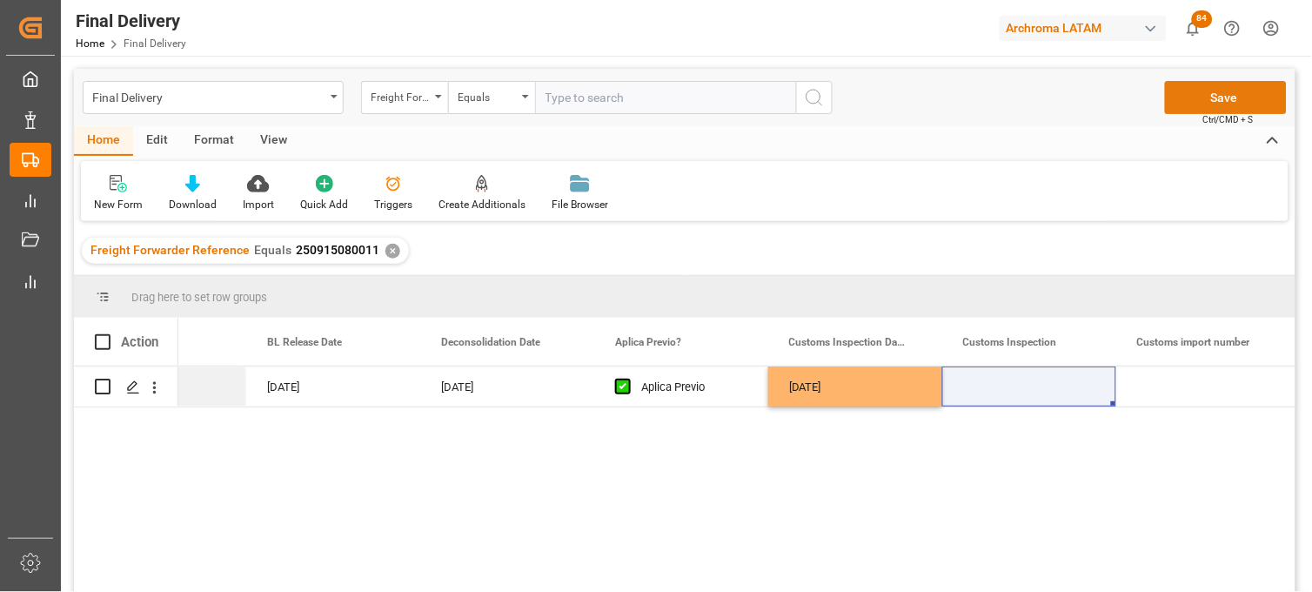
click at [1193, 97] on button "Save" at bounding box center [1226, 97] width 122 height 33
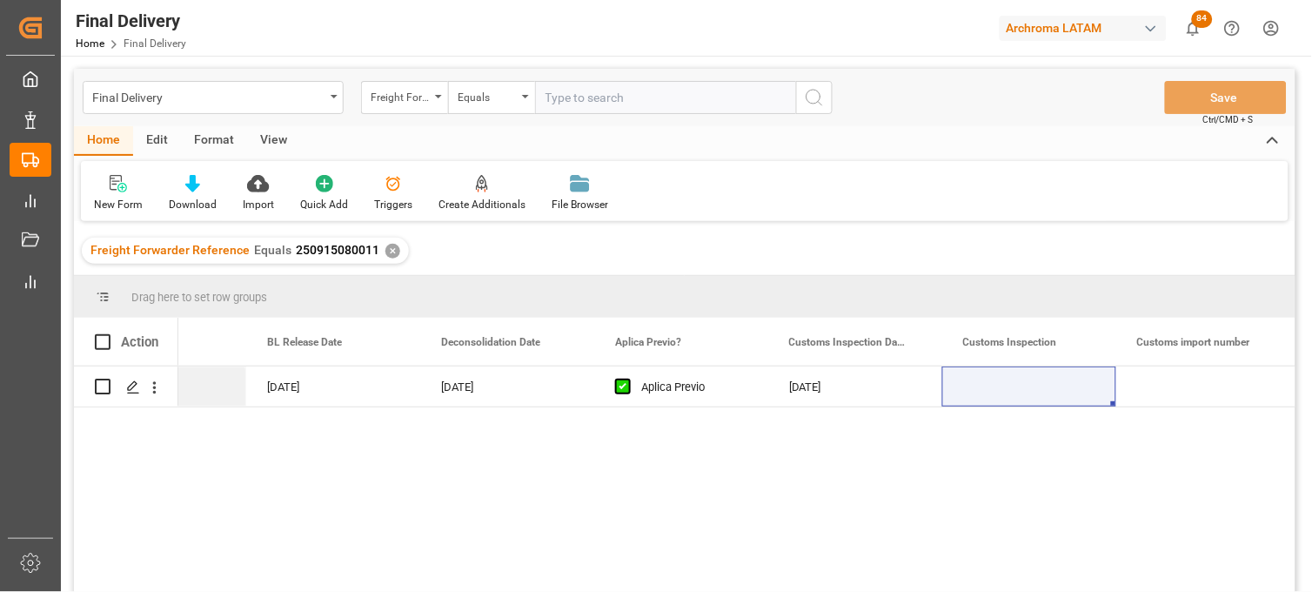
click at [386, 249] on div "✕" at bounding box center [393, 251] width 15 height 15
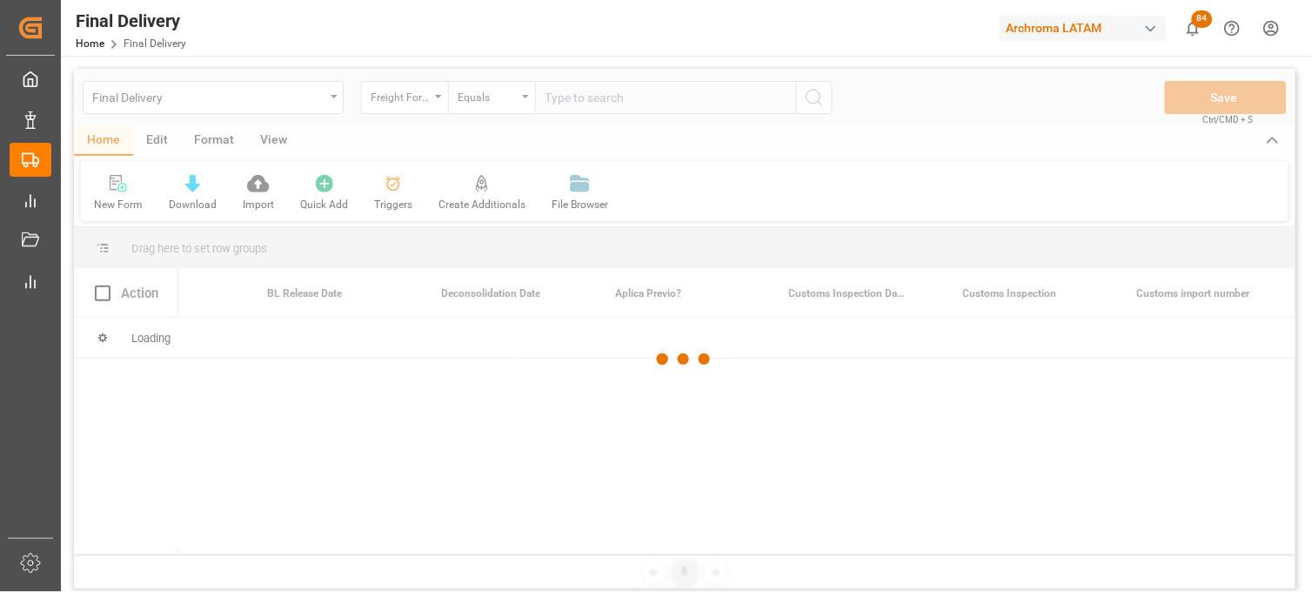
click at [580, 96] on div at bounding box center [685, 359] width 1222 height 581
click at [563, 97] on div at bounding box center [685, 359] width 1222 height 581
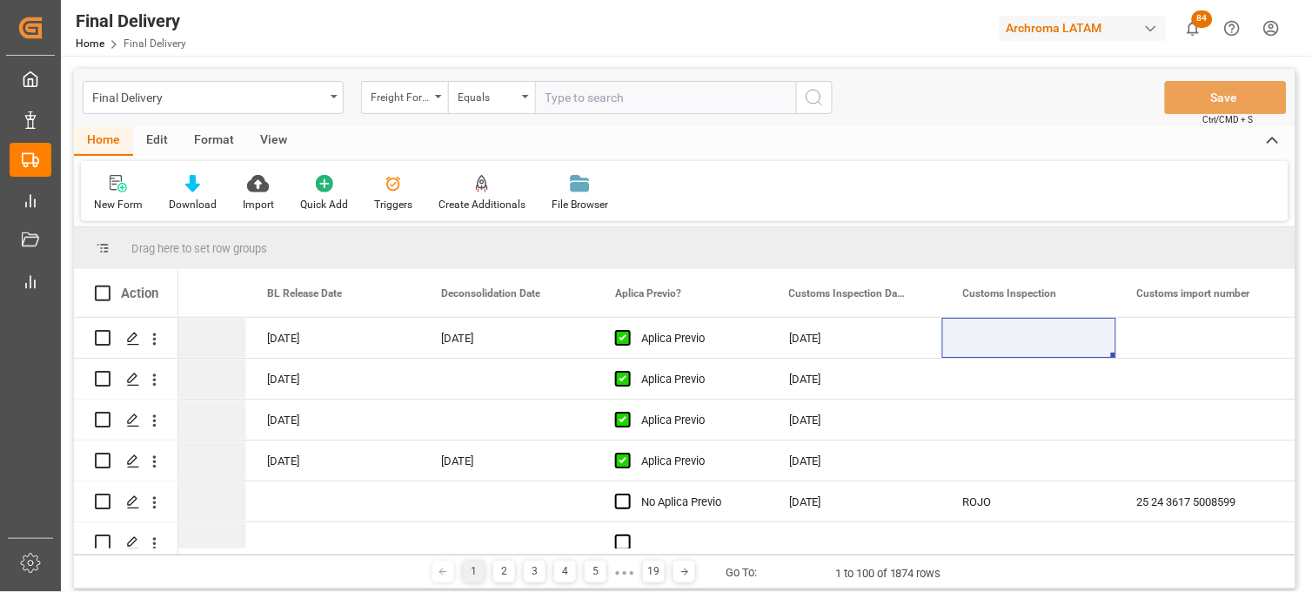
click at [560, 98] on input "text" at bounding box center [665, 97] width 261 height 33
paste input "250915080054"
type input "250915080054"
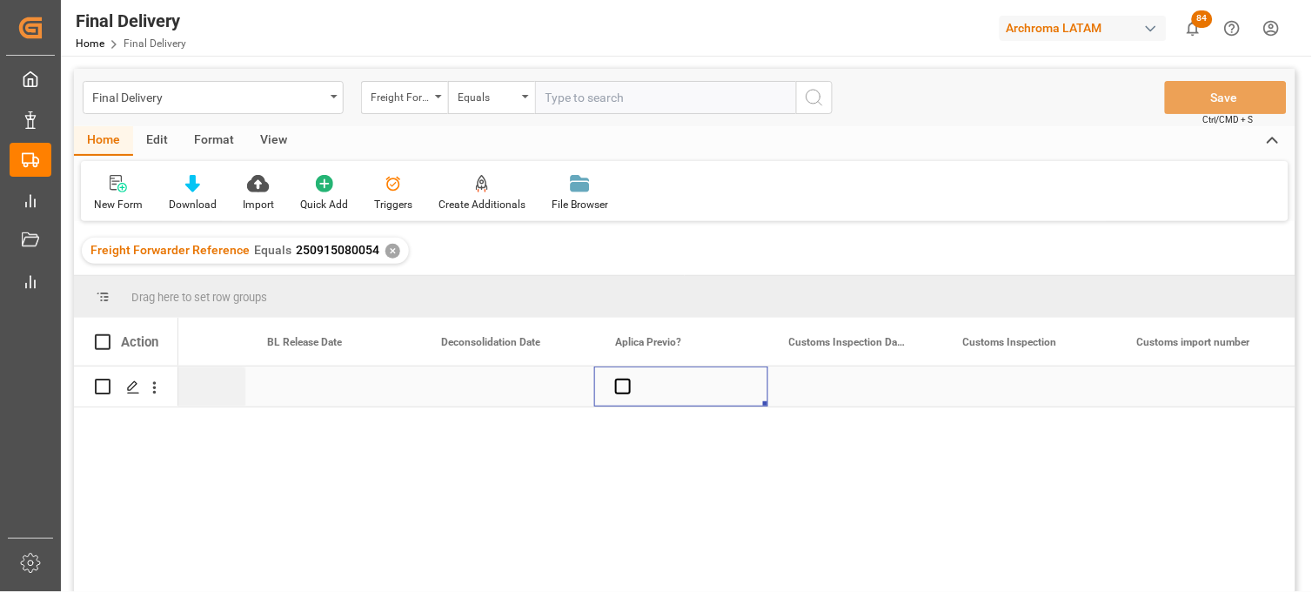
click at [620, 398] on div "Press SPACE to select this row." at bounding box center [681, 386] width 174 height 40
click at [621, 390] on span "Press SPACE to select this row." at bounding box center [623, 387] width 16 height 16
click at [628, 379] on input "Press SPACE to select this row." at bounding box center [628, 379] width 0 height 0
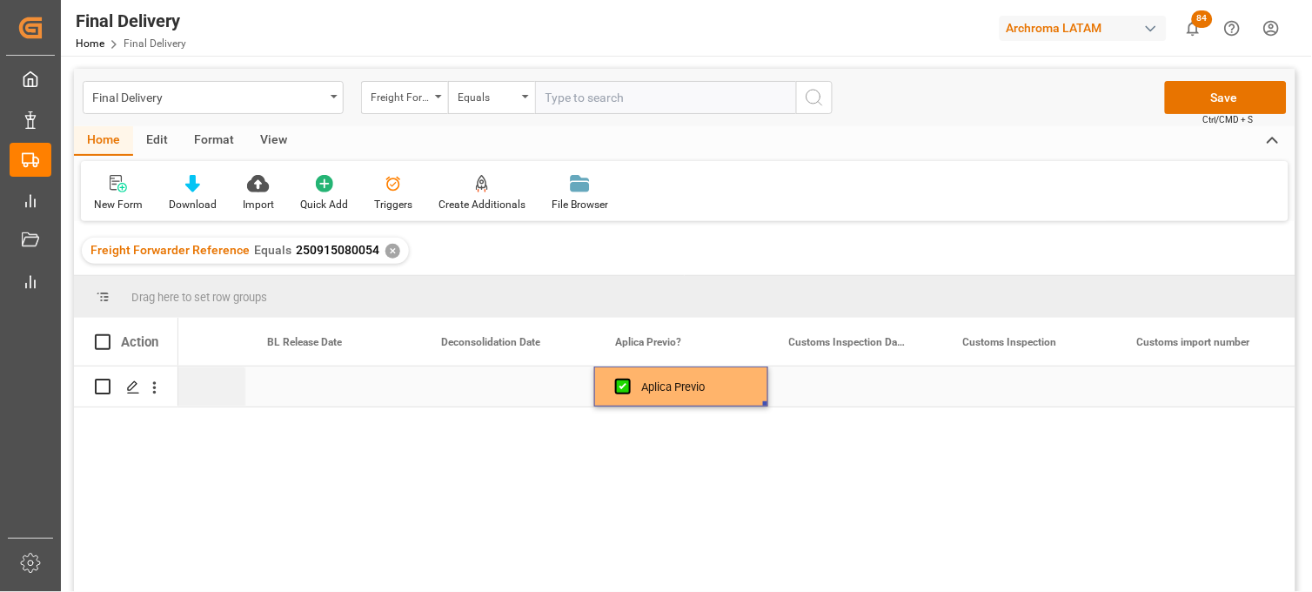
click at [849, 389] on div "Press SPACE to select this row." at bounding box center [856, 386] width 174 height 40
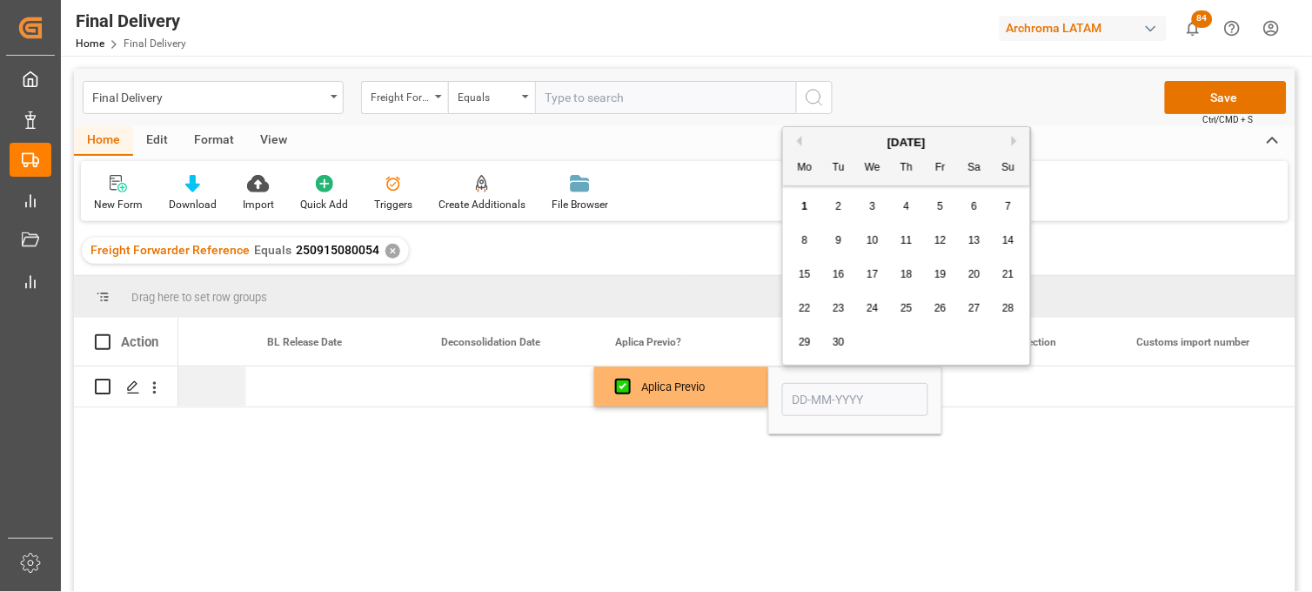
click at [801, 204] on div "1" at bounding box center [806, 207] width 22 height 21
type input "[DATE]"
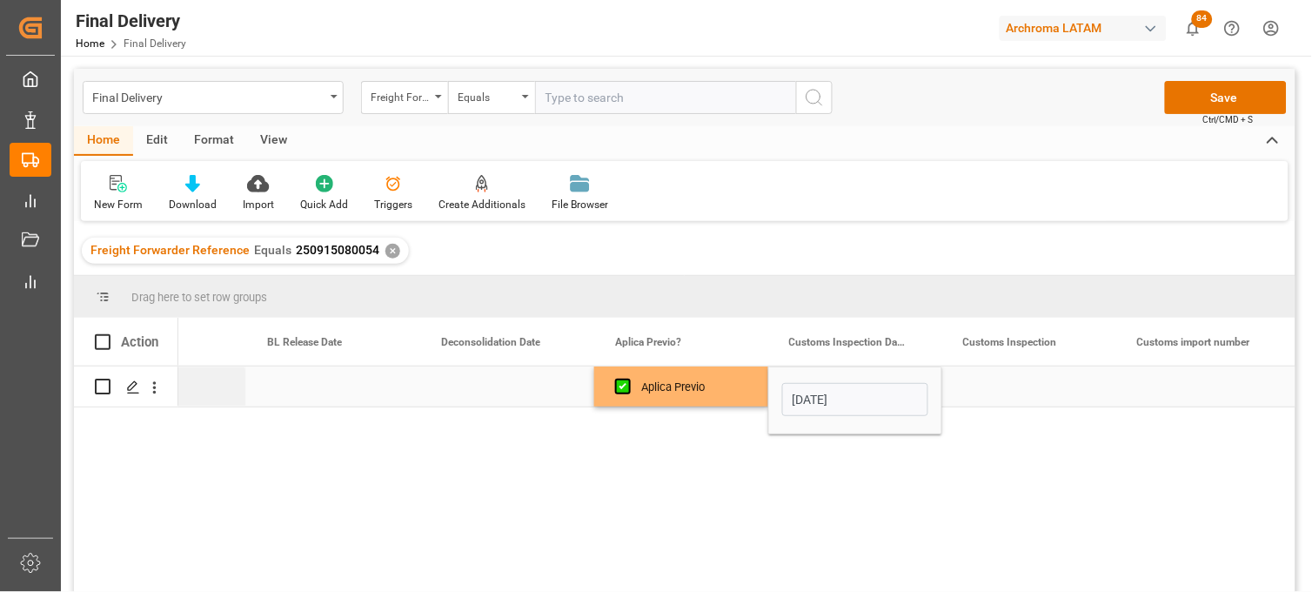
click at [992, 390] on div "Press SPACE to select this row." at bounding box center [1030, 386] width 174 height 40
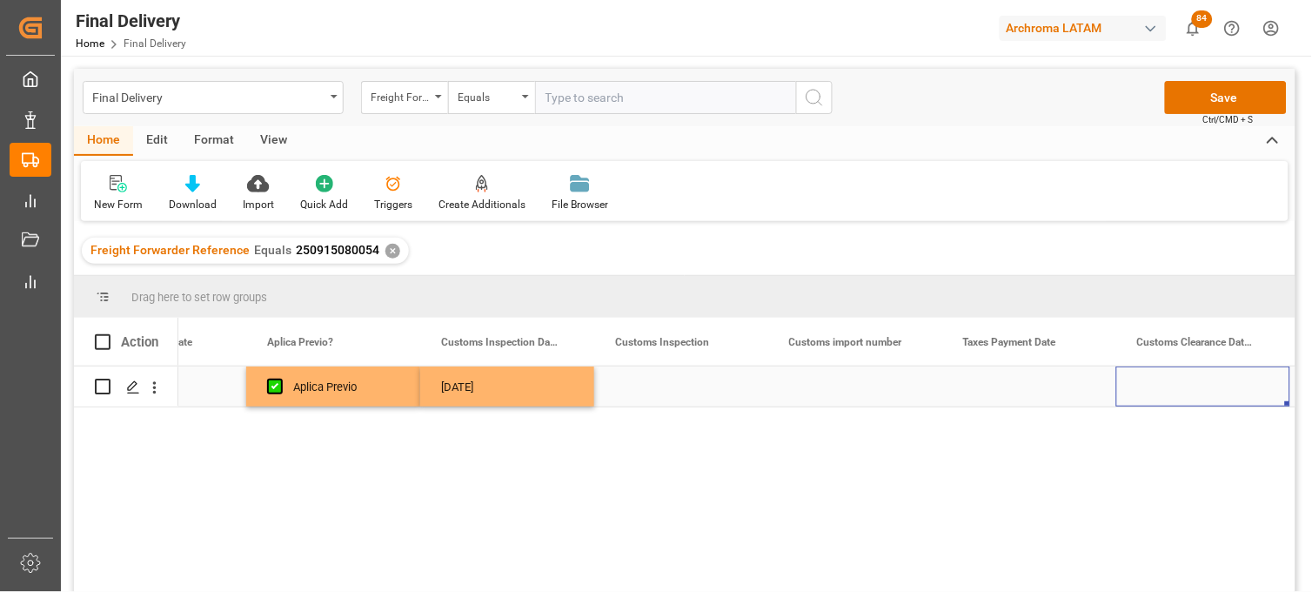
scroll to position [0, 1673]
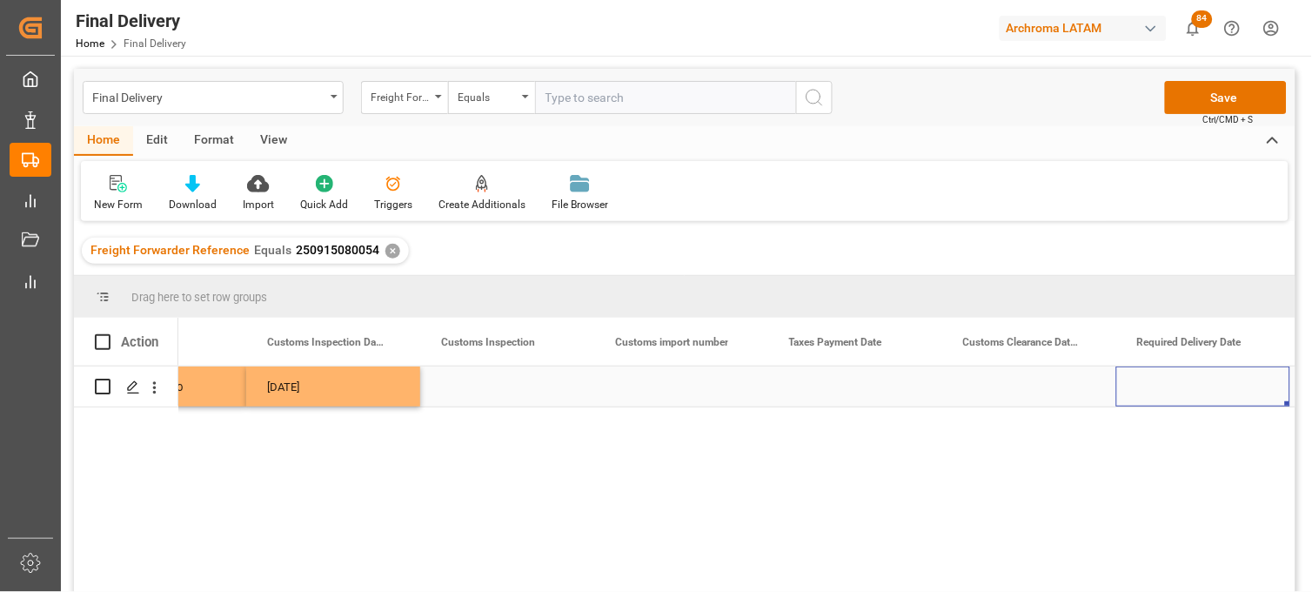
click at [986, 393] on div "Press SPACE to select this row." at bounding box center [1030, 386] width 174 height 40
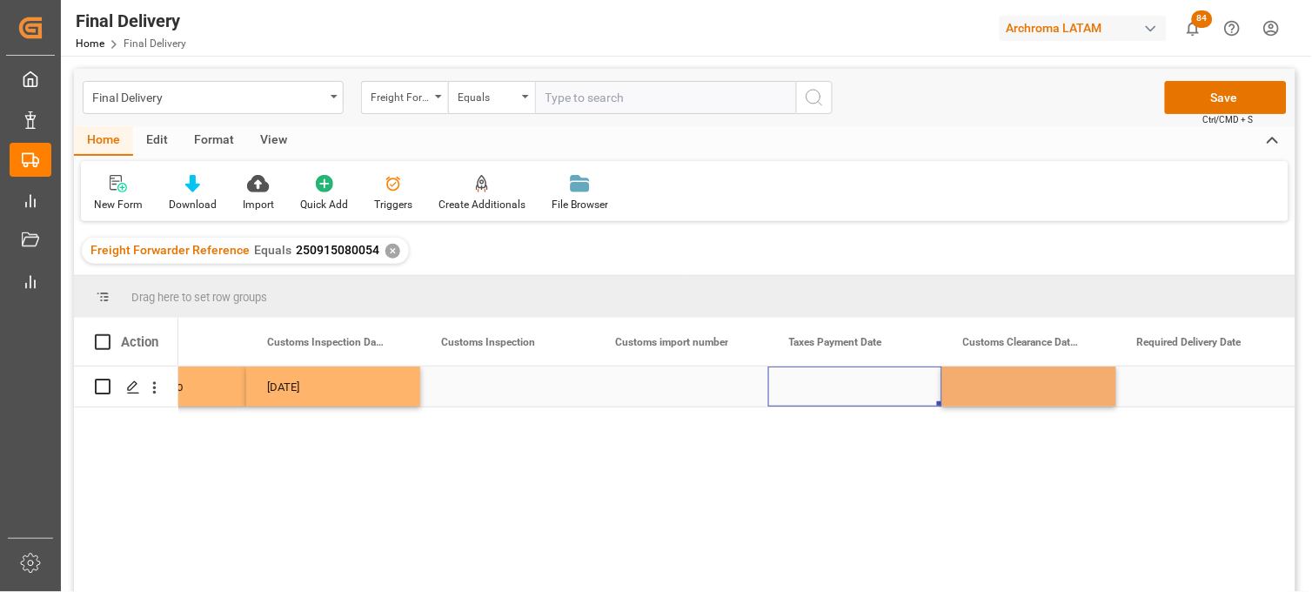
click at [836, 393] on div "Press SPACE to select this row." at bounding box center [856, 386] width 174 height 40
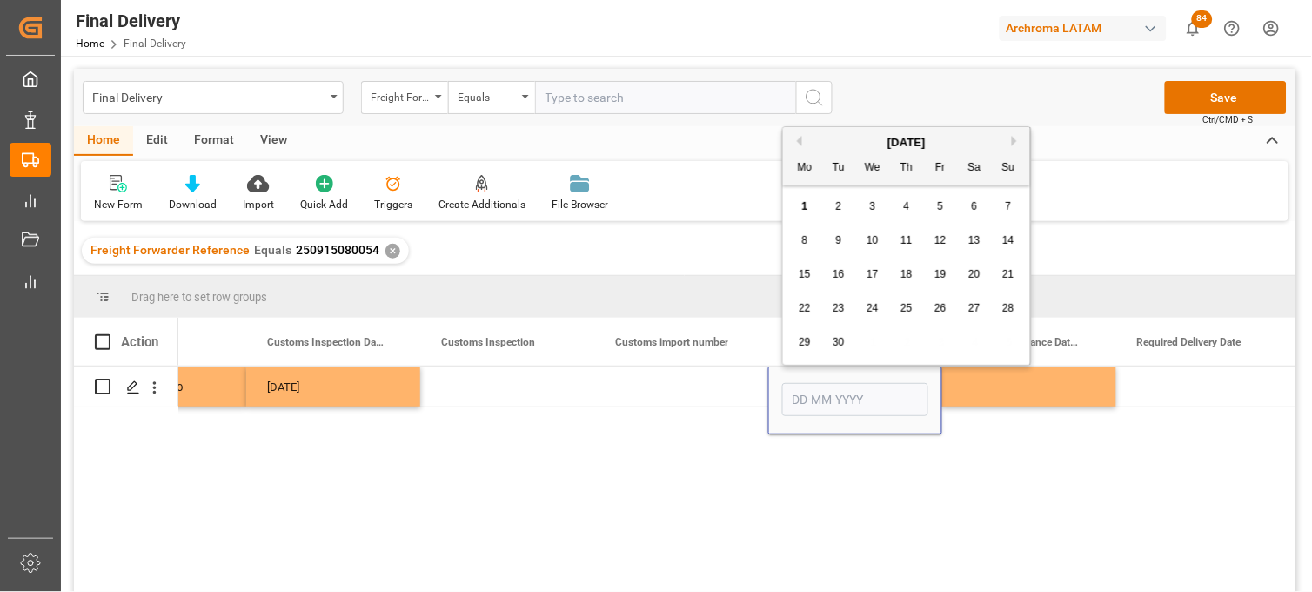
click at [798, 205] on div "1" at bounding box center [806, 207] width 22 height 21
type input "[DATE]"
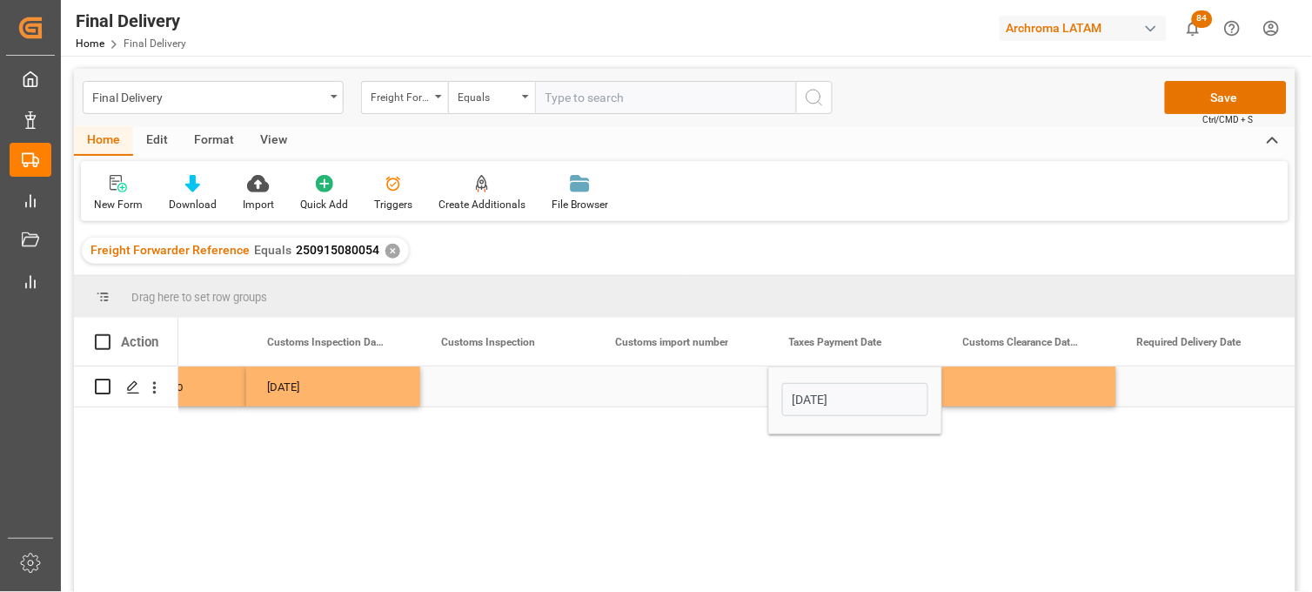
click at [1008, 387] on div "Press SPACE to select this row." at bounding box center [1030, 386] width 174 height 40
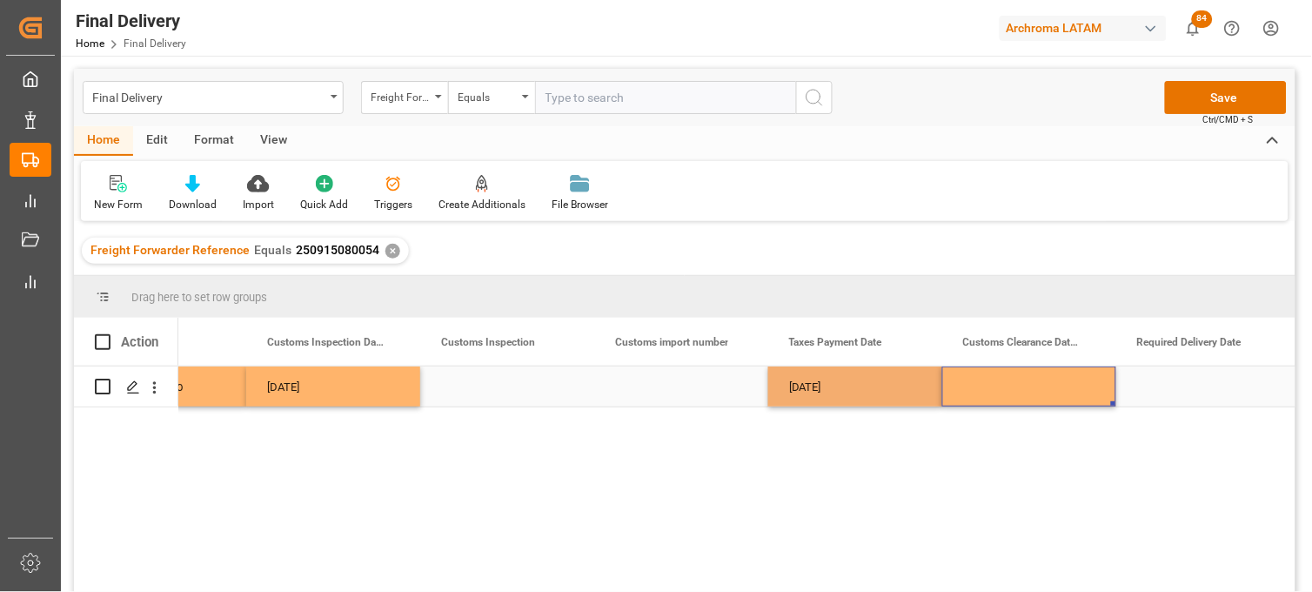
click at [1008, 387] on div "Press SPACE to select this row." at bounding box center [1030, 386] width 174 height 40
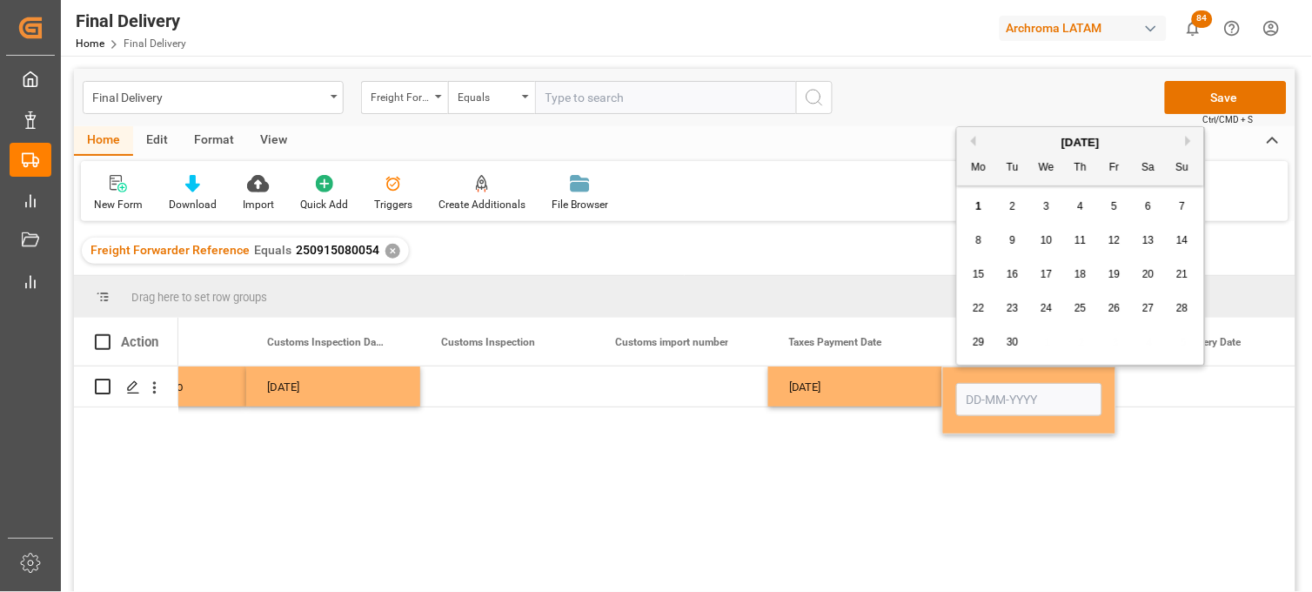
click at [1004, 211] on div "2" at bounding box center [1014, 207] width 22 height 21
type input "[DATE]"
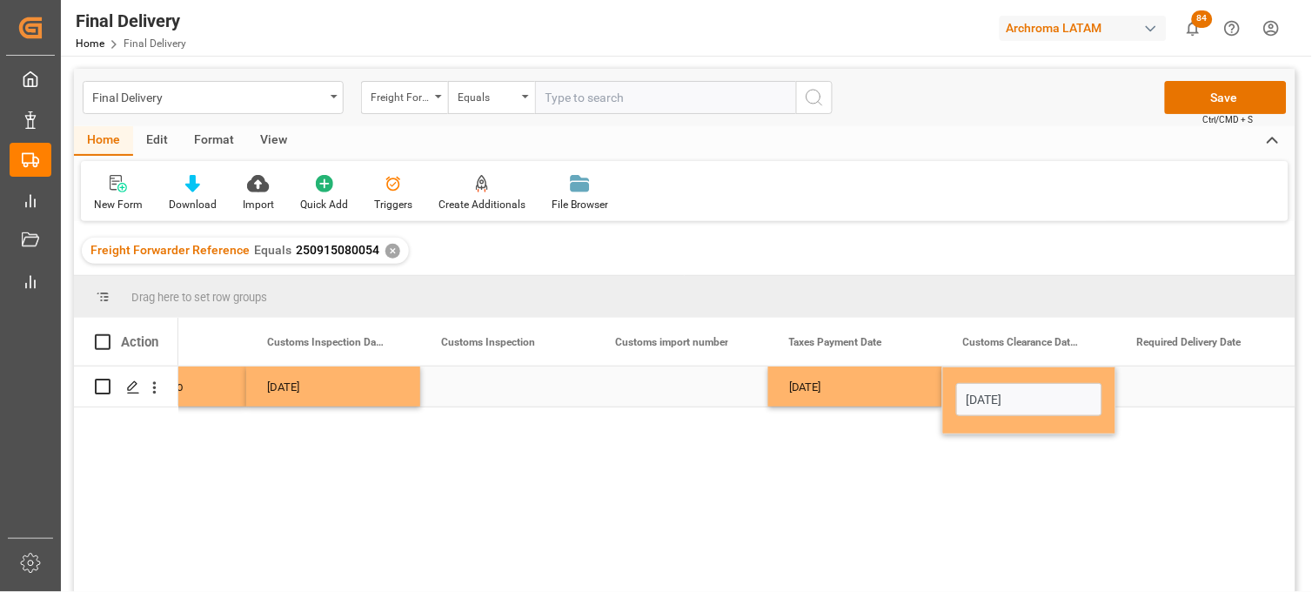
click at [827, 394] on div "[DATE]" at bounding box center [856, 386] width 174 height 40
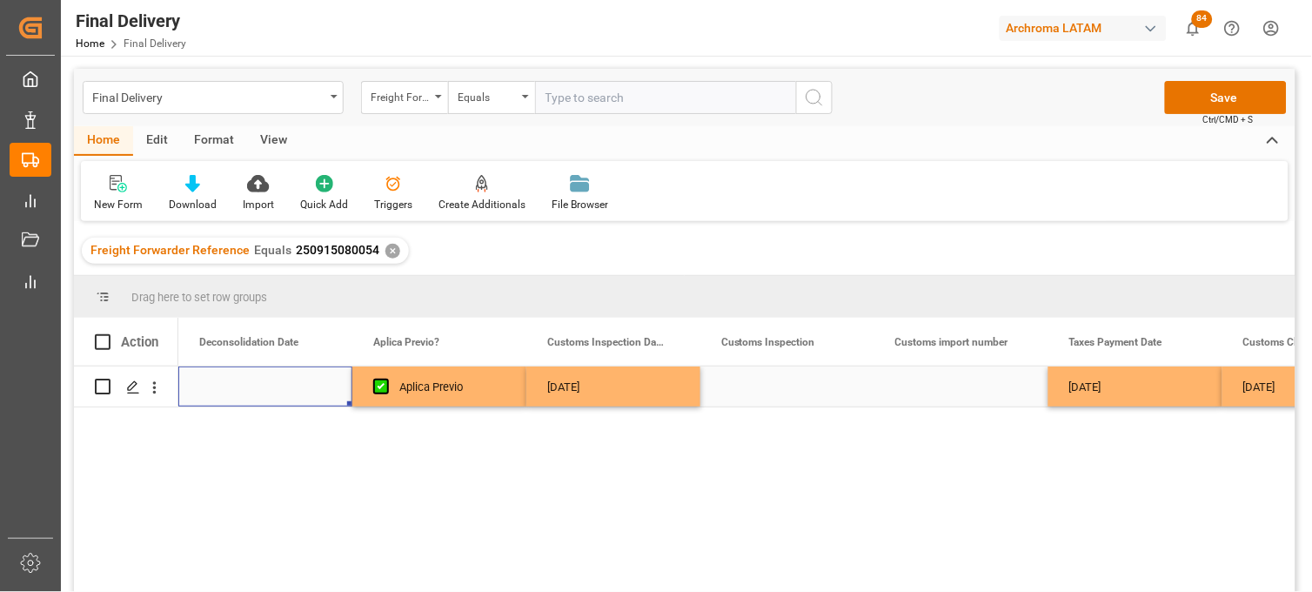
scroll to position [0, 1218]
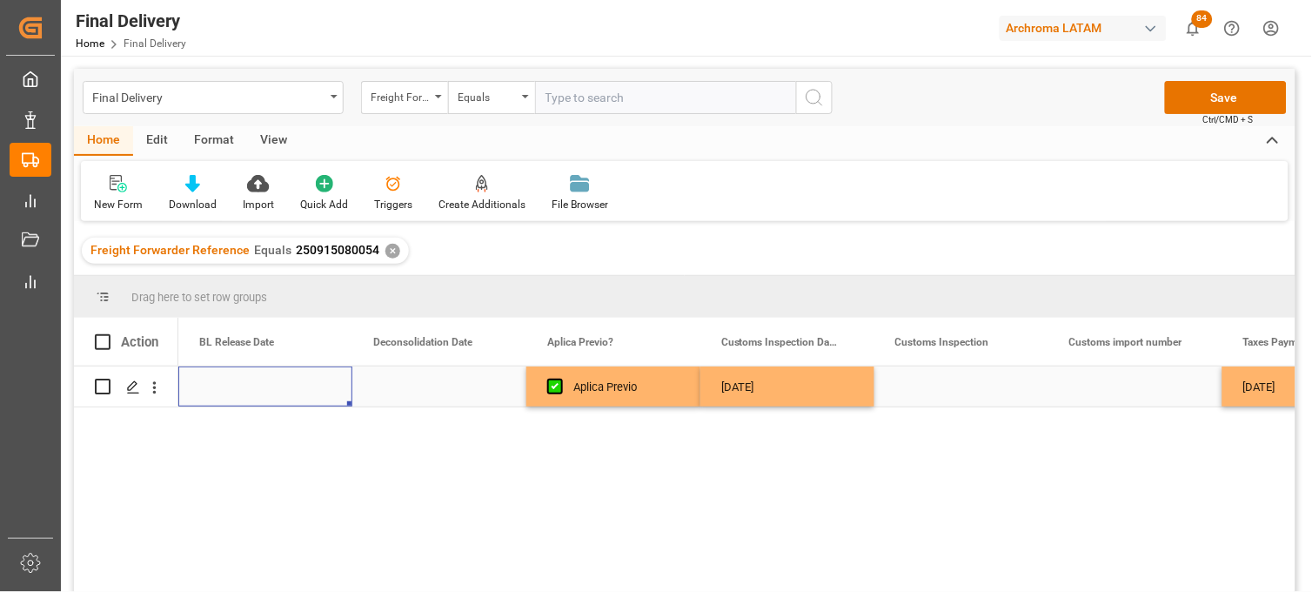
click at [225, 384] on div "Press SPACE to select this row." at bounding box center [265, 386] width 174 height 40
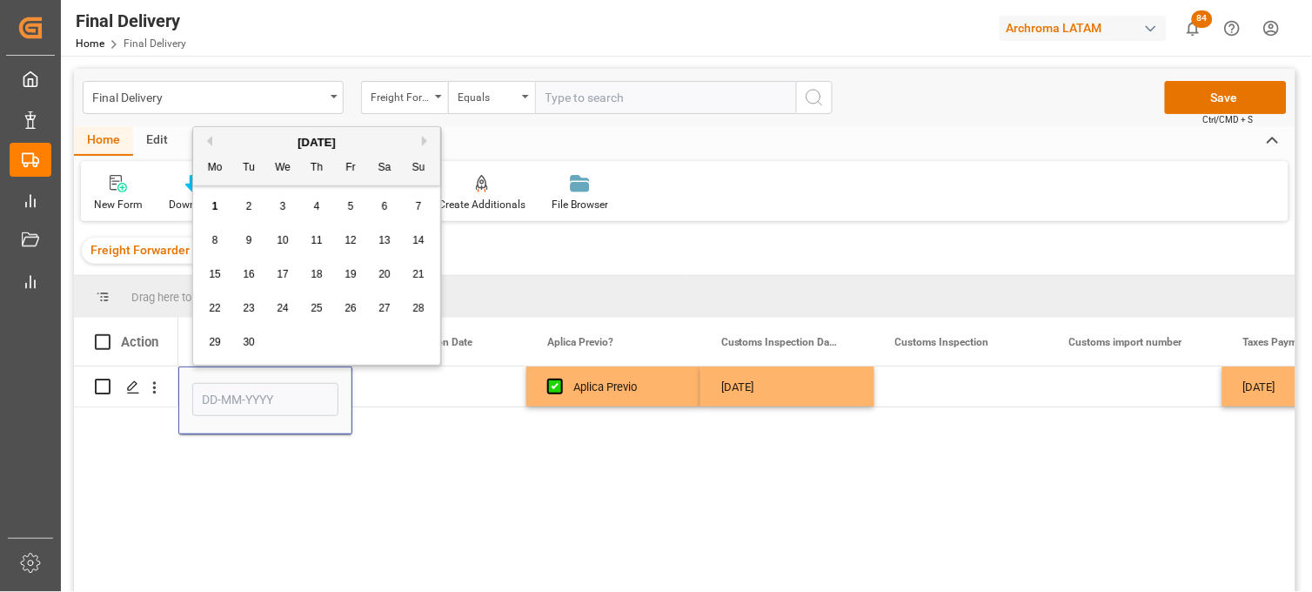
click at [206, 138] on button "Previous Month" at bounding box center [207, 141] width 10 height 10
click at [359, 339] on div "29" at bounding box center [351, 342] width 22 height 21
type input "[DATE]"
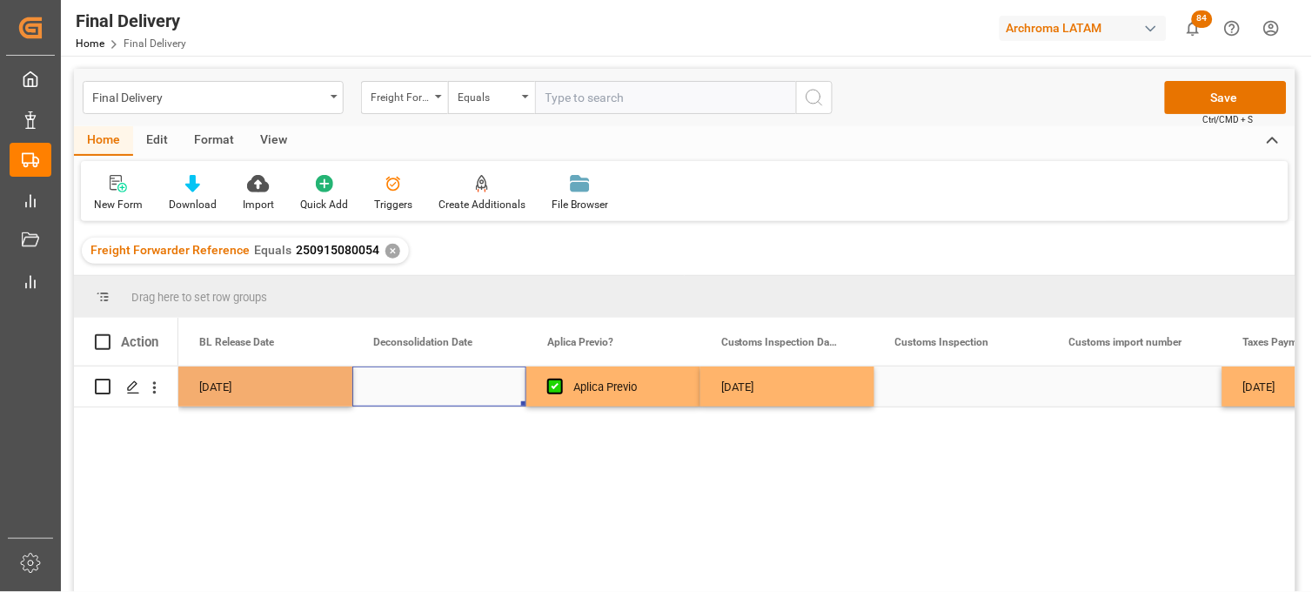
click at [403, 389] on div "Press SPACE to select this row." at bounding box center [439, 386] width 174 height 40
click at [437, 389] on div "Press SPACE to select this row." at bounding box center [439, 386] width 174 height 40
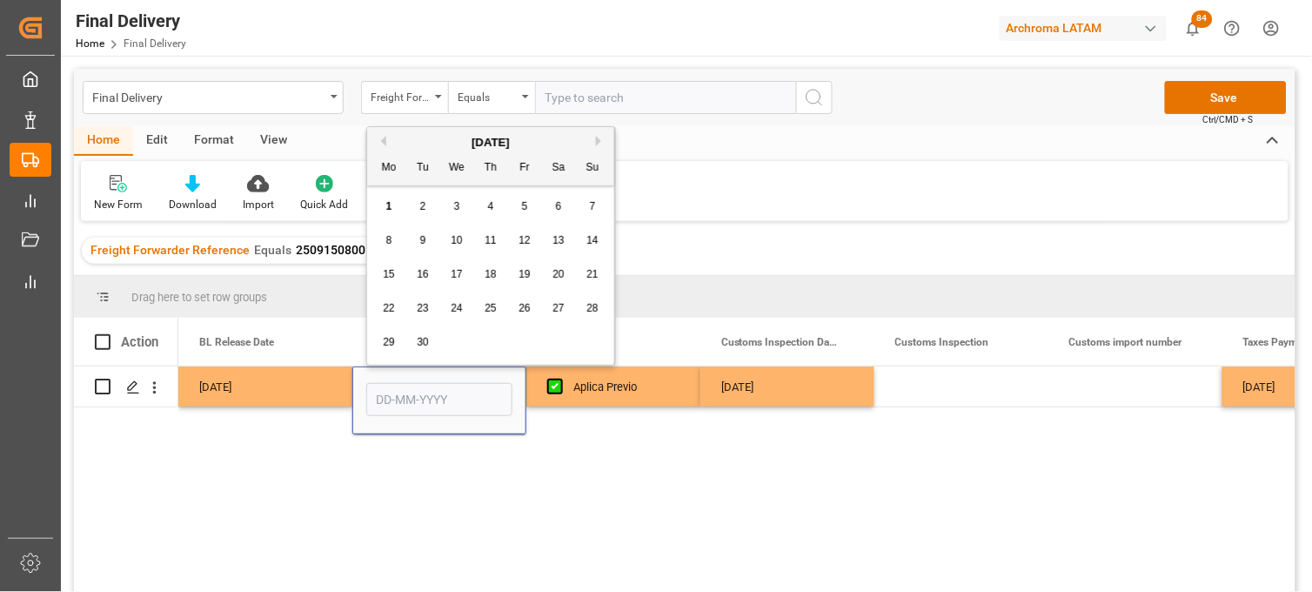
click at [383, 141] on button "Previous Month" at bounding box center [381, 141] width 10 height 10
click at [502, 338] on div "25 26 27 28 29 30 31" at bounding box center [492, 343] width 238 height 34
click at [493, 342] on span "28" at bounding box center [490, 342] width 11 height 12
type input "[DATE]"
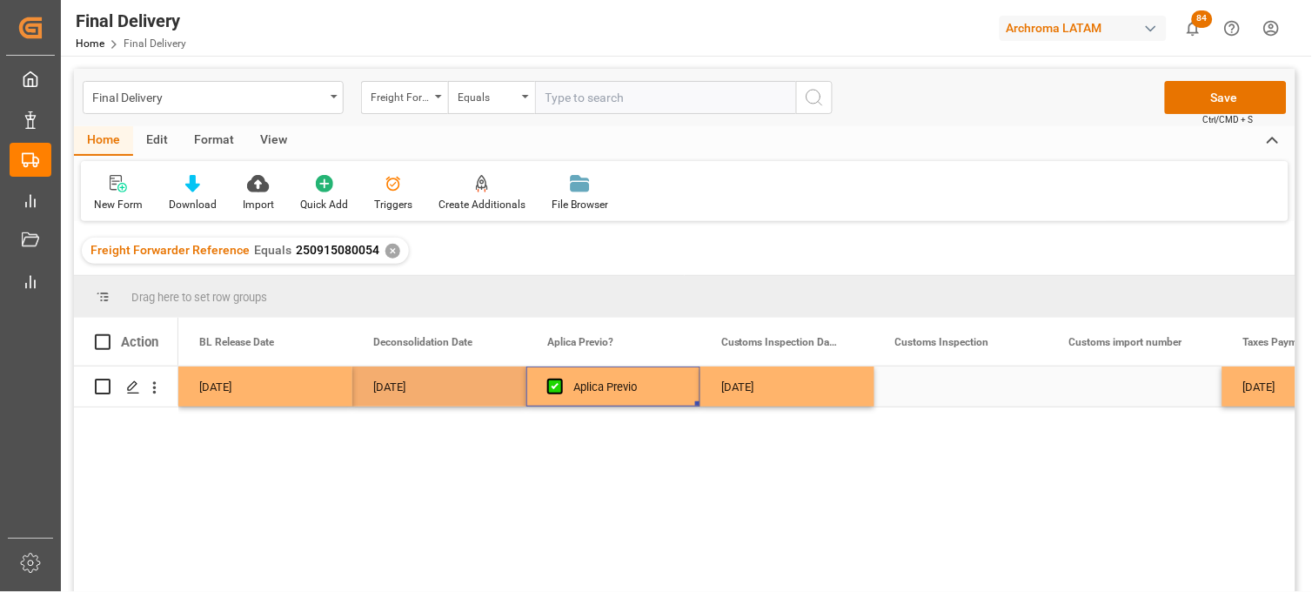
click at [628, 389] on div "Aplica Previo" at bounding box center [627, 387] width 106 height 40
click at [1186, 98] on button "Save" at bounding box center [1226, 97] width 122 height 33
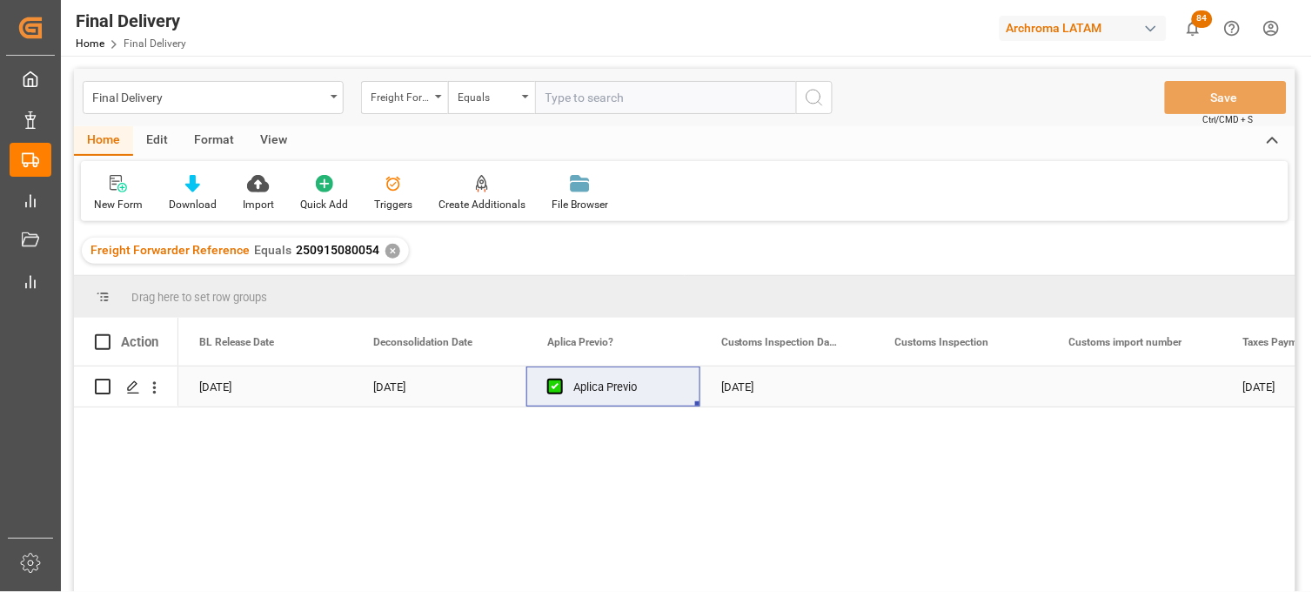
click at [433, 381] on div "[DATE]" at bounding box center [439, 386] width 174 height 40
click at [386, 248] on div "✕" at bounding box center [393, 251] width 15 height 15
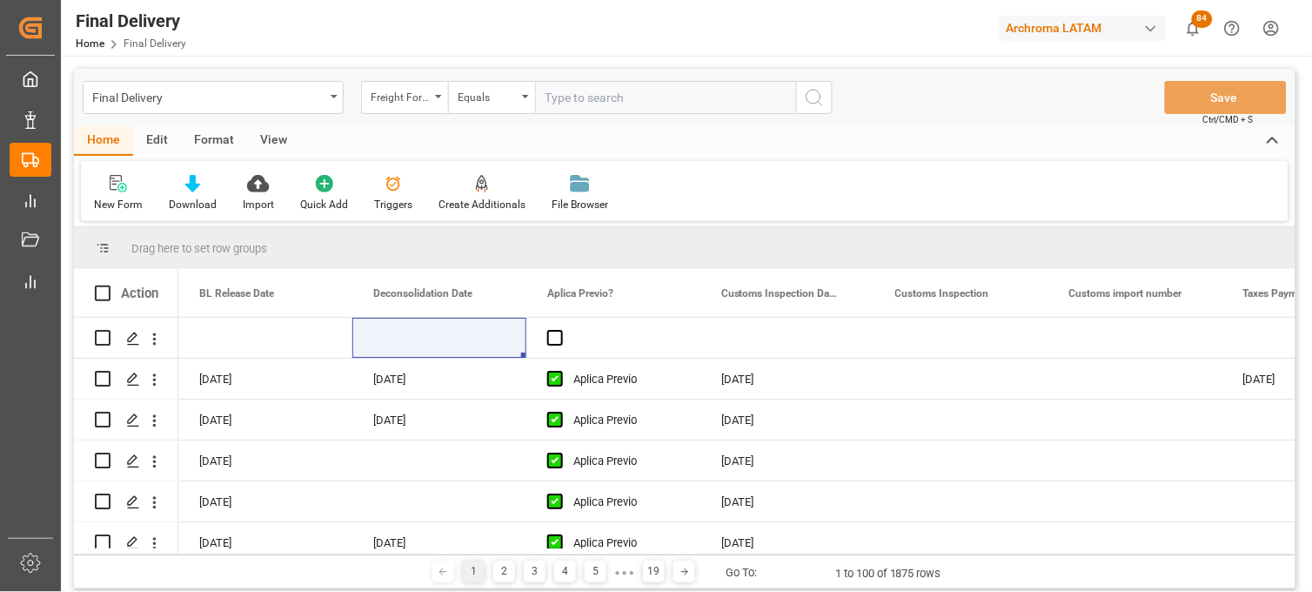
click at [560, 99] on input "text" at bounding box center [665, 97] width 261 height 33
paste input "250915080006"
type input "250915080006"
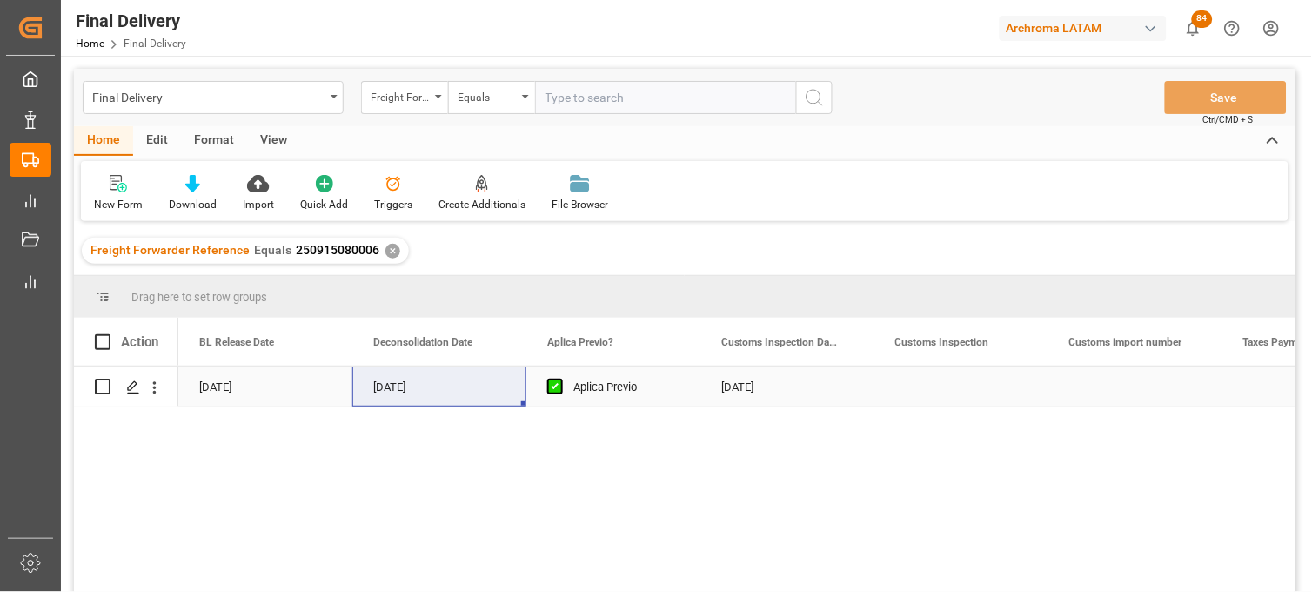
click at [740, 387] on div "[DATE]" at bounding box center [788, 386] width 174 height 40
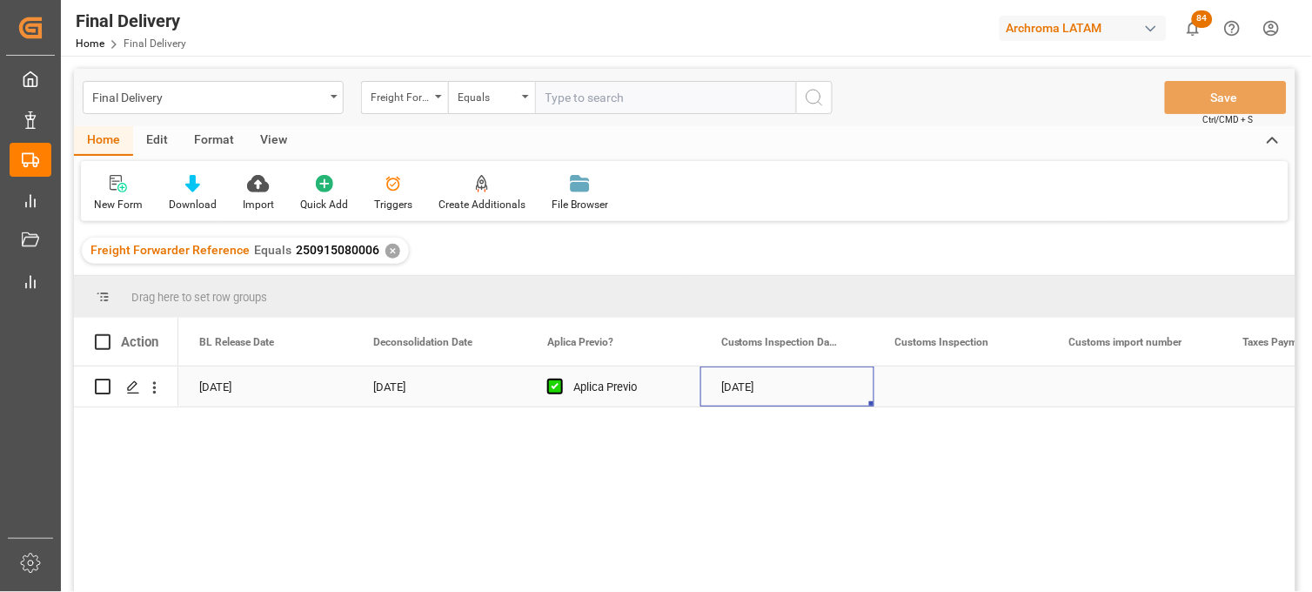
click at [740, 387] on div "[DATE]" at bounding box center [788, 386] width 174 height 40
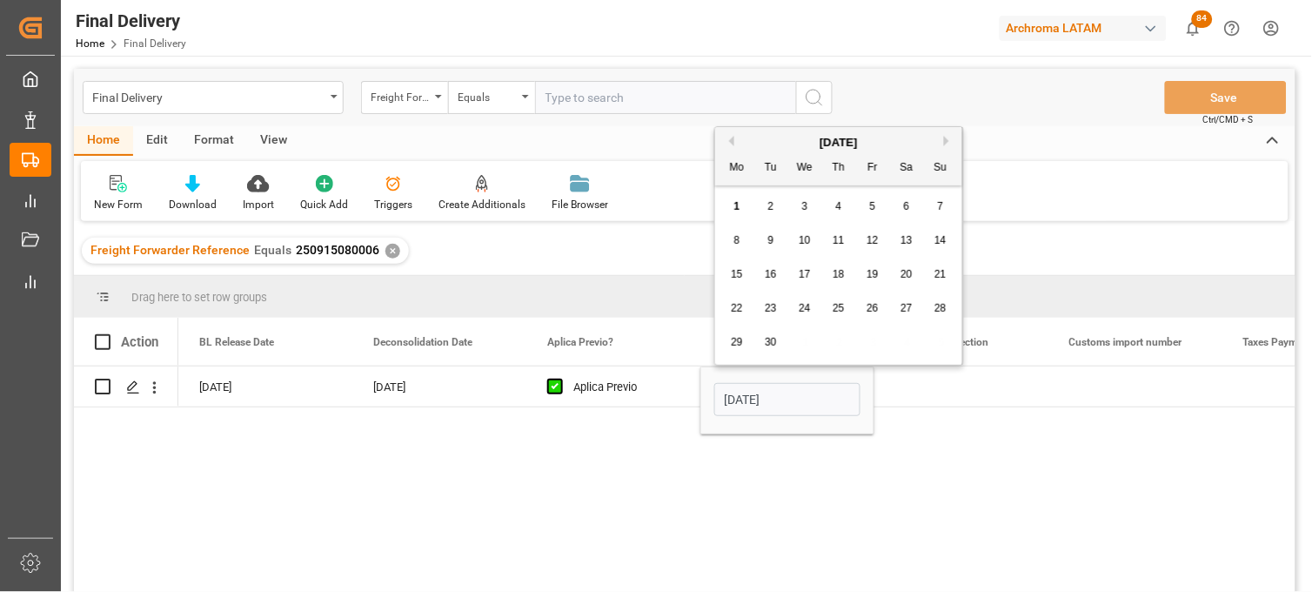
click at [725, 140] on button "Previous Month" at bounding box center [729, 141] width 10 height 10
click at [871, 352] on div "29" at bounding box center [874, 342] width 22 height 21
type input "[DATE]"
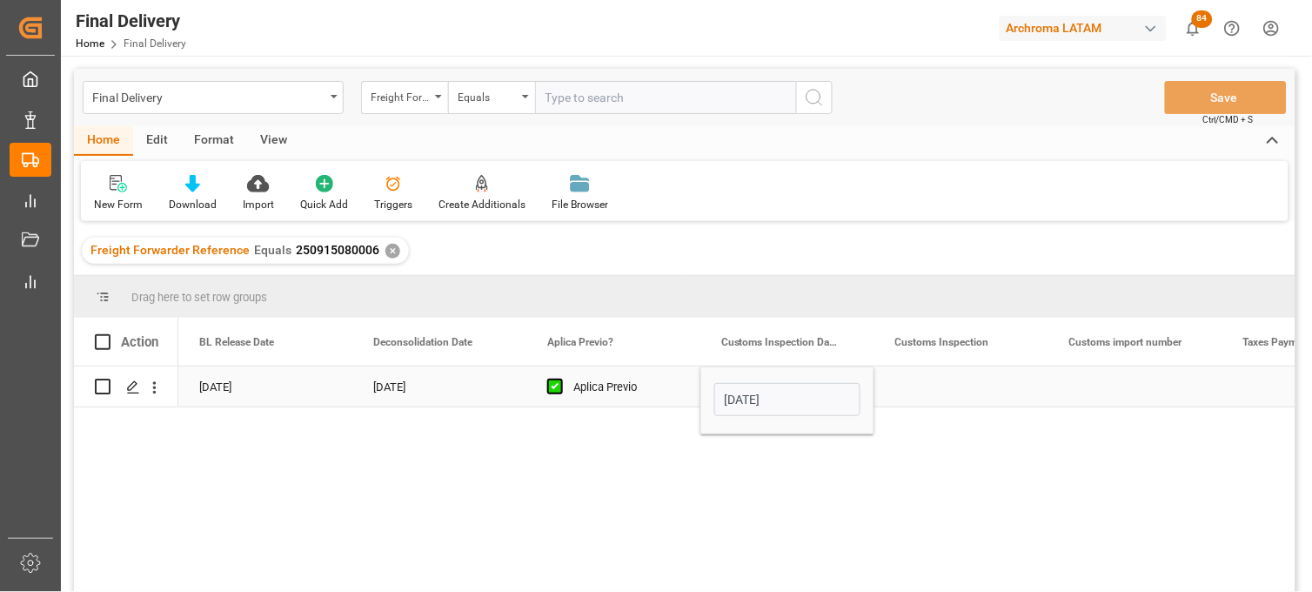
click at [937, 390] on div "Press SPACE to select this row." at bounding box center [962, 386] width 174 height 40
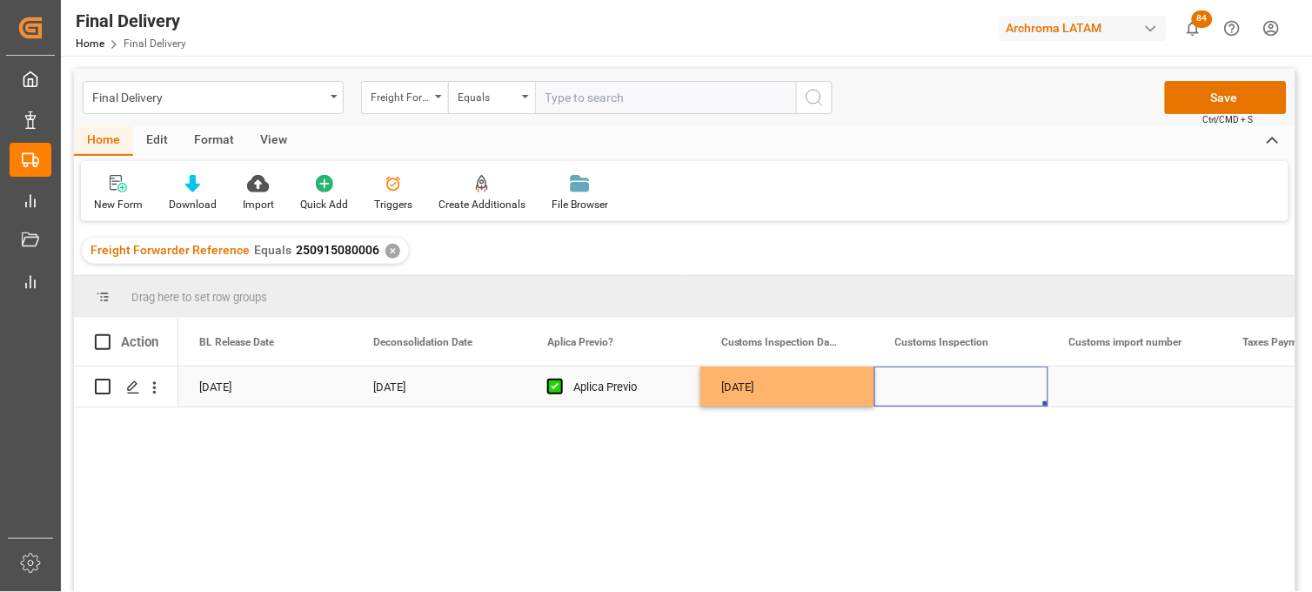
click at [1092, 386] on div "Press SPACE to select this row." at bounding box center [1136, 386] width 174 height 40
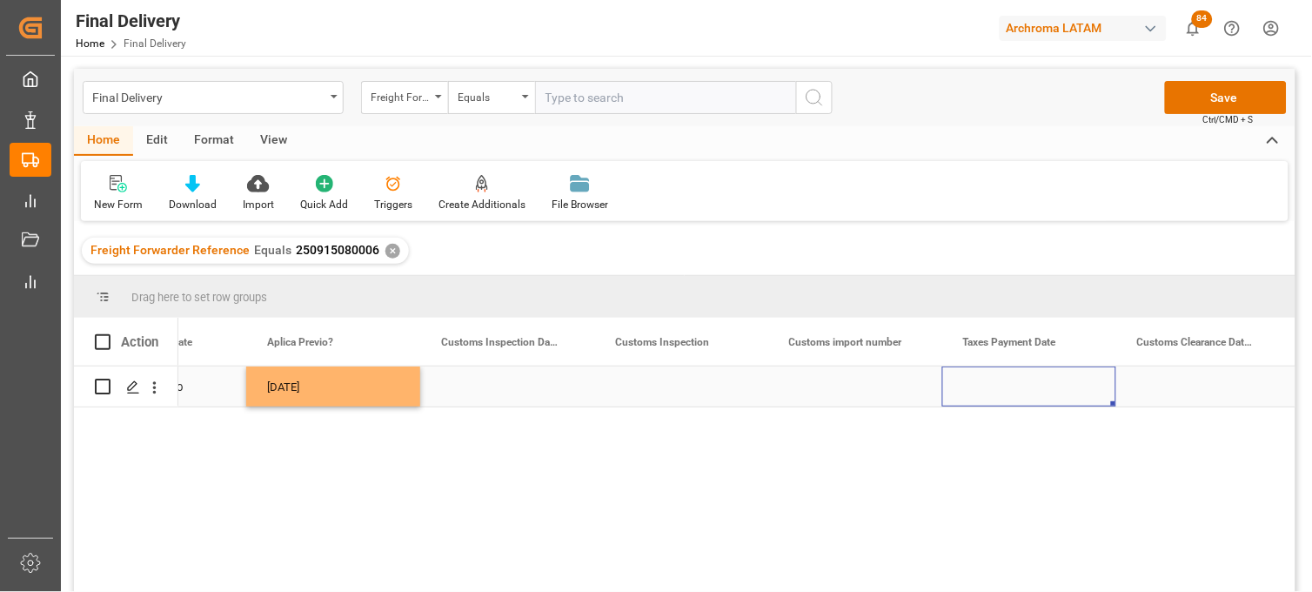
scroll to position [0, 1673]
click at [838, 385] on div "Press SPACE to select this row." at bounding box center [856, 386] width 174 height 40
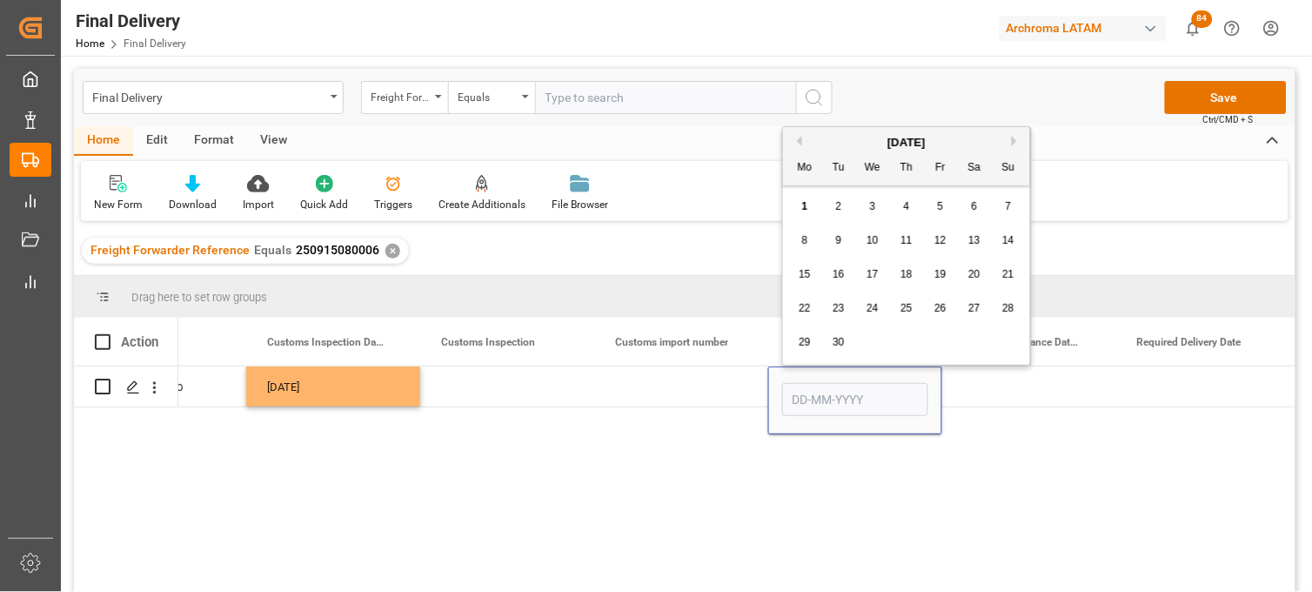
click at [798, 144] on button "Previous Month" at bounding box center [797, 141] width 10 height 10
click at [938, 346] on span "29" at bounding box center [940, 342] width 11 height 12
type input "[DATE]"
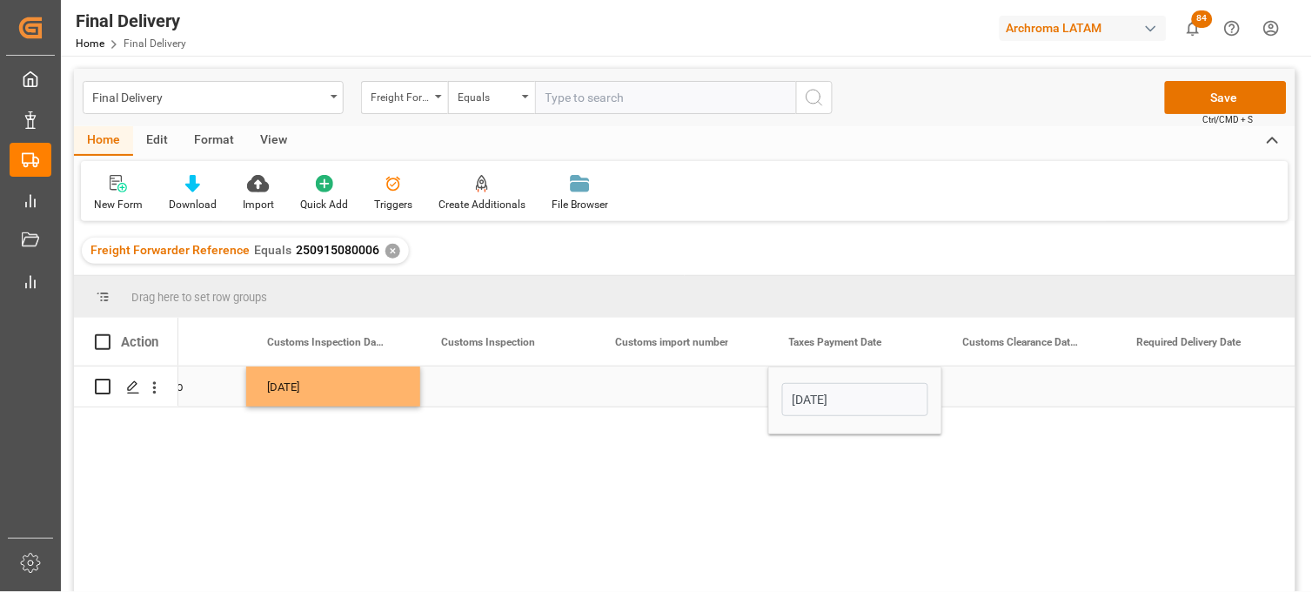
click at [682, 386] on div "Press SPACE to select this row." at bounding box center [681, 386] width 174 height 40
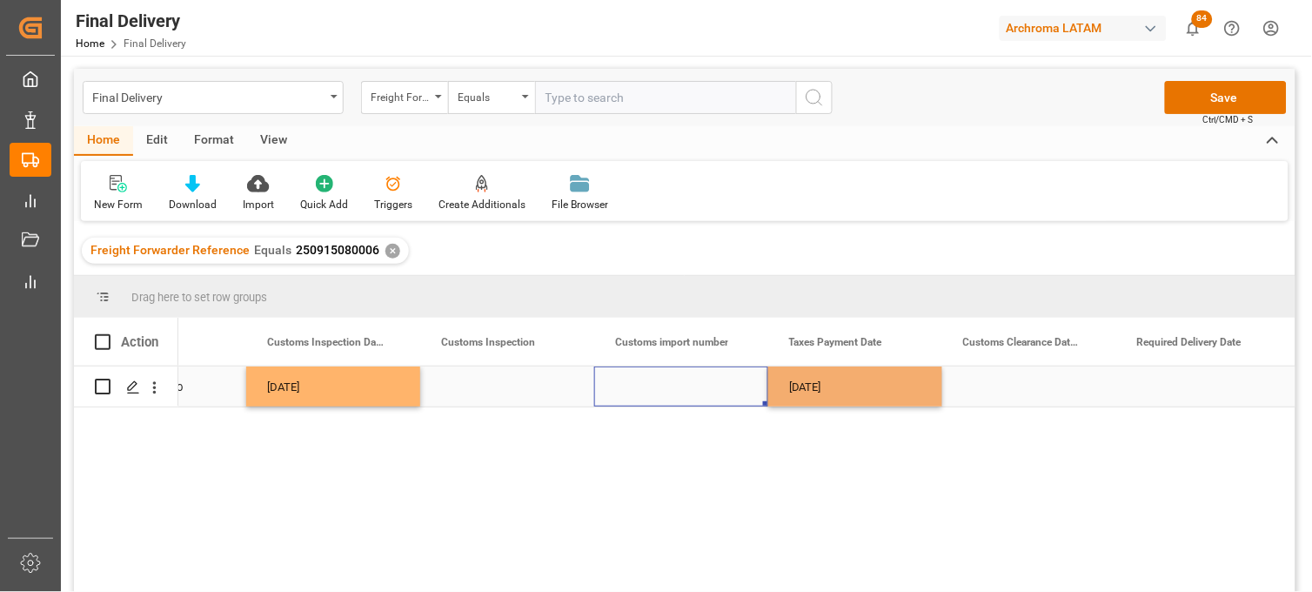
click at [682, 386] on div "Press SPACE to select this row." at bounding box center [681, 386] width 174 height 40
click at [682, 386] on input "Press SPACE to select this row." at bounding box center [681, 396] width 146 height 33
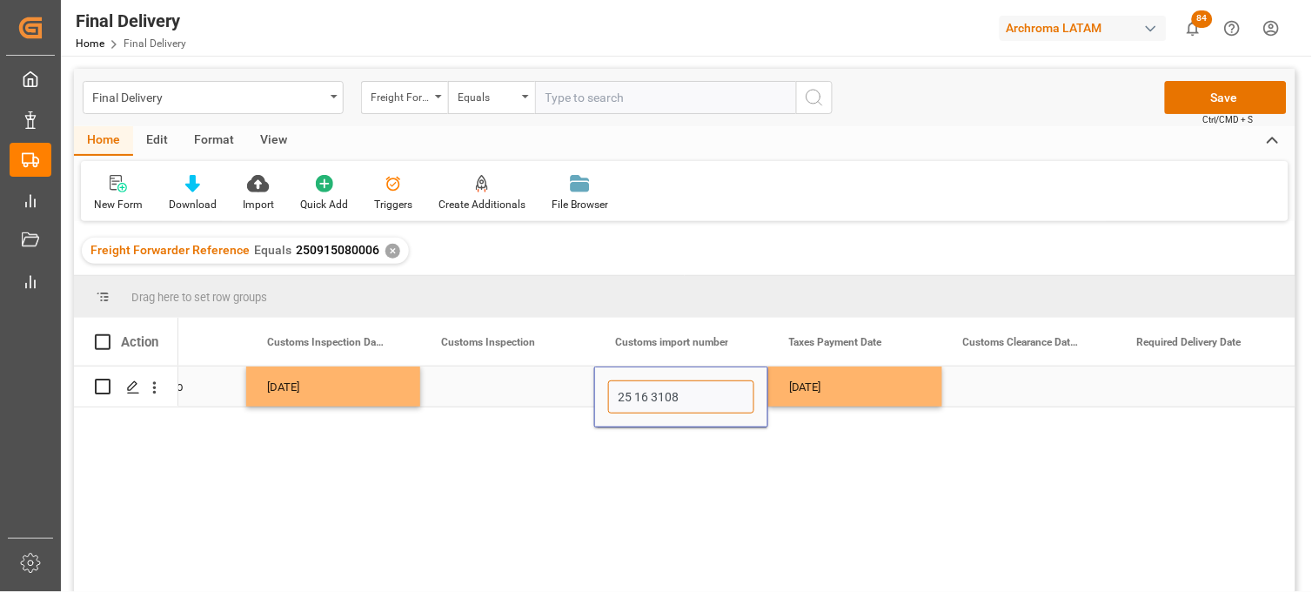
paste input "5003475"
type input "25 16 3108 5003475"
click at [1006, 379] on div "Press SPACE to select this row." at bounding box center [1030, 386] width 174 height 40
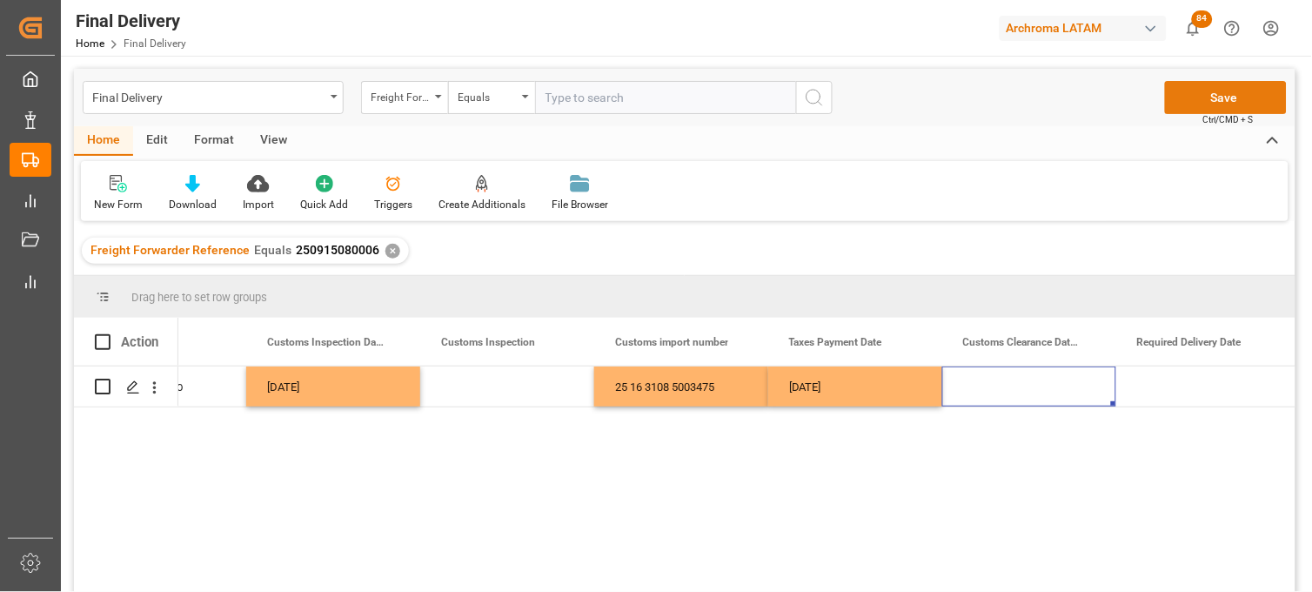
click at [1211, 92] on button "Save" at bounding box center [1226, 97] width 122 height 33
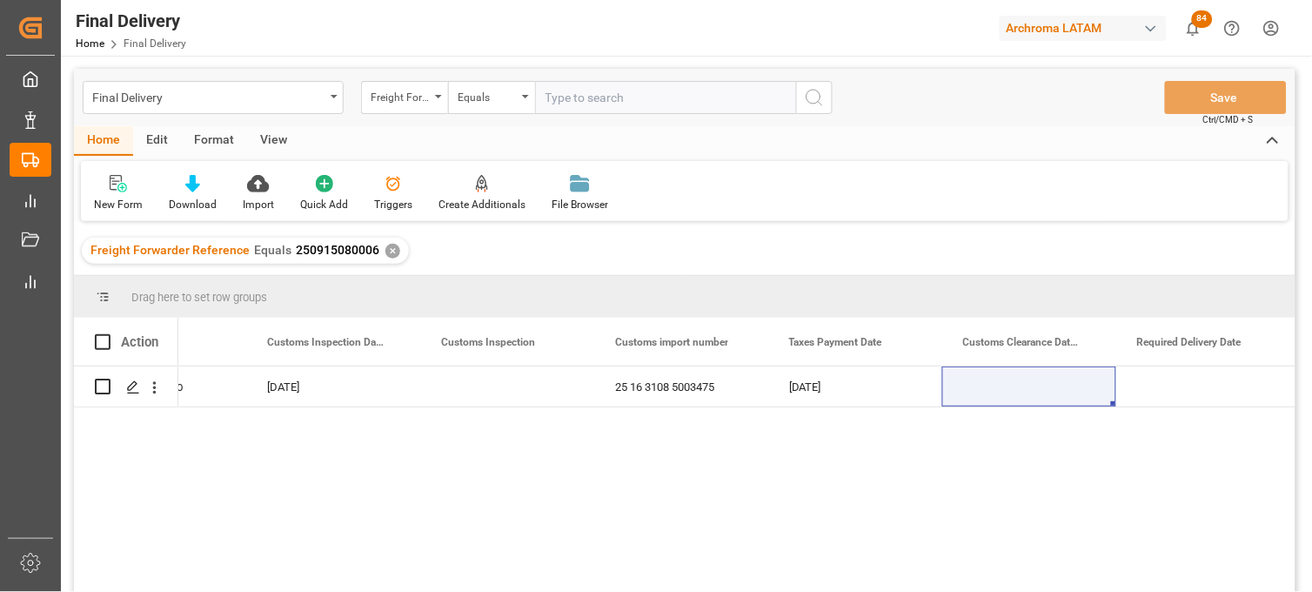
click at [392, 257] on div "Freight Forwarder Reference Equals 250915080006 ✕" at bounding box center [245, 251] width 327 height 26
click at [386, 247] on div "✕" at bounding box center [393, 251] width 15 height 15
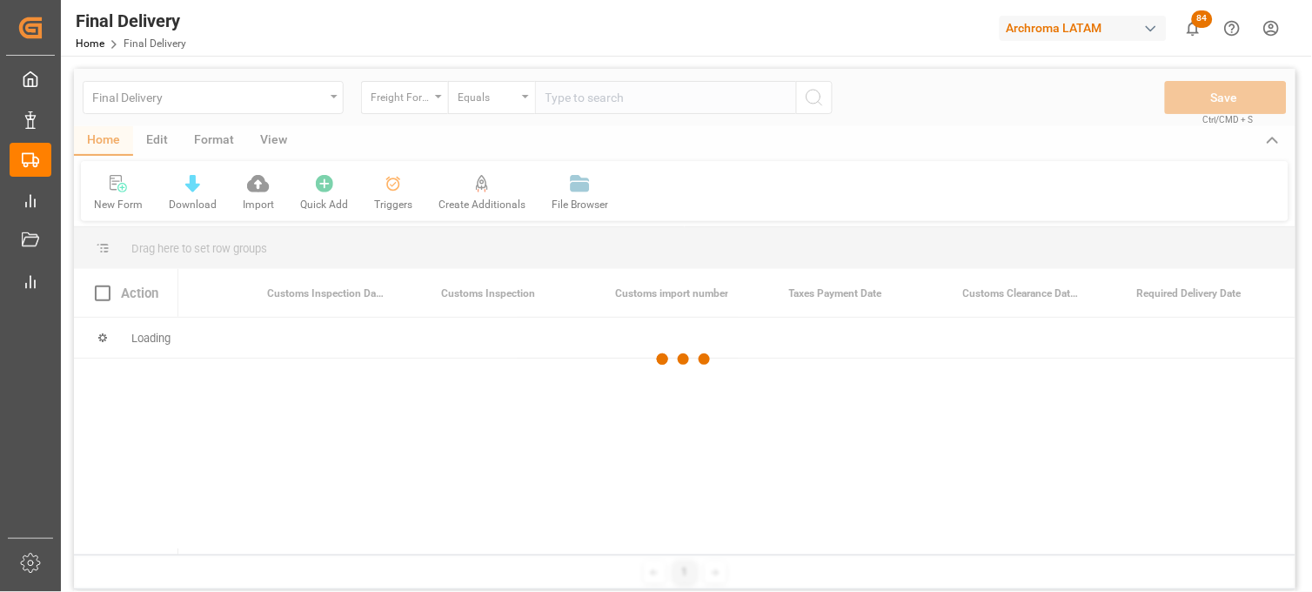
click at [566, 99] on div at bounding box center [685, 359] width 1222 height 581
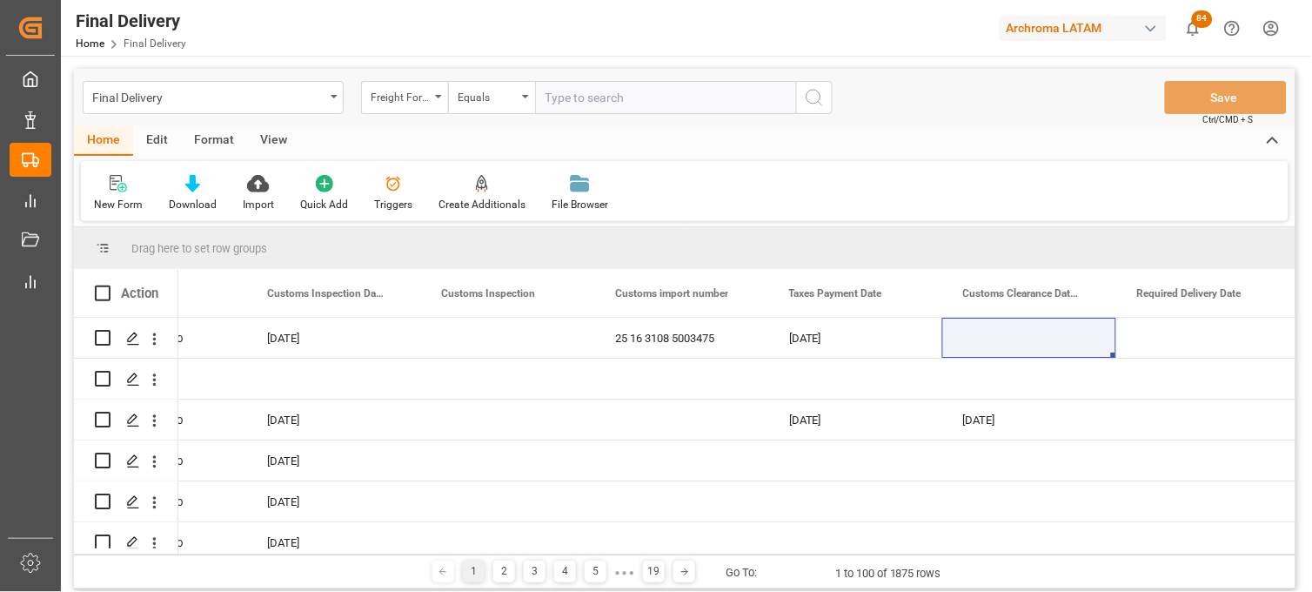
click at [566, 99] on input "text" at bounding box center [665, 97] width 261 height 33
paste input "250915080010"
type input "250915080010"
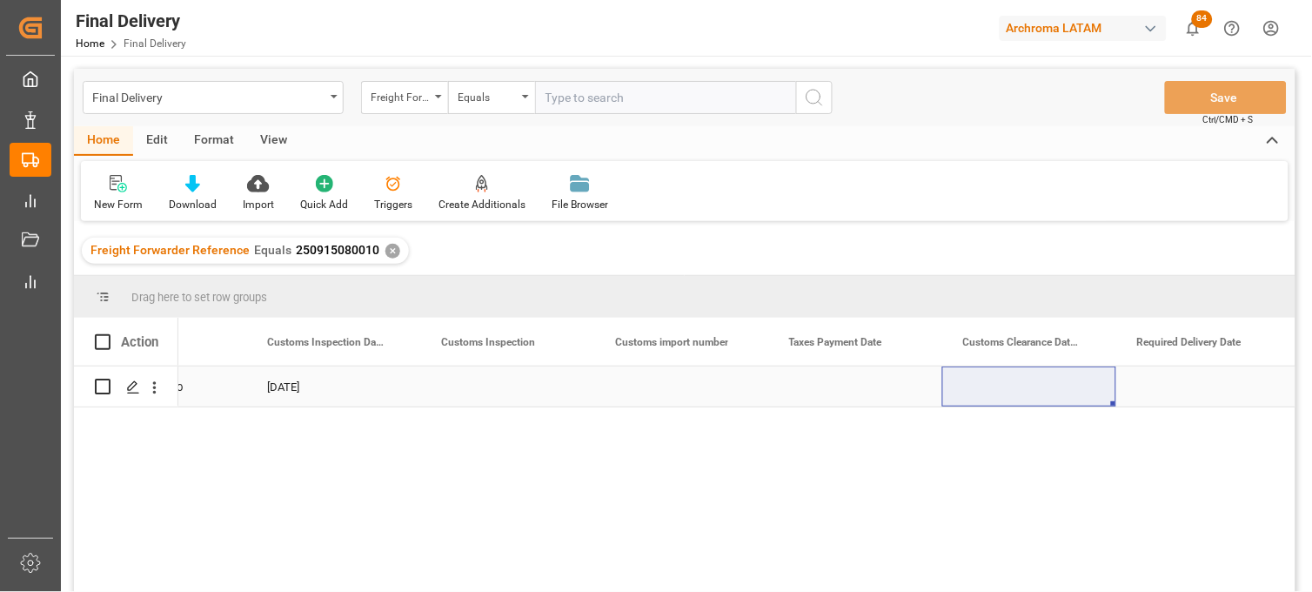
click at [836, 379] on div "Press SPACE to select this row." at bounding box center [856, 386] width 174 height 40
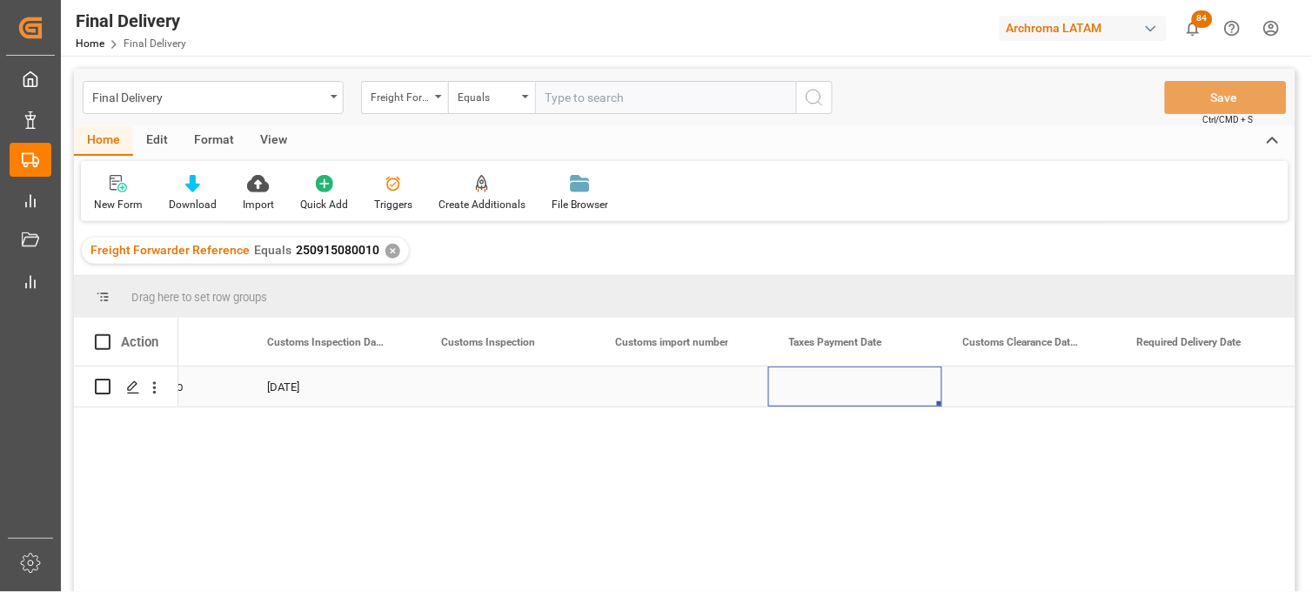
click at [836, 379] on div "Press SPACE to select this row." at bounding box center [856, 386] width 174 height 40
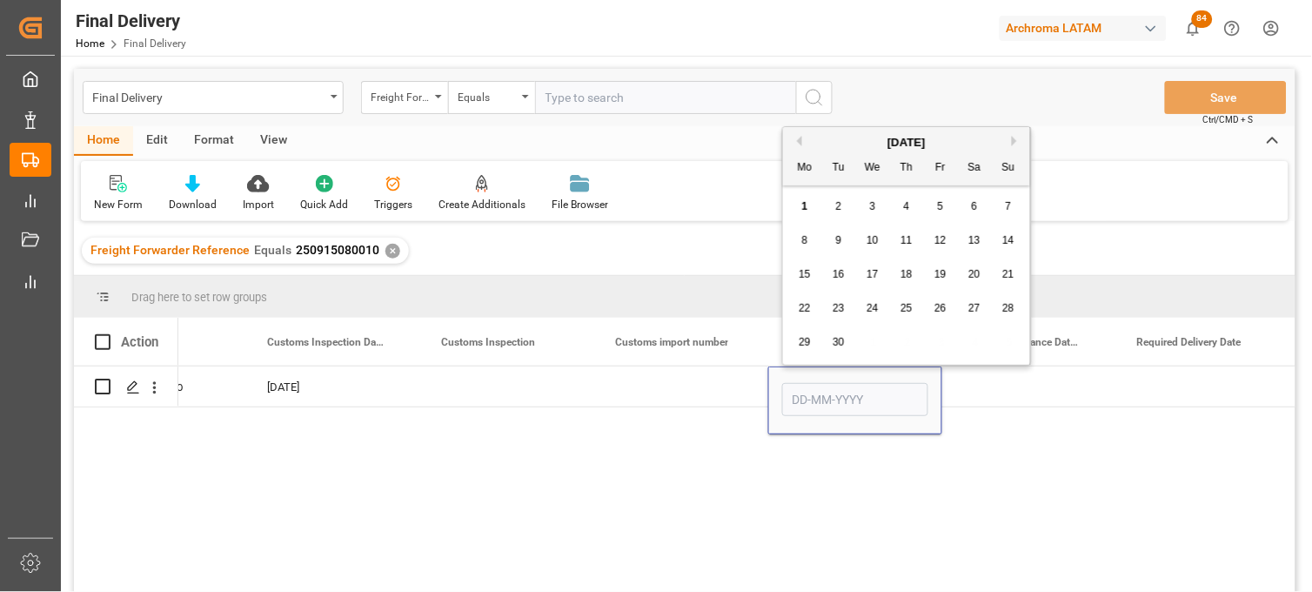
click at [801, 142] on button "Previous Month" at bounding box center [797, 141] width 10 height 10
click at [945, 346] on span "29" at bounding box center [940, 342] width 11 height 12
type input "[DATE]"
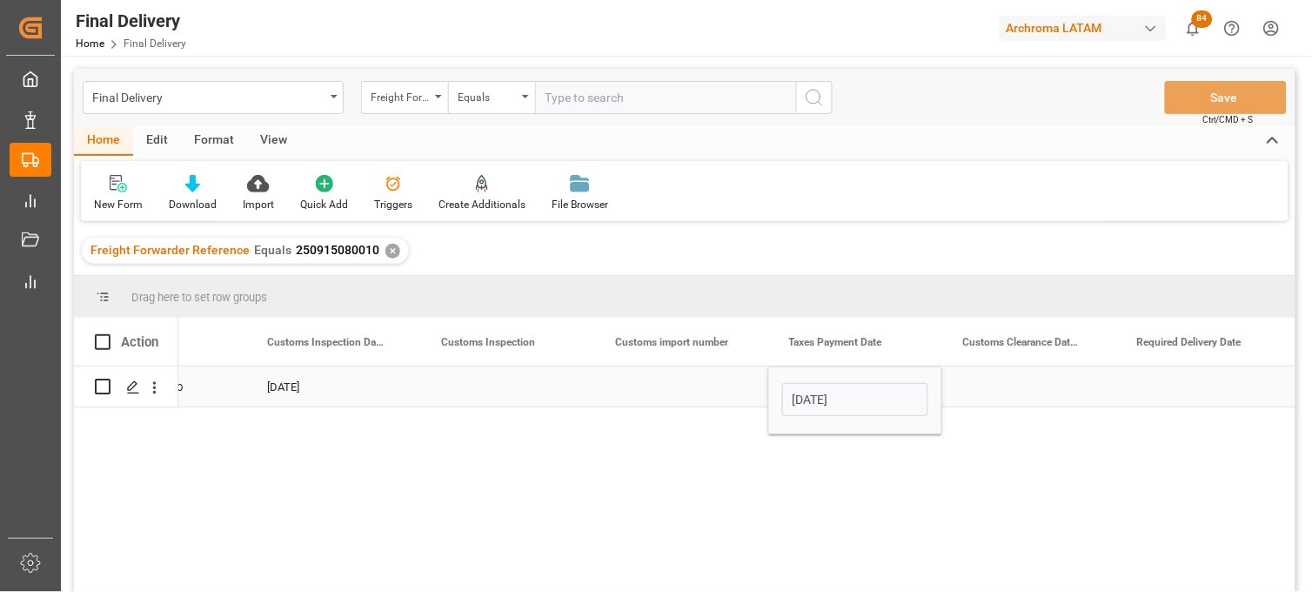
click at [640, 366] on div "Press SPACE to select this row." at bounding box center [681, 386] width 174 height 40
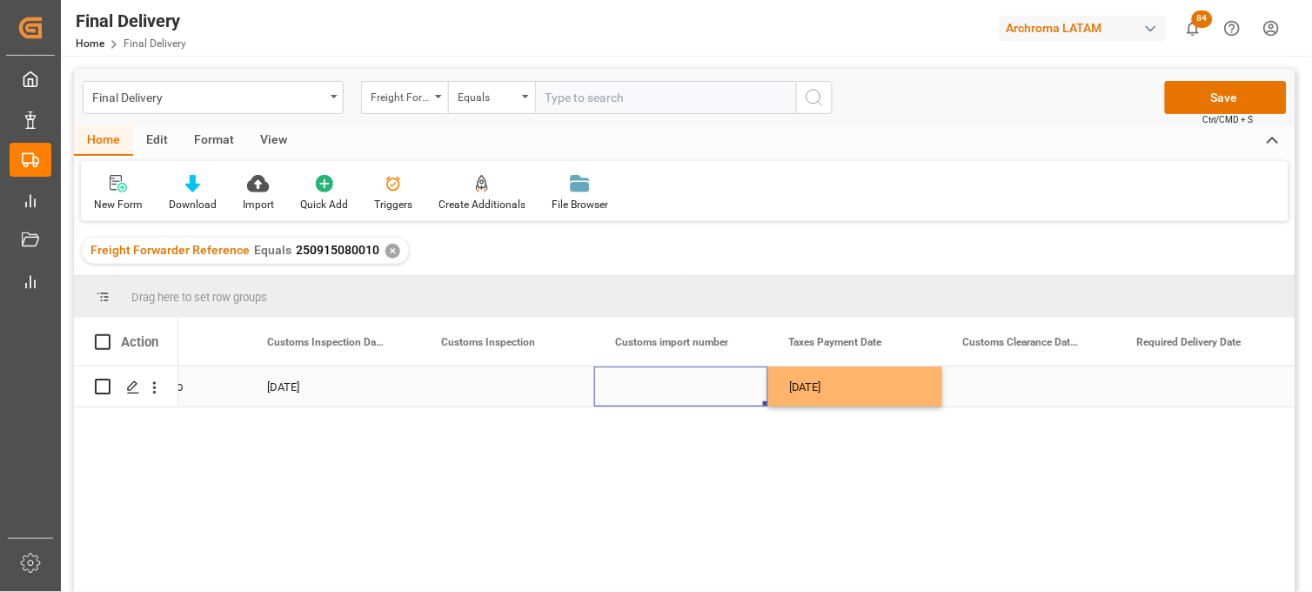
click at [653, 389] on div "Press SPACE to select this row." at bounding box center [681, 386] width 174 height 40
click at [653, 389] on input "Press SPACE to select this row." at bounding box center [681, 396] width 146 height 33
paste input "5003680"
type input "25 16 3108 5003680"
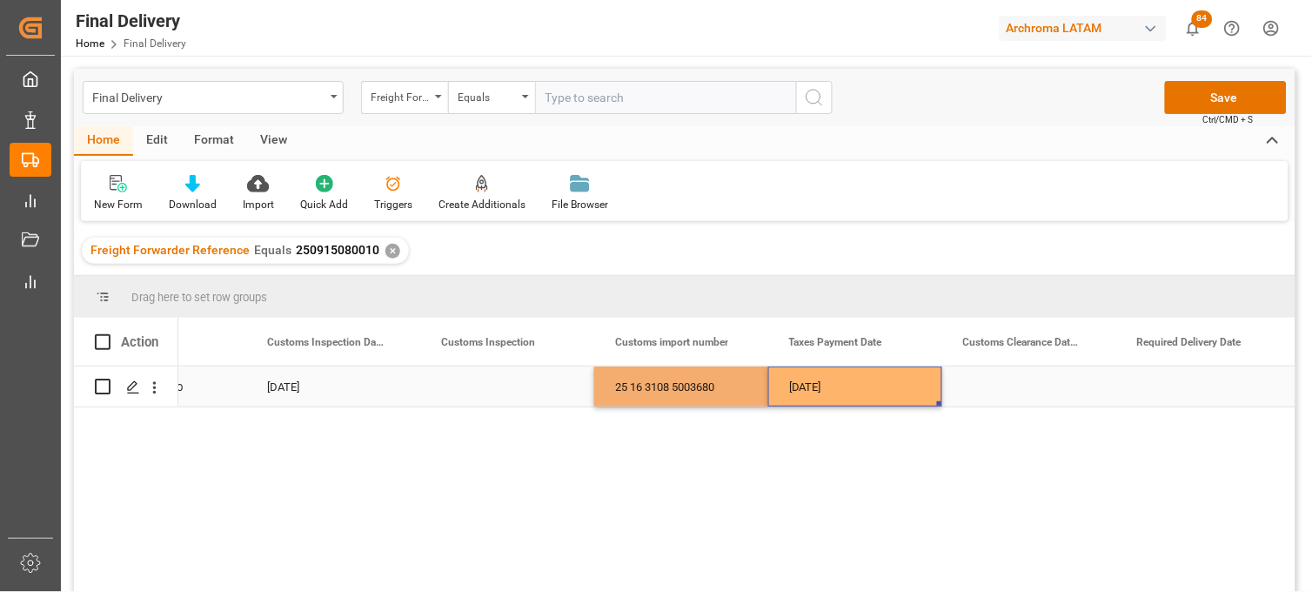
click at [813, 394] on div "[DATE]" at bounding box center [856, 386] width 174 height 40
click at [1204, 109] on button "Save" at bounding box center [1226, 97] width 122 height 33
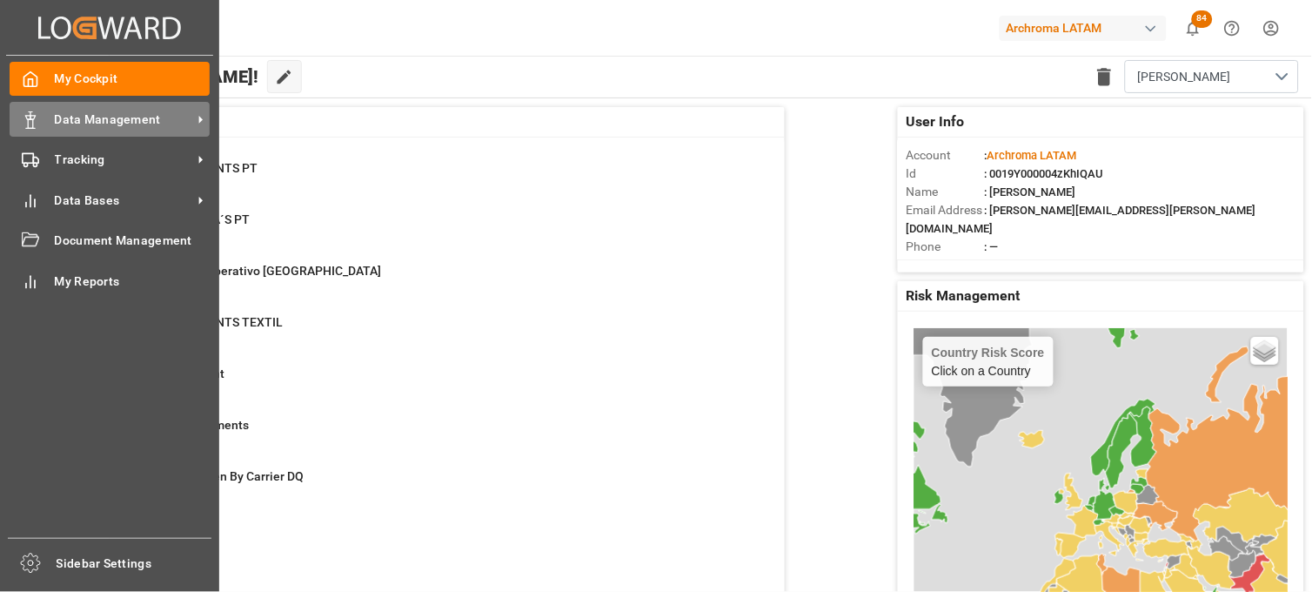
click at [73, 131] on div "Data Management Data Management" at bounding box center [110, 119] width 200 height 34
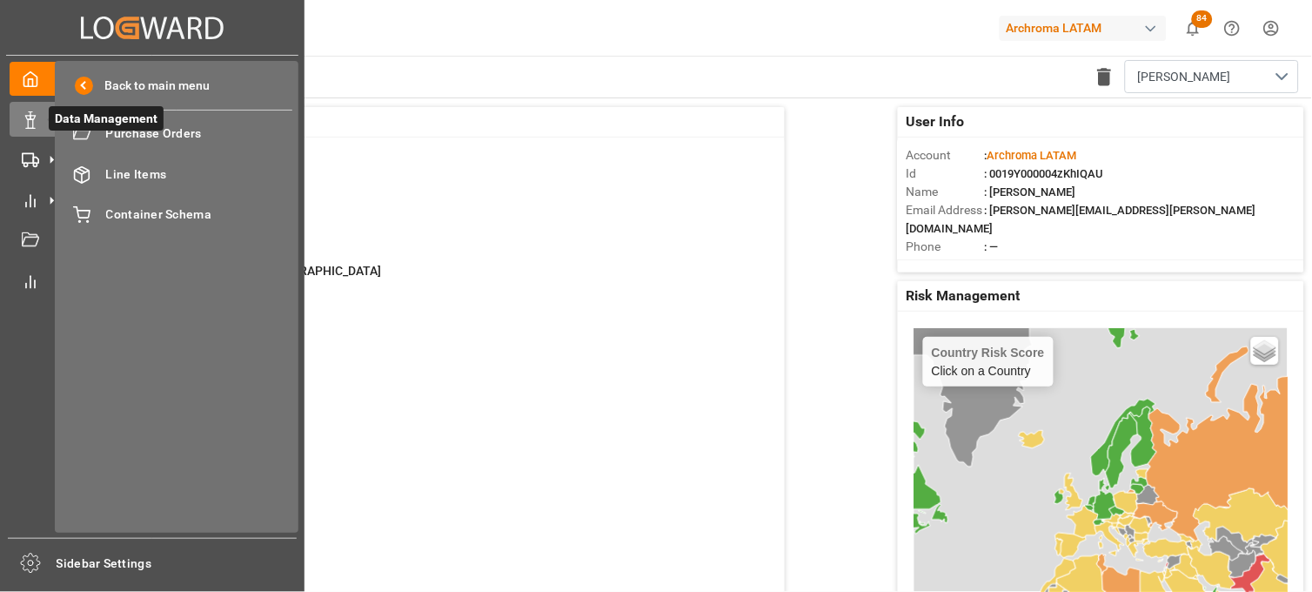
click at [124, 129] on span "Data Management" at bounding box center [106, 118] width 115 height 24
click at [178, 132] on span "Purchase Orders" at bounding box center [199, 133] width 187 height 18
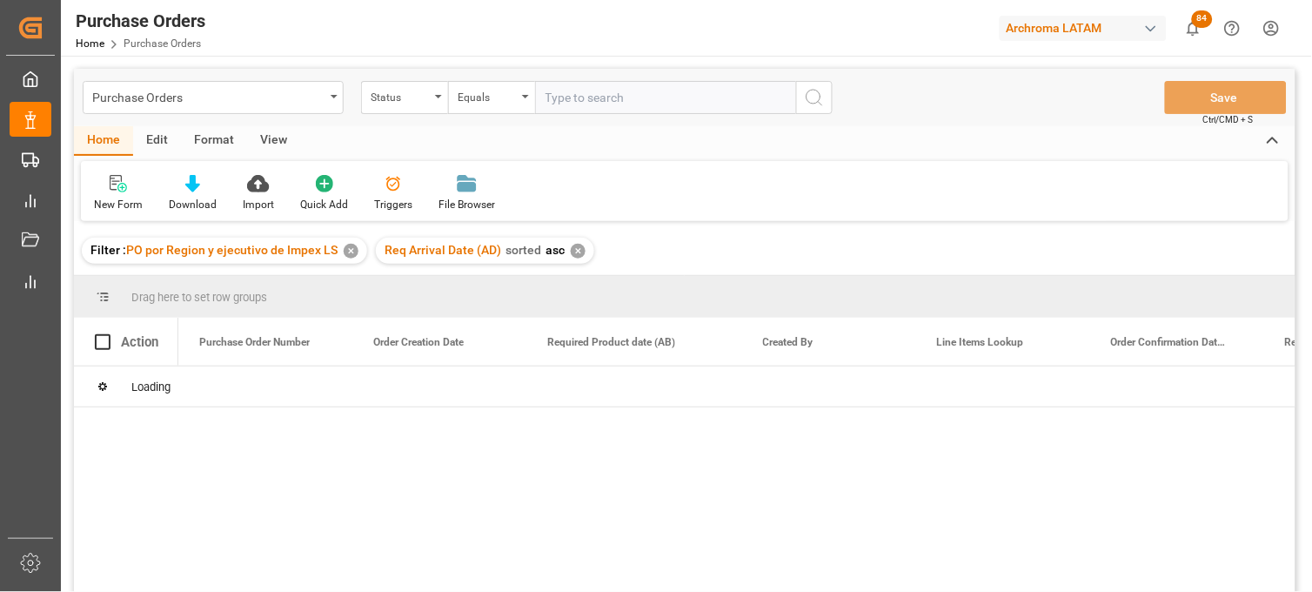
click at [351, 251] on div "✕" at bounding box center [351, 251] width 15 height 15
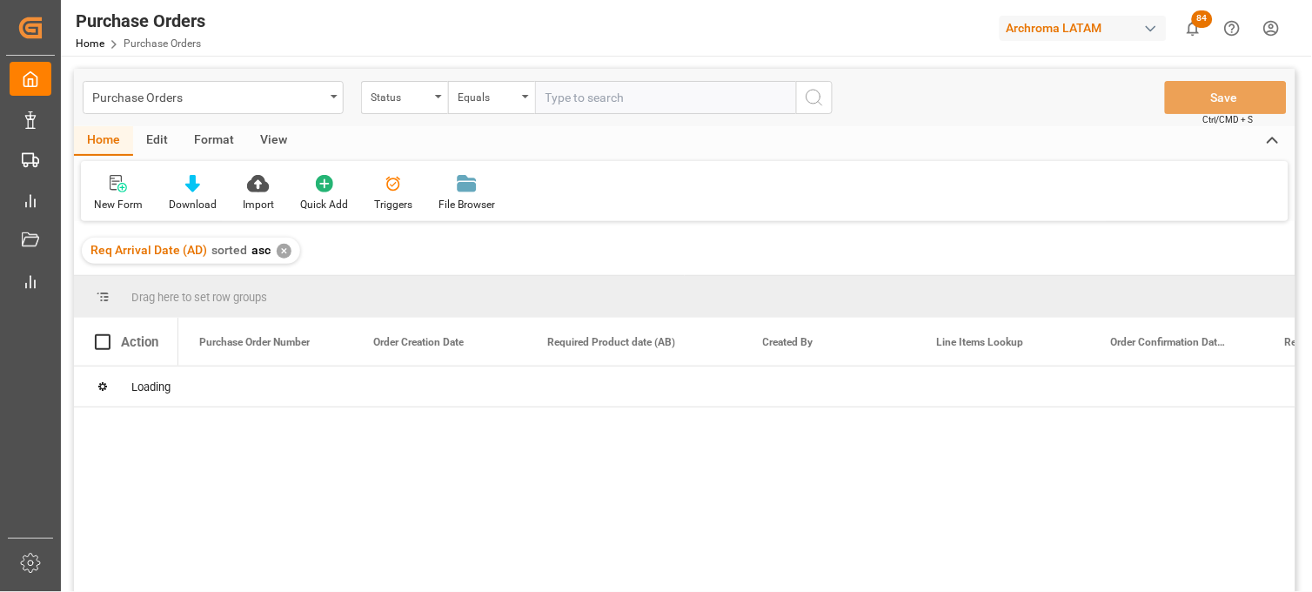
click at [281, 253] on div "✕" at bounding box center [284, 251] width 15 height 15
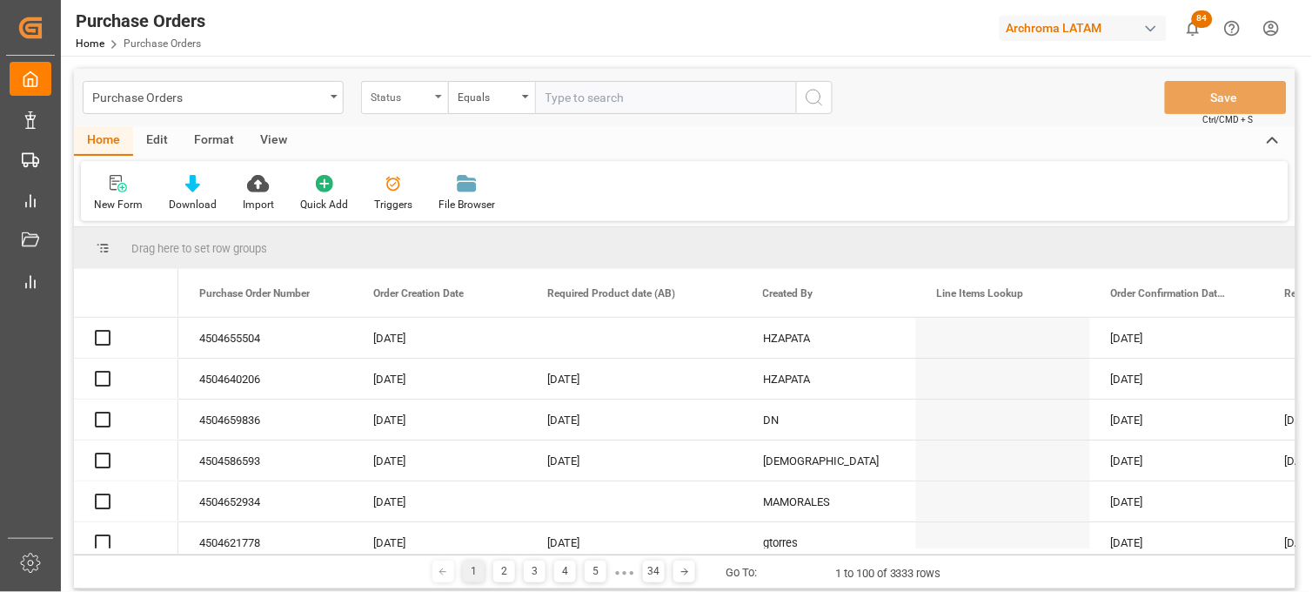
click at [439, 107] on div "Status" at bounding box center [404, 97] width 87 height 33
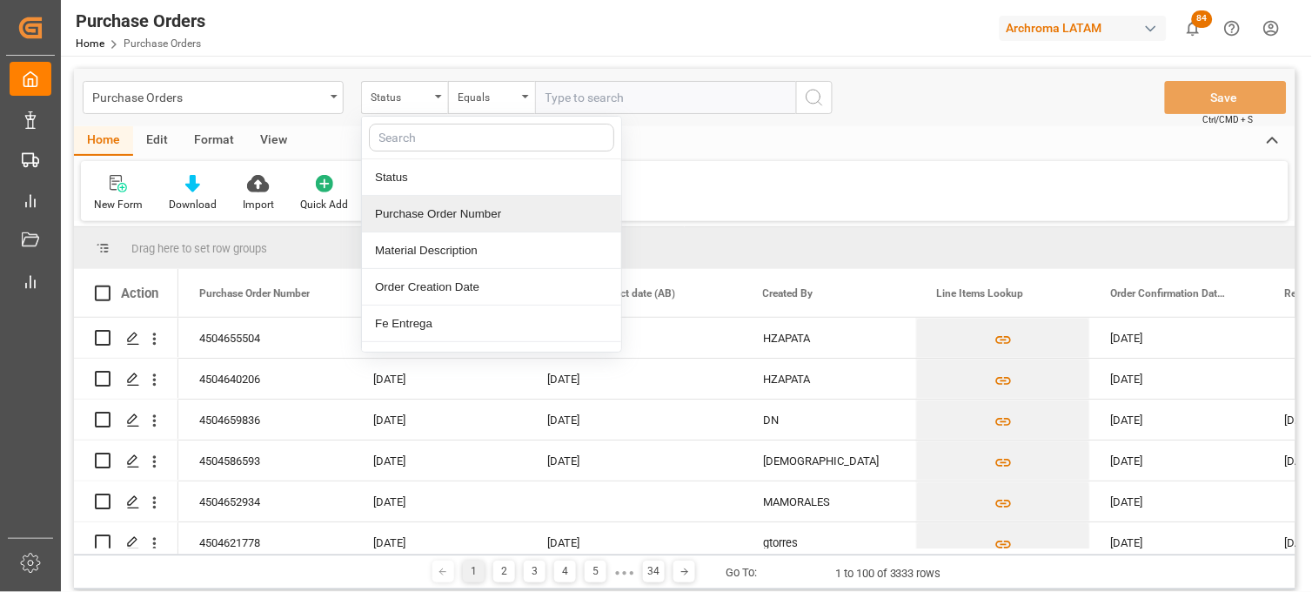
click at [438, 230] on div "Purchase Order Number" at bounding box center [491, 214] width 259 height 37
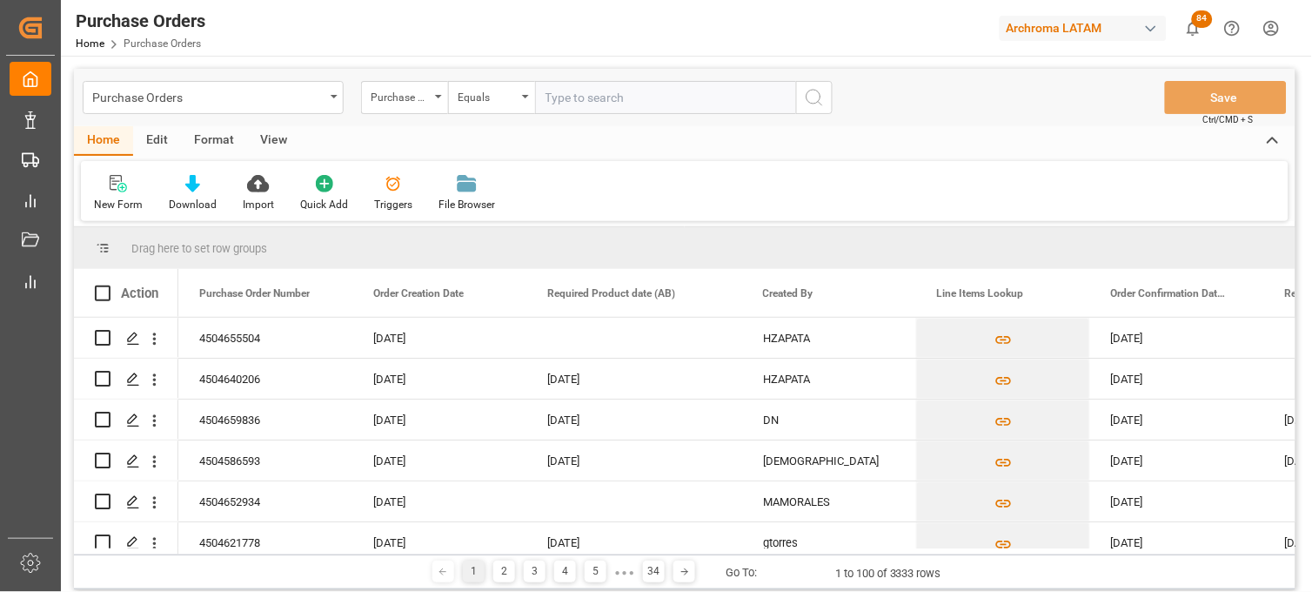
click at [573, 102] on input "text" at bounding box center [665, 97] width 261 height 33
paste input "4504655504"
type input "4504655504"
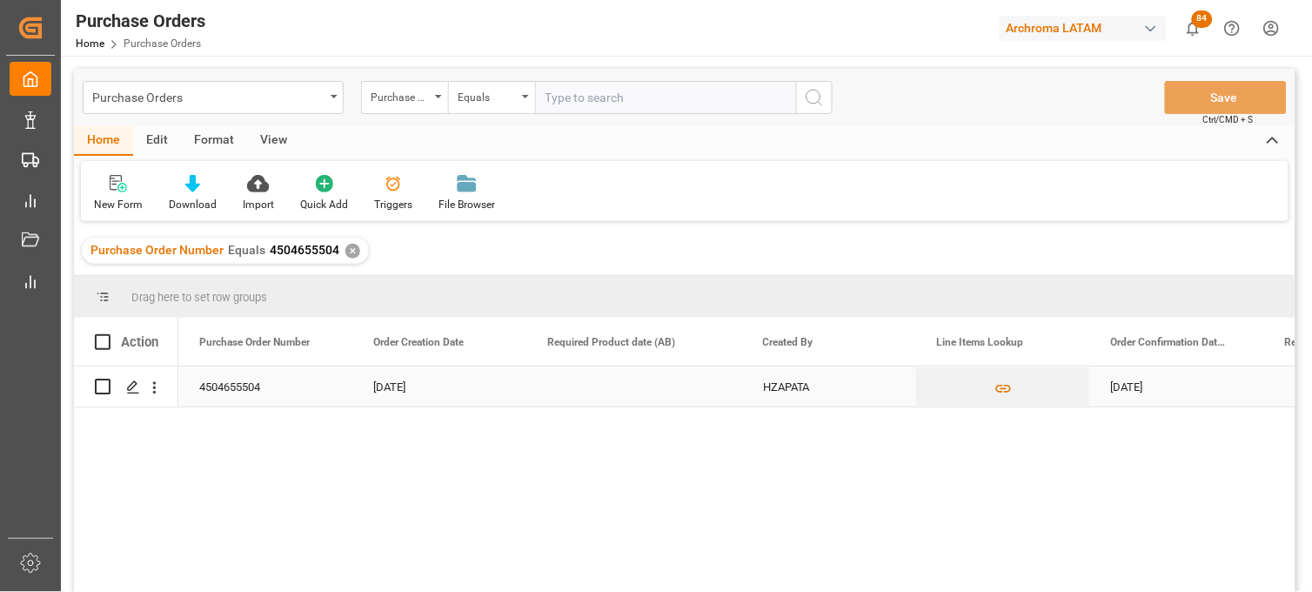
click at [603, 386] on div "Press SPACE to select this row." at bounding box center [635, 386] width 216 height 40
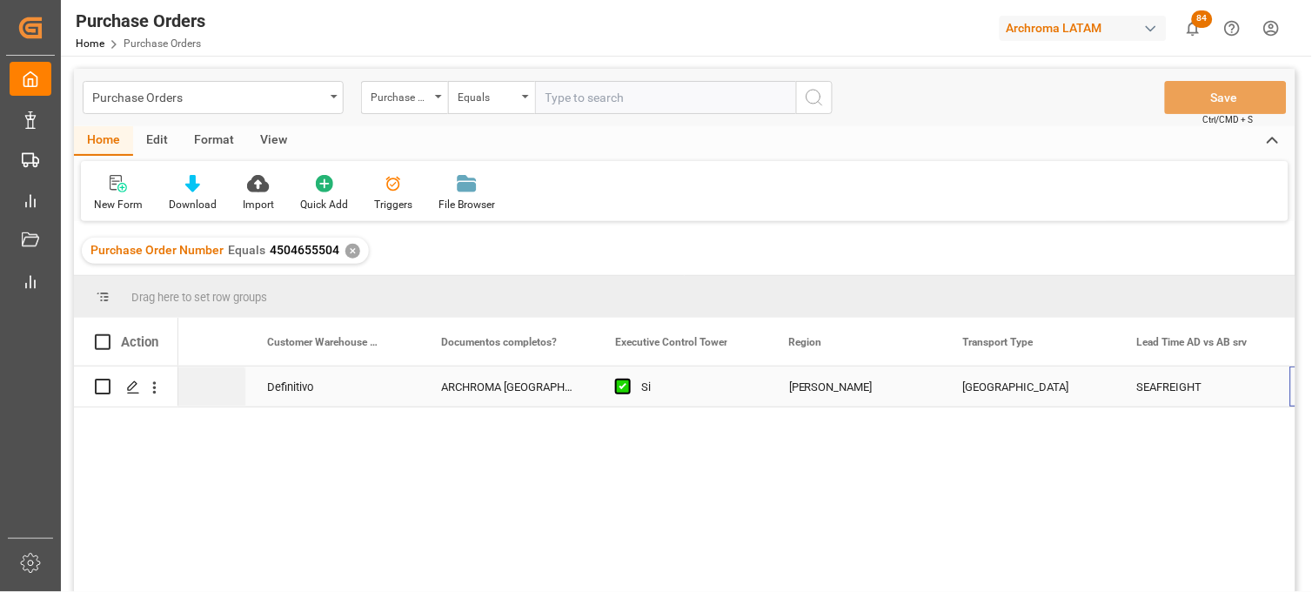
scroll to position [0, 2063]
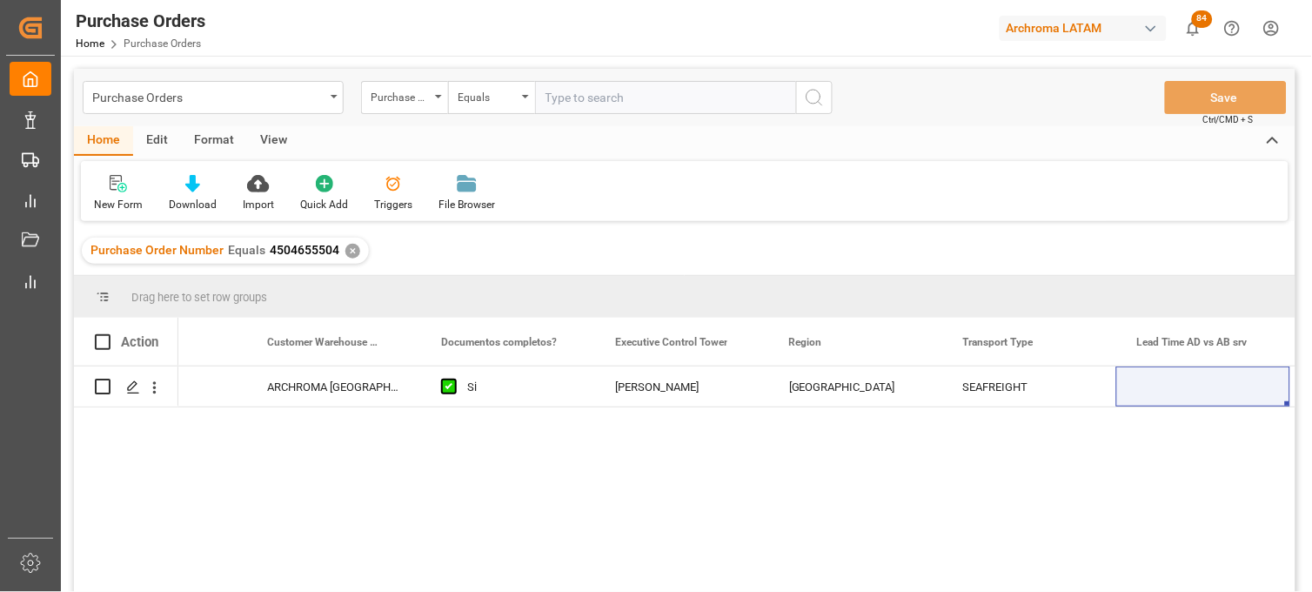
click at [346, 250] on div "✕" at bounding box center [353, 251] width 15 height 15
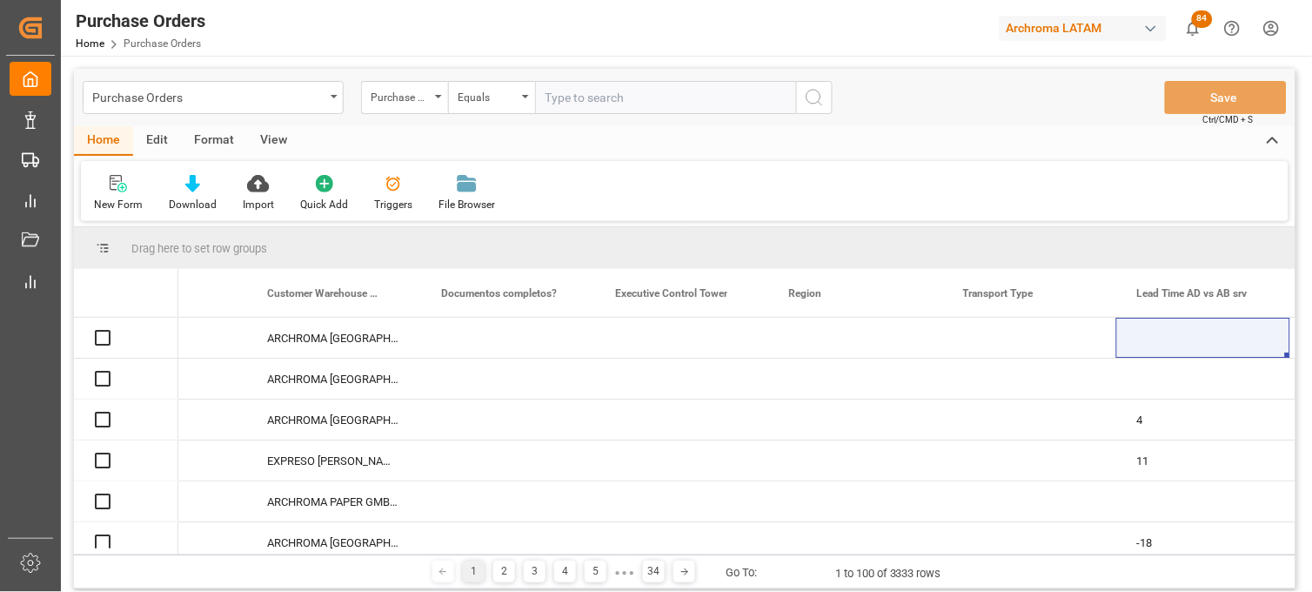
click at [573, 102] on input "text" at bounding box center [665, 97] width 261 height 33
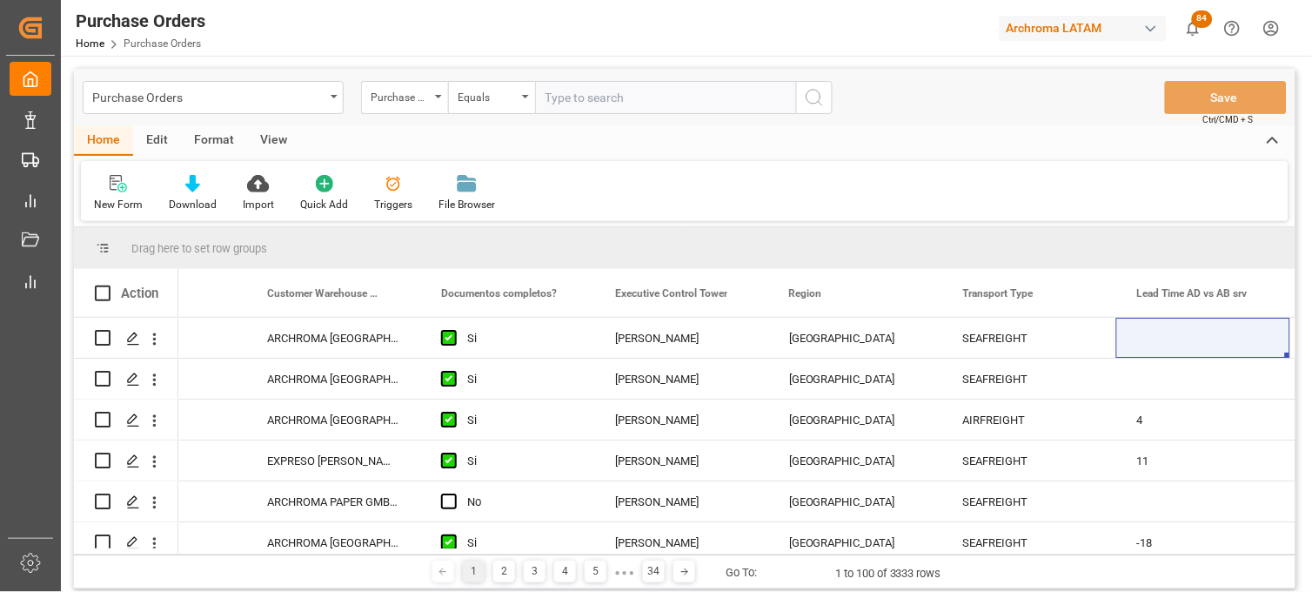
paste input "4504640206"
type input "4504640206"
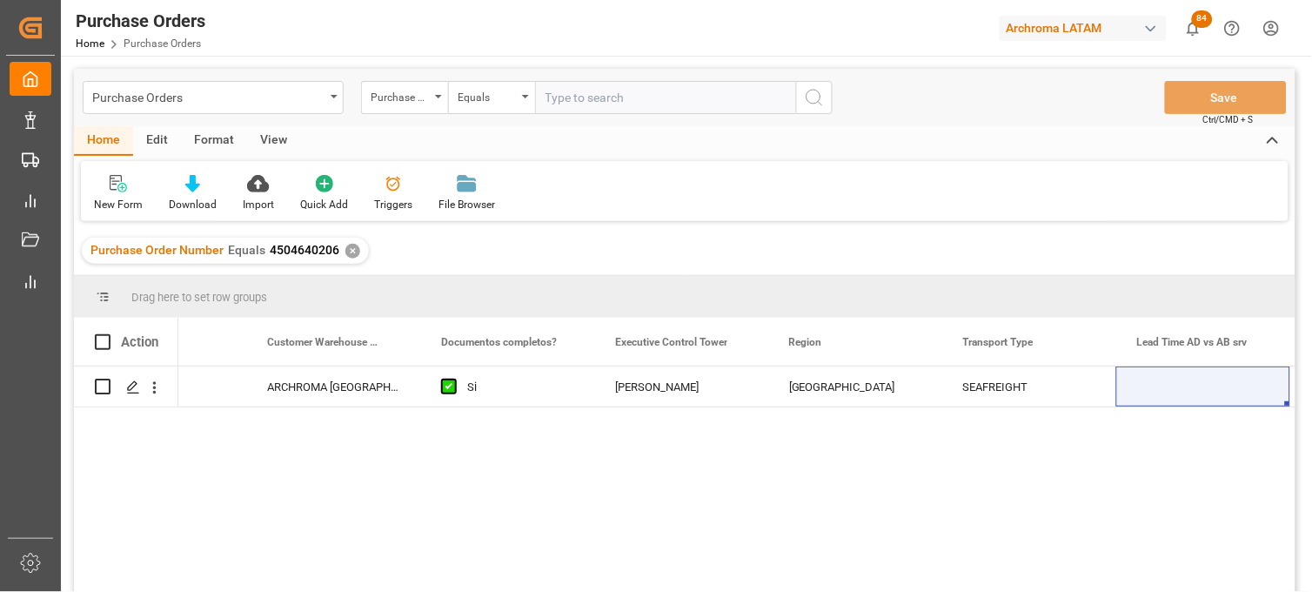
click at [350, 252] on div "✕" at bounding box center [353, 251] width 15 height 15
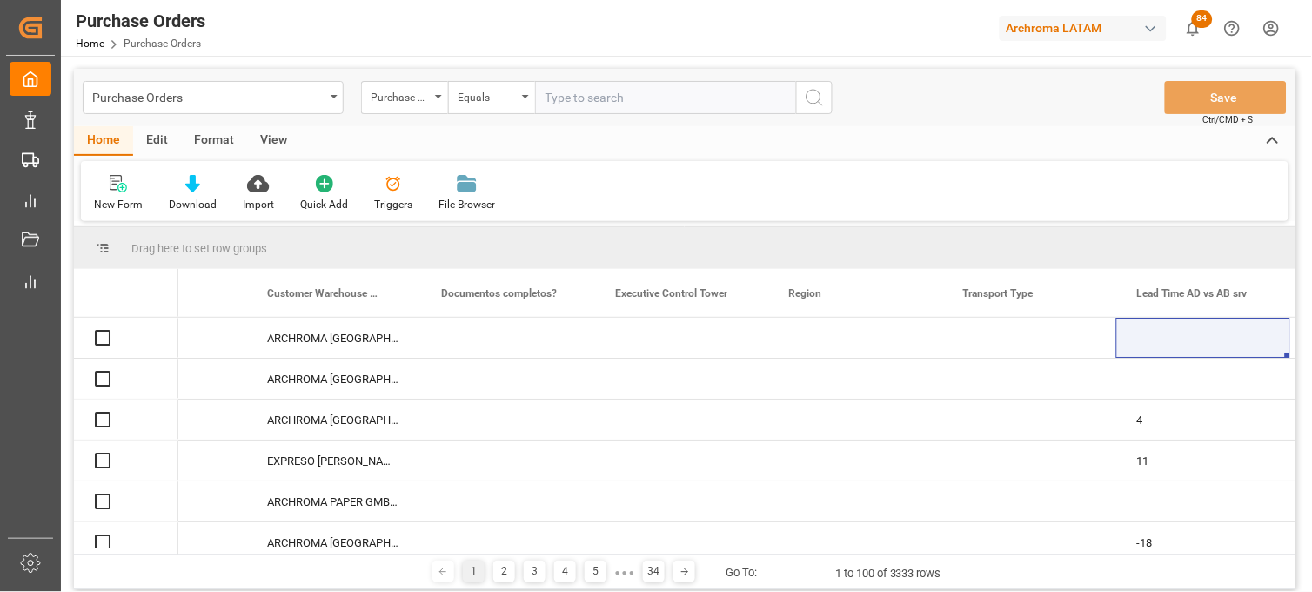
click at [572, 104] on input "text" at bounding box center [665, 97] width 261 height 33
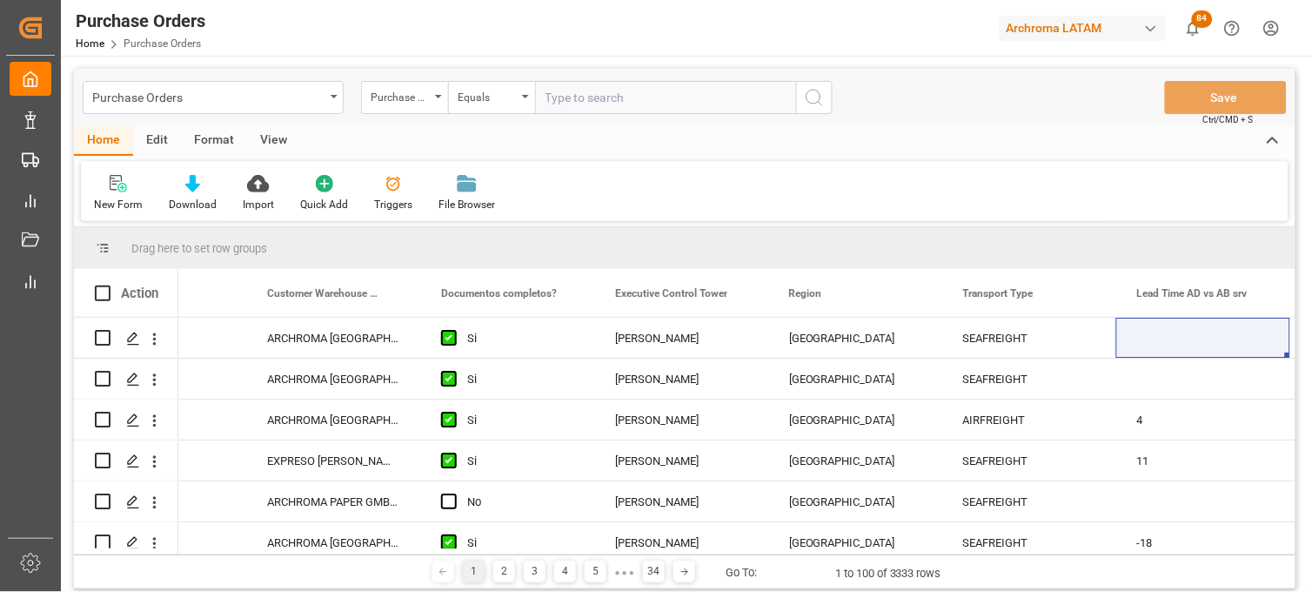
click at [572, 104] on input "text" at bounding box center [665, 97] width 261 height 33
paste input "4504659836"
type input "4504659836"
